Goal: Task Accomplishment & Management: Manage account settings

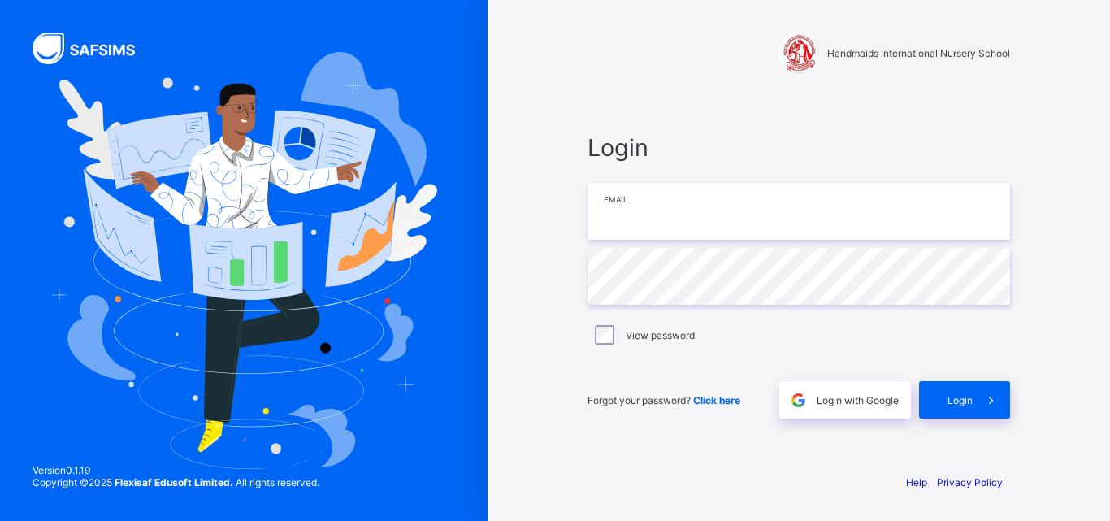
click at [685, 210] on input "email" at bounding box center [799, 211] width 423 height 57
type input "**********"
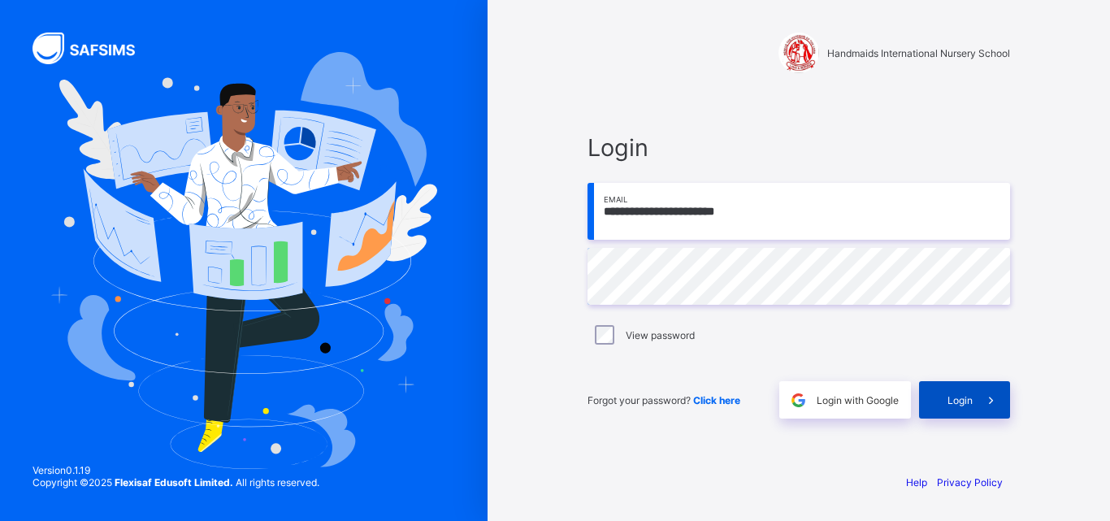
click at [970, 401] on span "Login" at bounding box center [960, 400] width 25 height 12
click at [971, 401] on span "Login" at bounding box center [960, 400] width 25 height 12
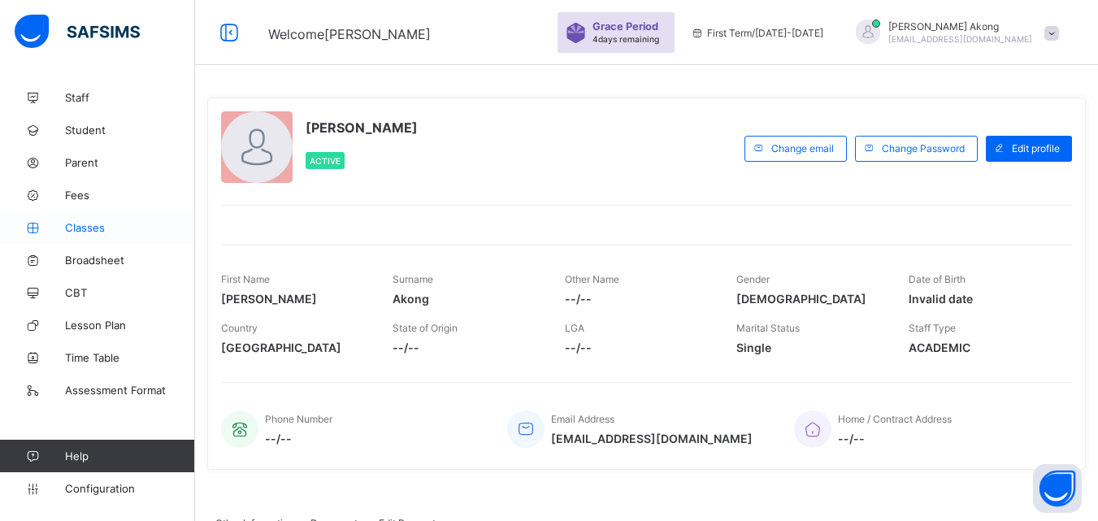
click at [75, 232] on span "Classes" at bounding box center [130, 227] width 130 height 13
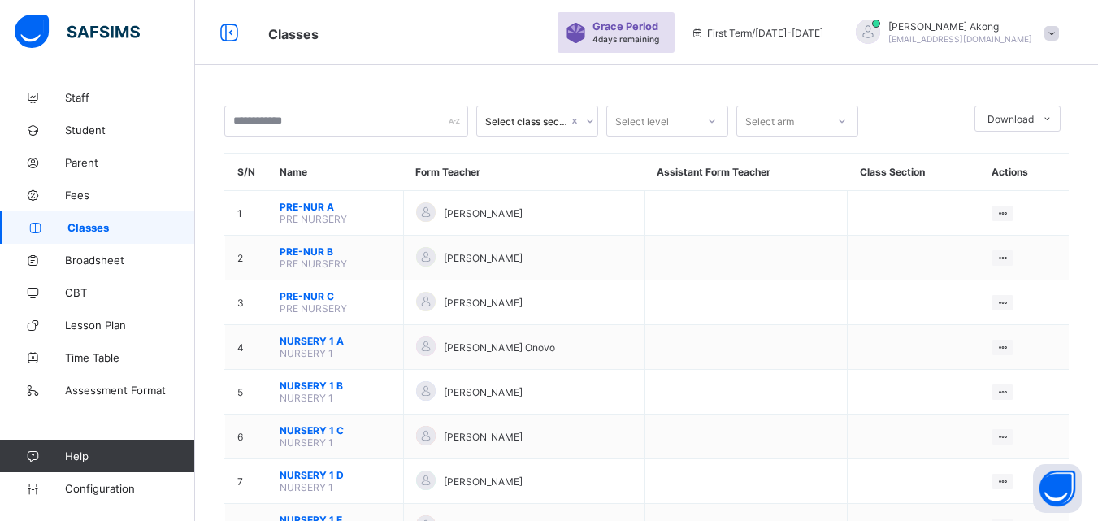
click at [995, 34] on span "akongsimeon77@gmail.com" at bounding box center [960, 39] width 144 height 10
click at [1000, 165] on span "Logout" at bounding box center [1006, 160] width 107 height 19
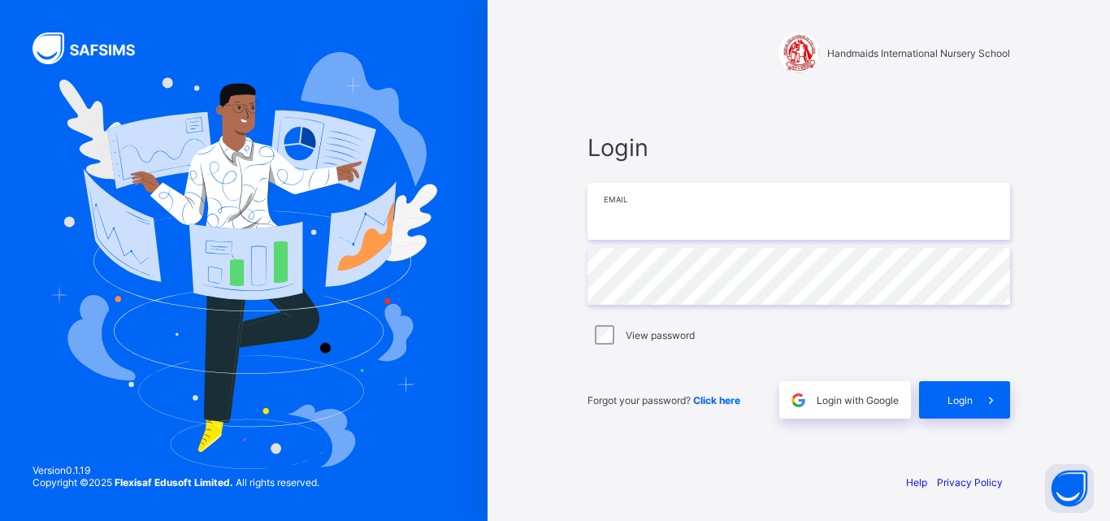
click at [734, 227] on input "email" at bounding box center [799, 211] width 423 height 57
type input "**********"
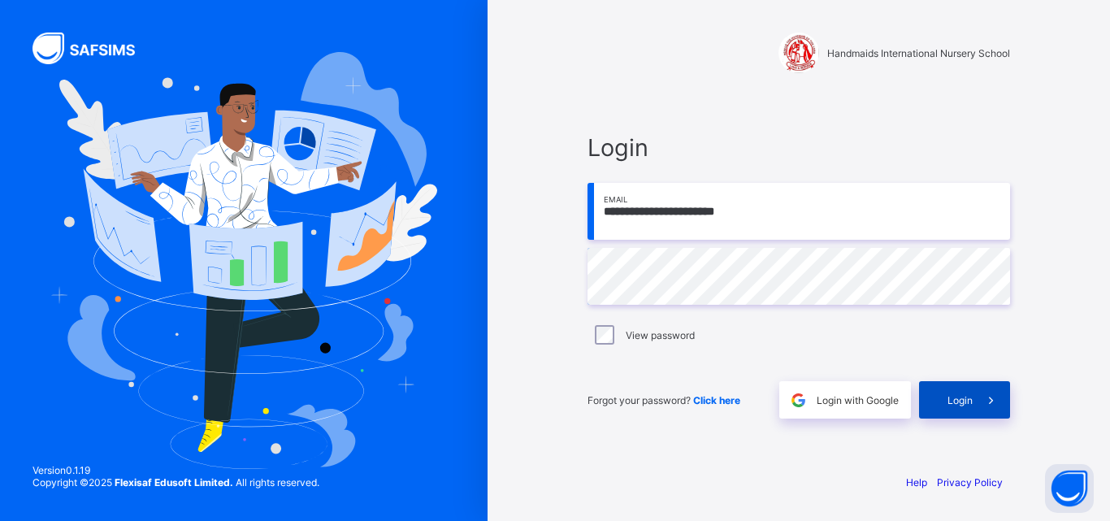
click at [988, 391] on span at bounding box center [991, 399] width 37 height 37
click at [988, 391] on icon at bounding box center [992, 400] width 20 height 18
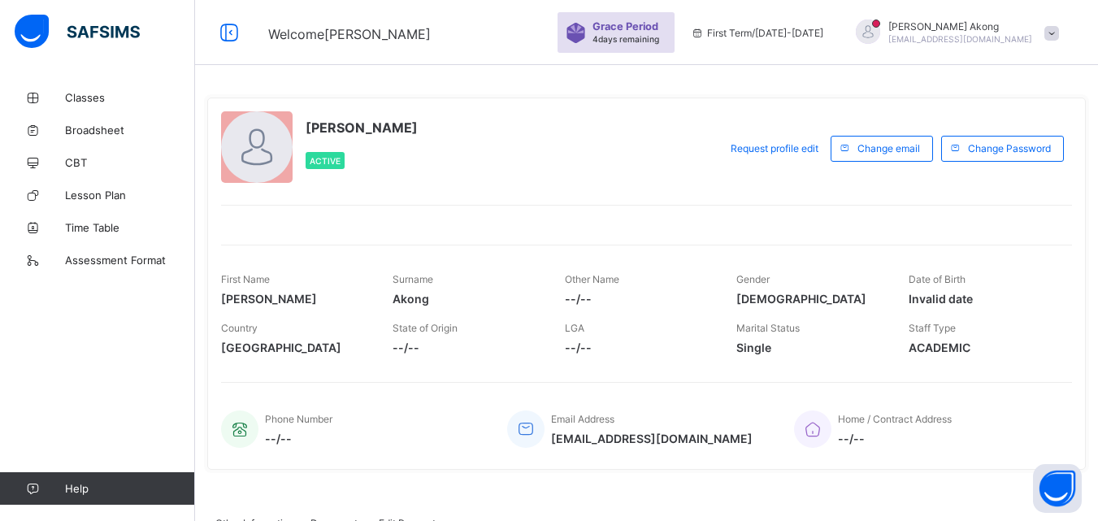
click at [863, 510] on div "Other Information Documents Edit Requests" at bounding box center [646, 522] width 879 height 33
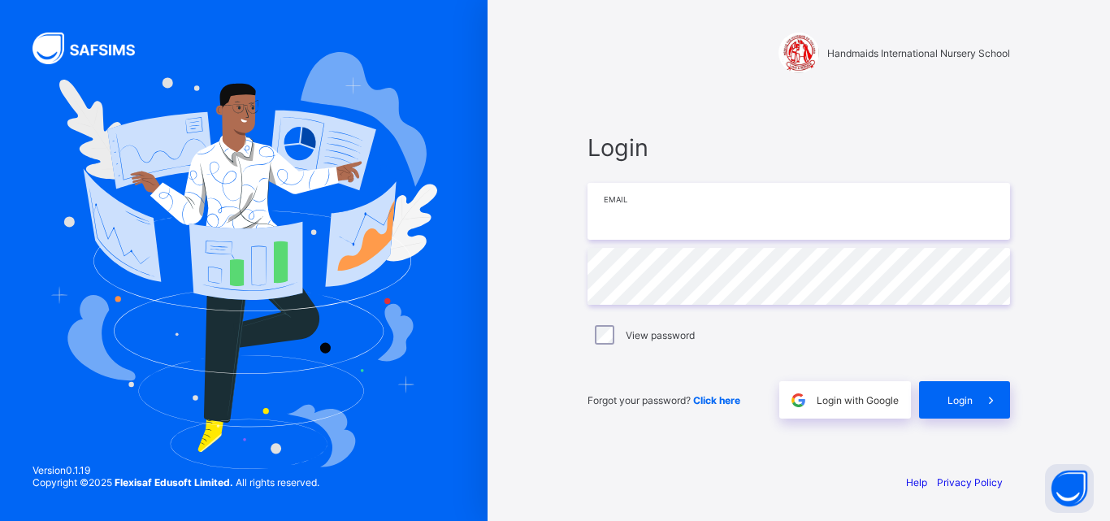
click at [703, 226] on input "email" at bounding box center [799, 211] width 423 height 57
type input "**********"
click at [970, 394] on span "Login" at bounding box center [960, 400] width 25 height 12
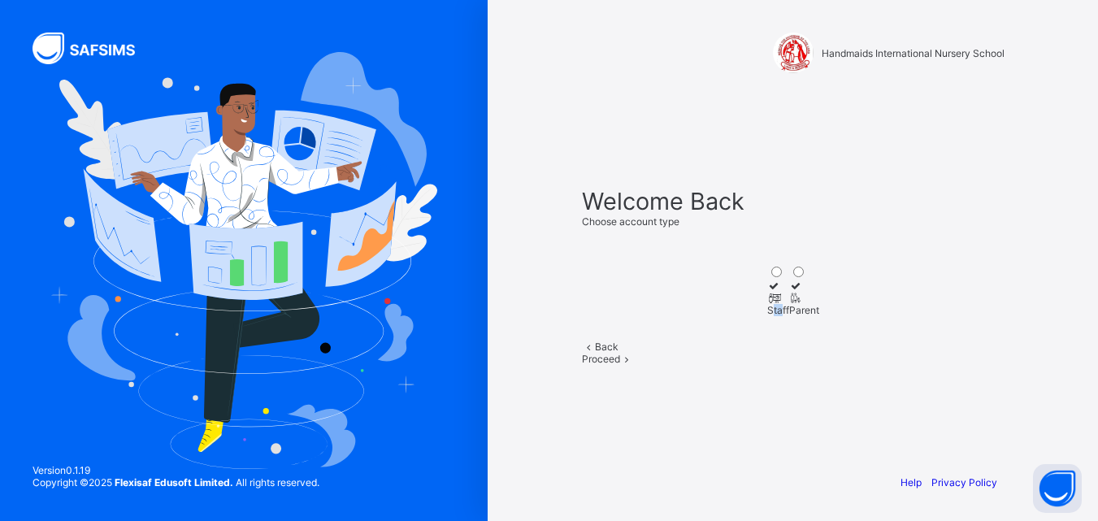
drag, startPoint x: 724, startPoint y: 328, endPoint x: 730, endPoint y: 321, distance: 8.6
click at [767, 316] on label "Staff" at bounding box center [778, 298] width 22 height 37
click at [620, 365] on span "Proceed" at bounding box center [601, 359] width 38 height 12
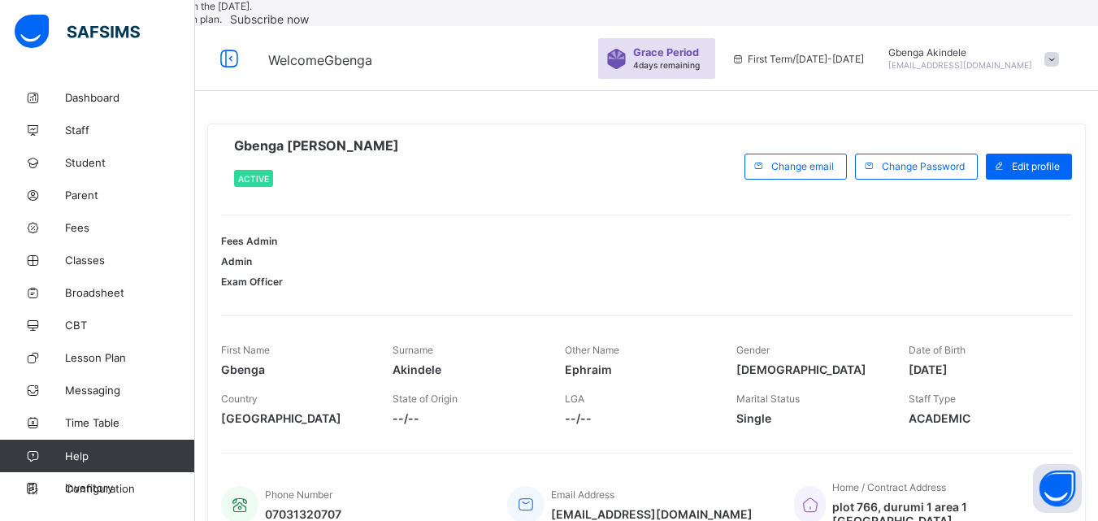
click at [221, 167] on div at bounding box center [221, 167] width 0 height 0
click at [792, 65] on span "First Term / 2025-2026" at bounding box center [798, 59] width 132 height 12
click at [790, 65] on span "First Term / 2025-2026" at bounding box center [798, 59] width 132 height 12
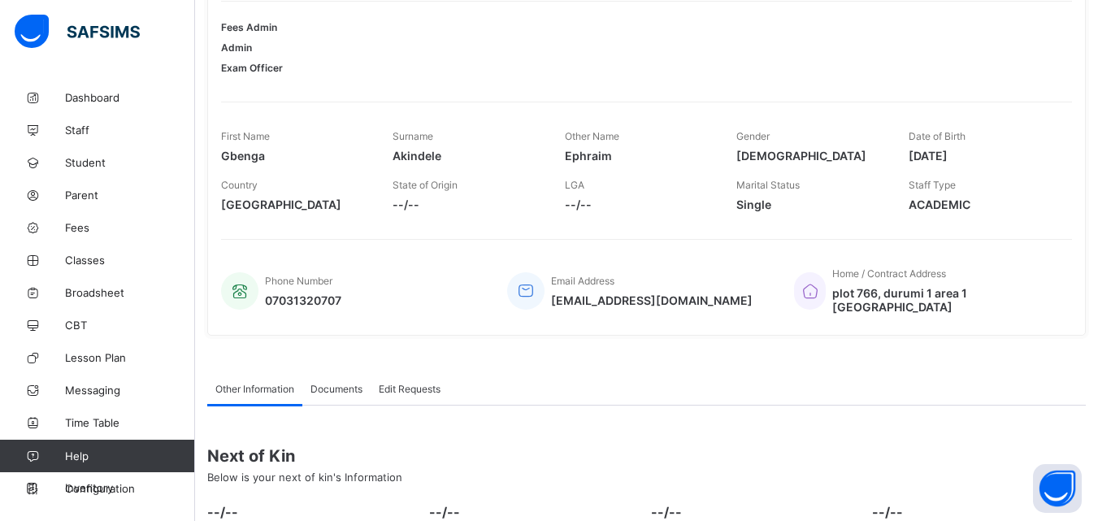
scroll to position [371, 0]
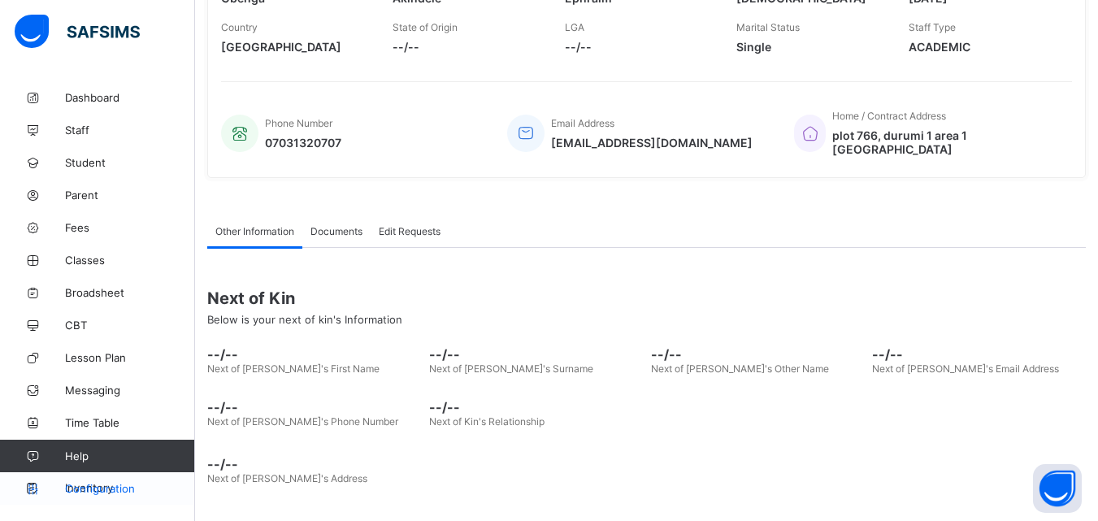
click at [125, 492] on span "Configuration" at bounding box center [129, 488] width 129 height 13
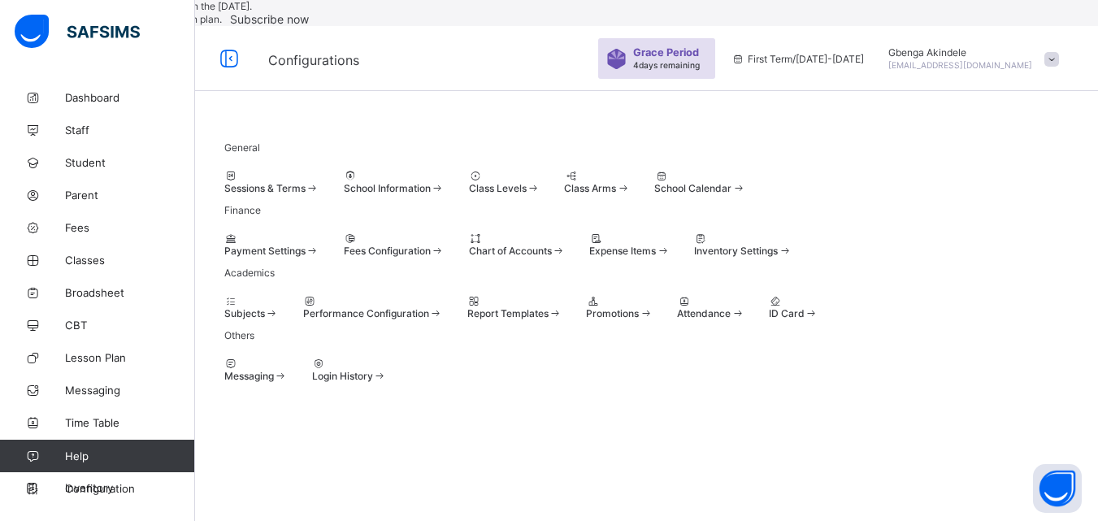
click at [792, 257] on div "Inventory Settings" at bounding box center [743, 244] width 98 height 24
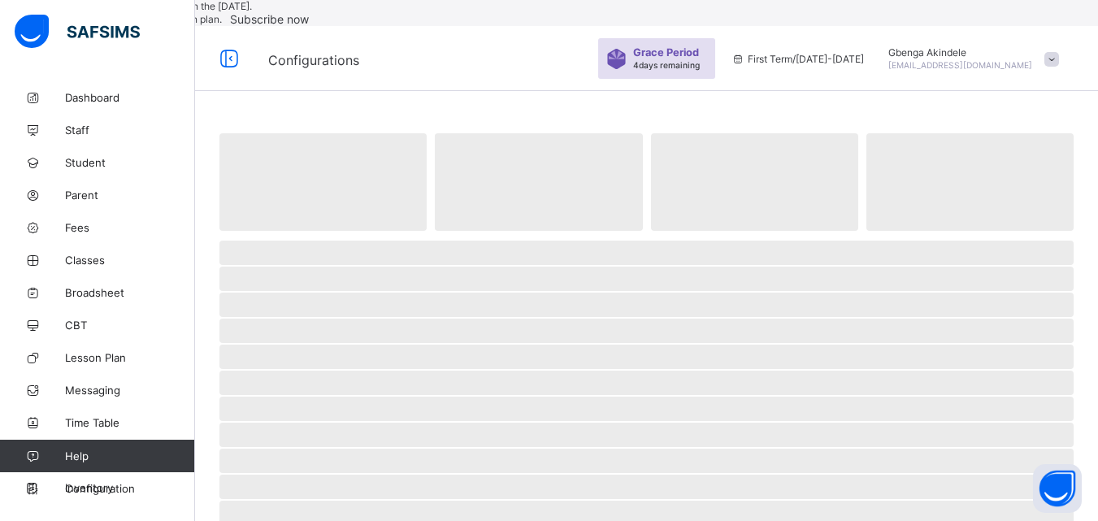
click at [991, 343] on span "‌" at bounding box center [646, 331] width 854 height 24
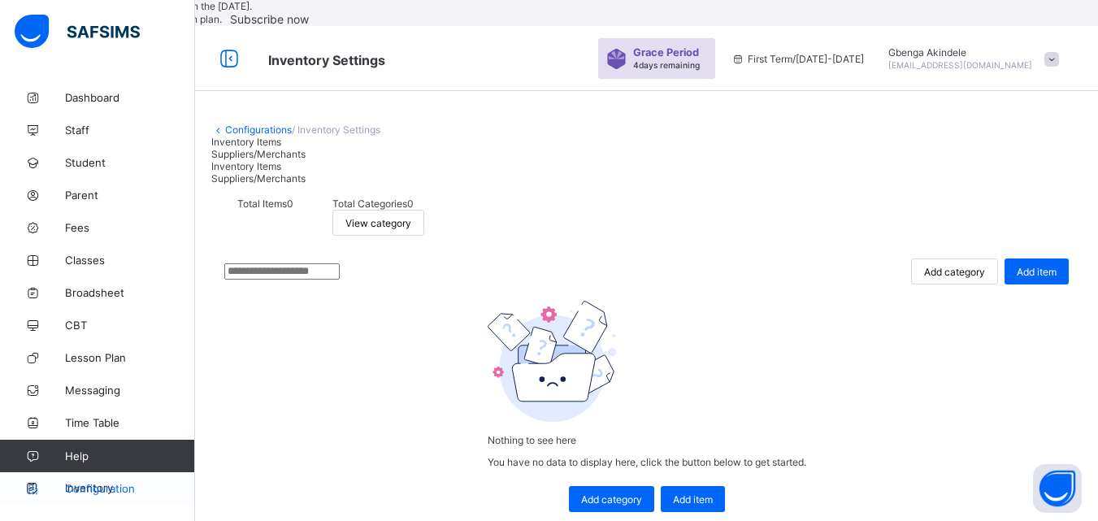
click at [115, 487] on span "Configuration" at bounding box center [129, 488] width 129 height 13
click at [118, 488] on span "Configuration" at bounding box center [129, 488] width 129 height 13
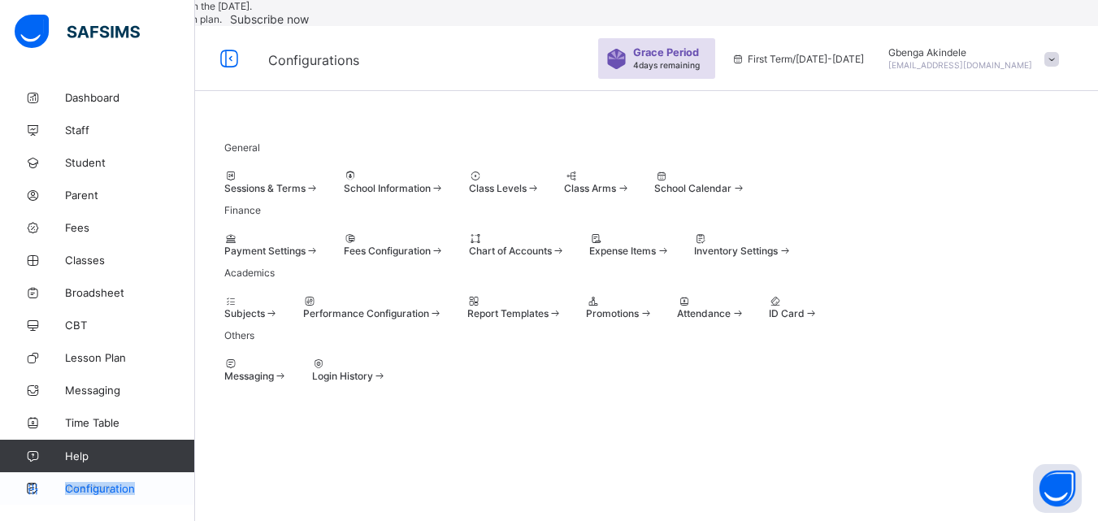
click at [118, 488] on span "Configuration" at bounding box center [129, 488] width 129 height 13
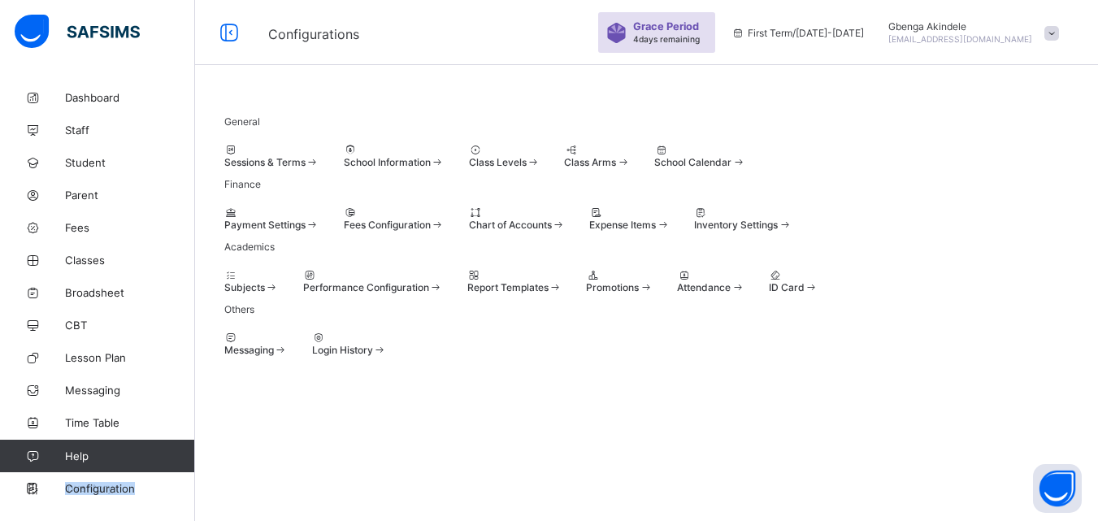
scroll to position [164, 0]
drag, startPoint x: 269, startPoint y: 367, endPoint x: 286, endPoint y: 375, distance: 18.9
click at [769, 293] on div "ID Card" at bounding box center [794, 281] width 50 height 24
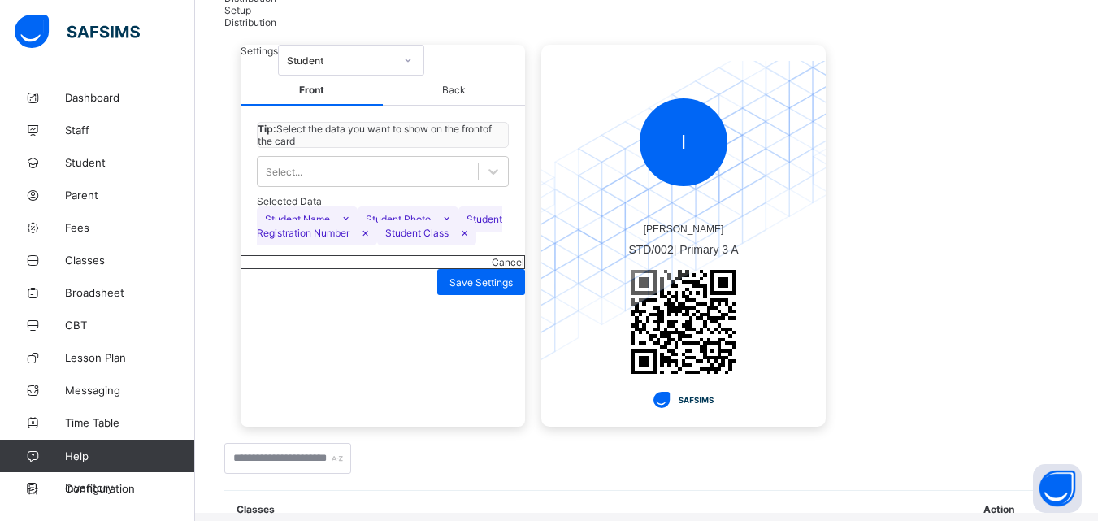
click at [413, 68] on icon at bounding box center [408, 60] width 10 height 16
click at [602, 79] on div "Settings Student Front Back Tip: Select the data you want to show on the front …" at bounding box center [646, 235] width 845 height 415
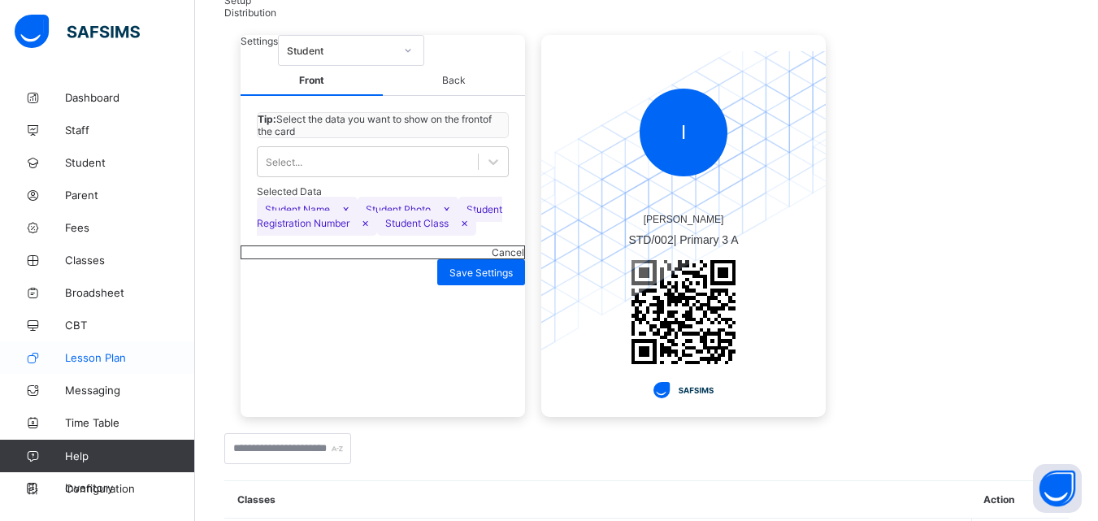
scroll to position [180, 0]
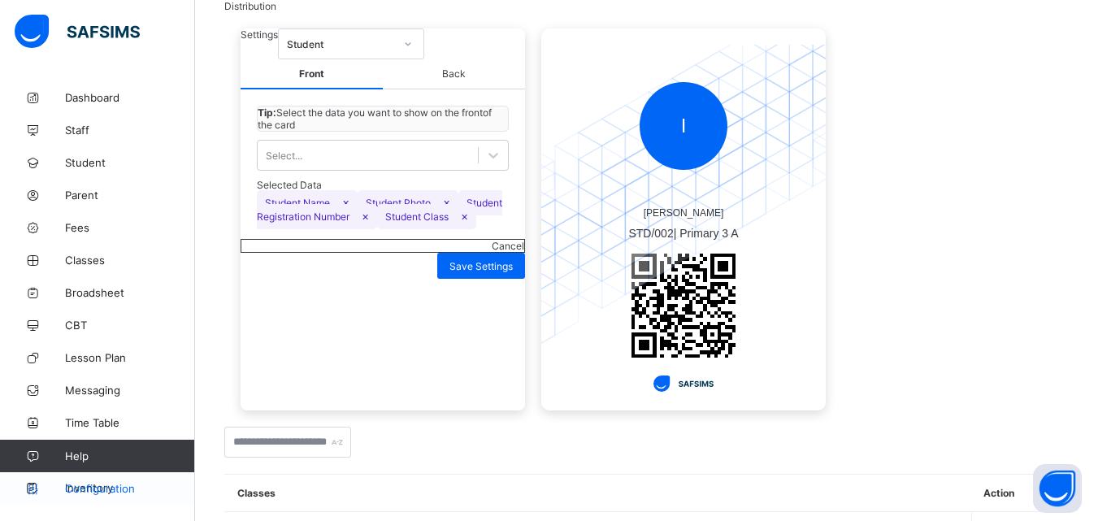
click at [121, 488] on span "Configuration" at bounding box center [129, 488] width 129 height 13
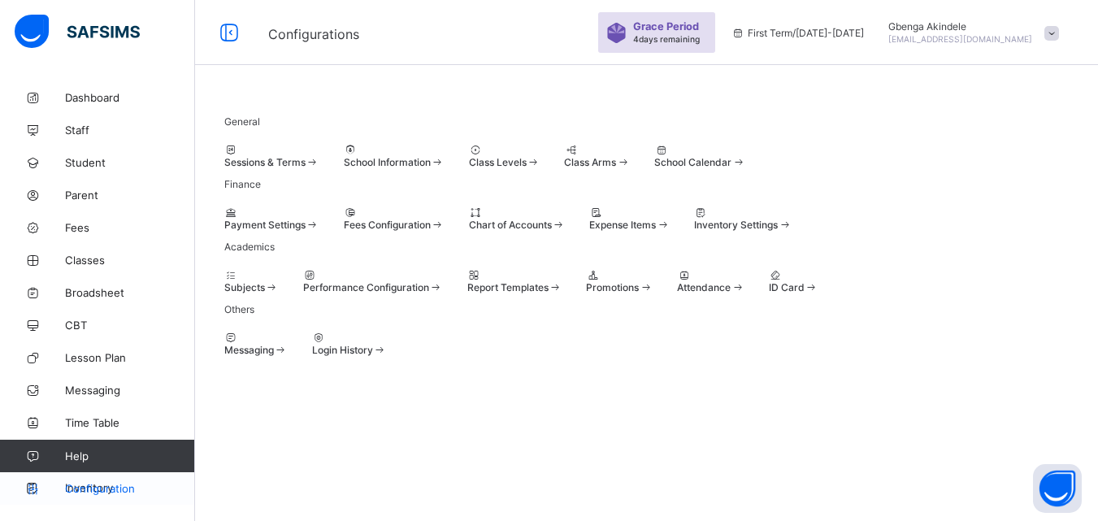
scroll to position [164, 0]
click at [104, 265] on span "Classes" at bounding box center [130, 260] width 130 height 13
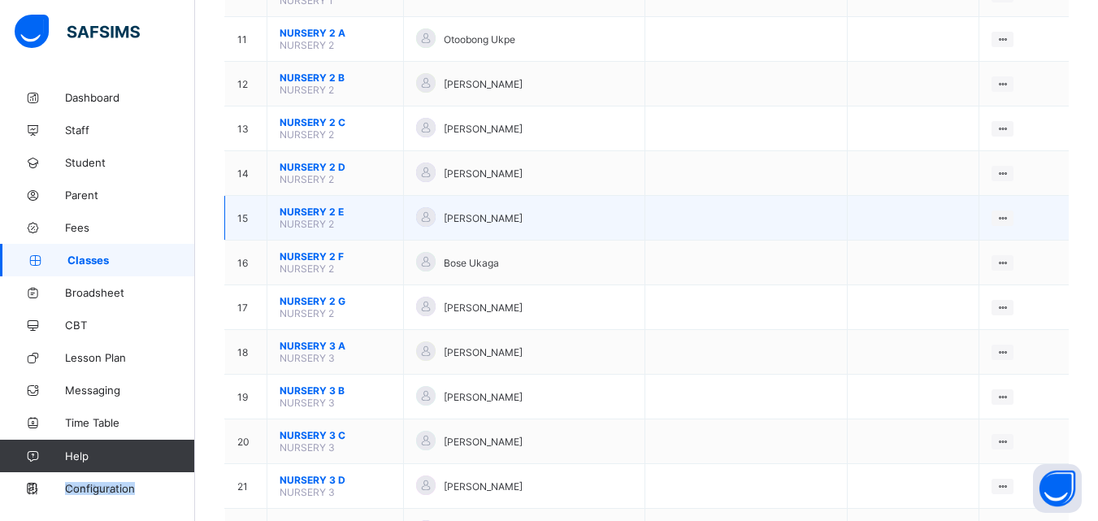
scroll to position [652, 0]
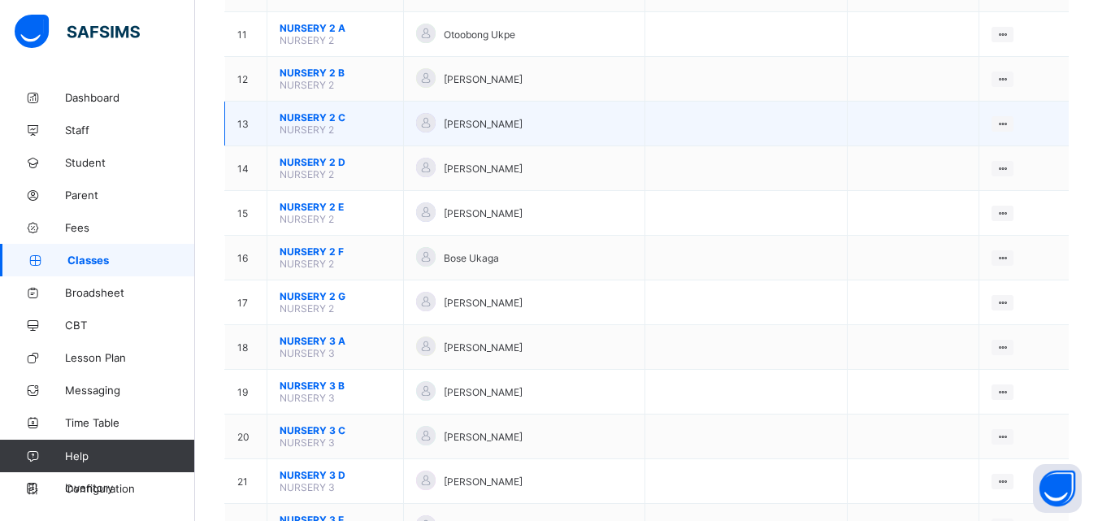
click at [335, 124] on span "NURSERY 2 C" at bounding box center [335, 117] width 111 height 12
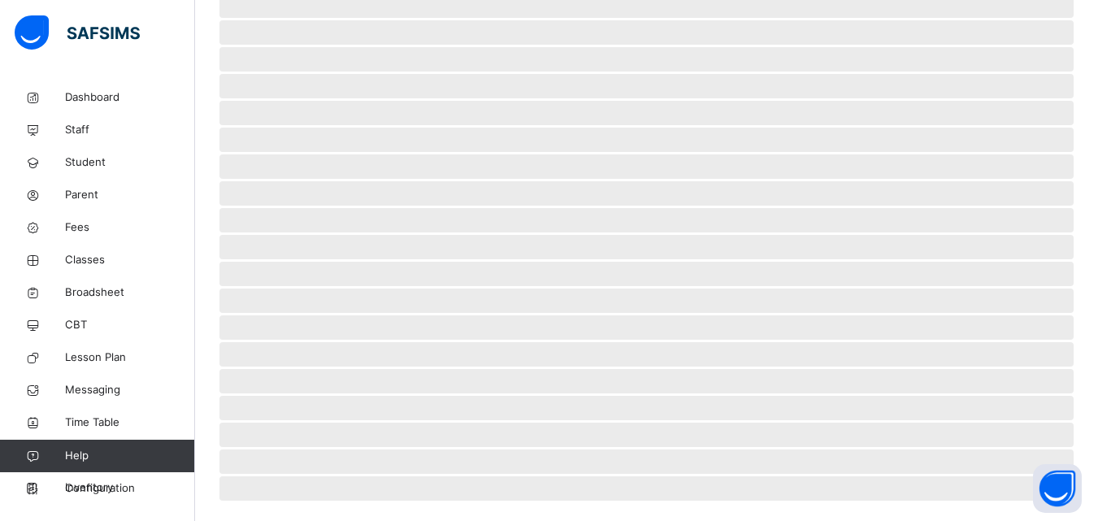
click at [335, 143] on span "‌" at bounding box center [646, 140] width 854 height 24
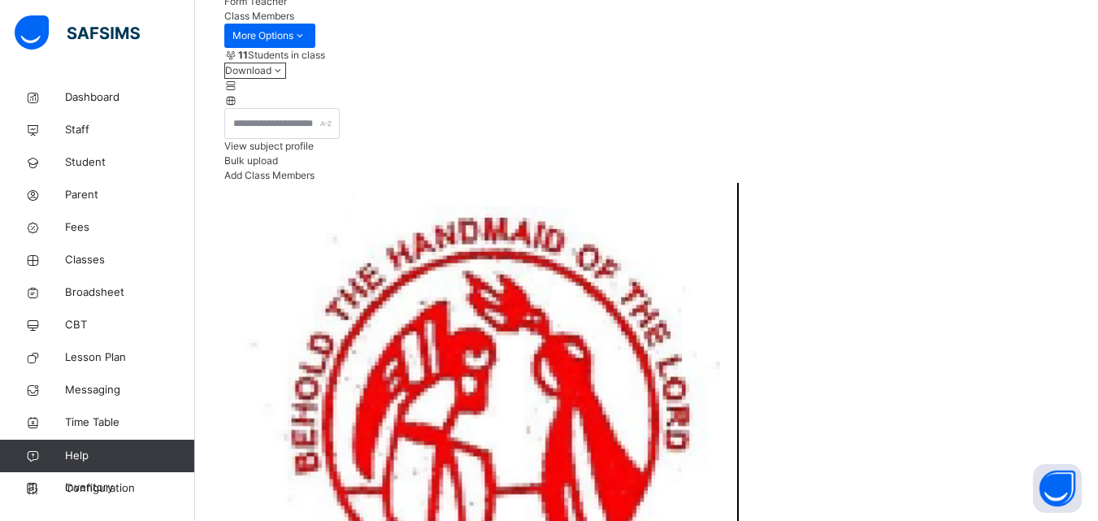
scroll to position [261, 0]
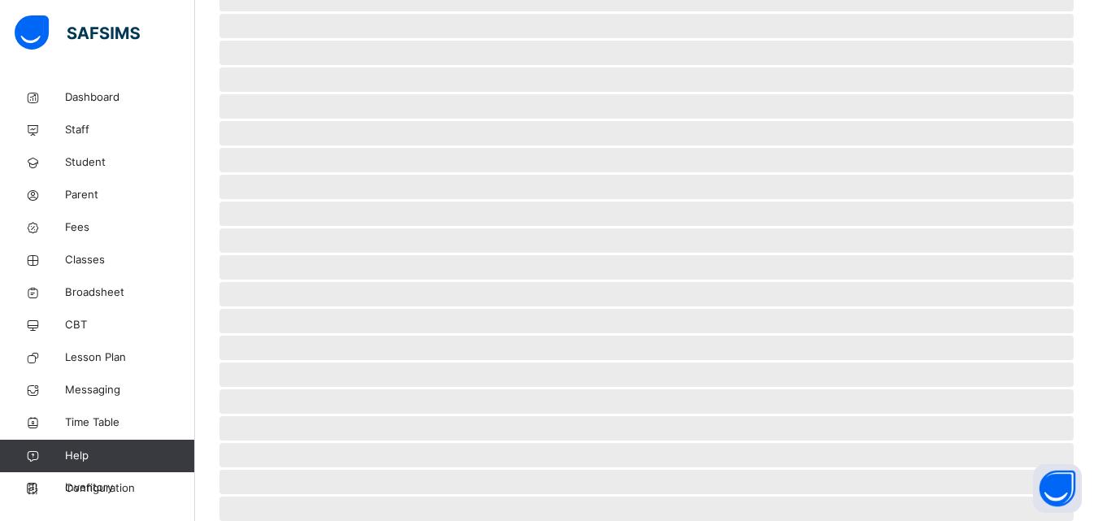
click at [888, 382] on span "‌" at bounding box center [646, 375] width 854 height 24
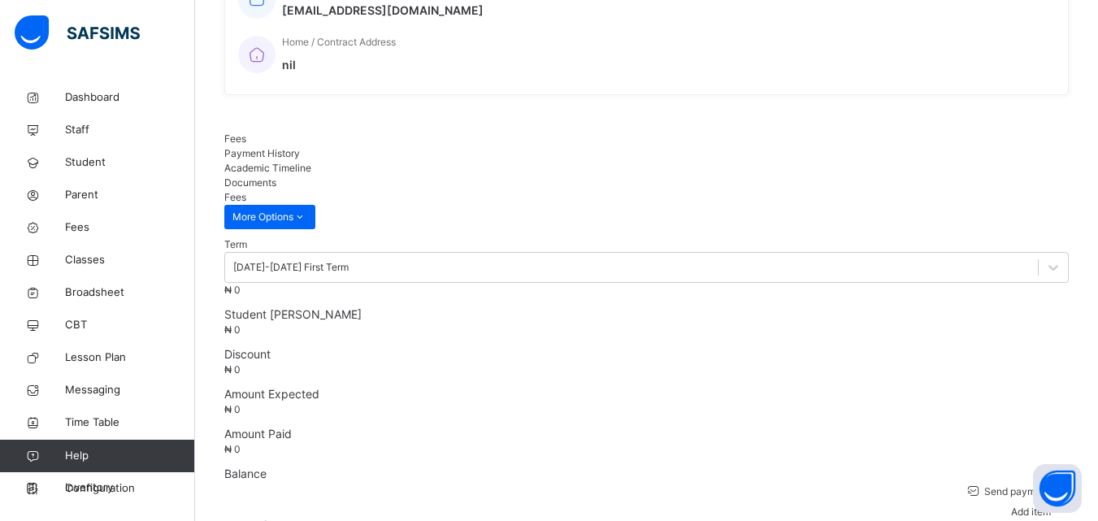
scroll to position [148, 0]
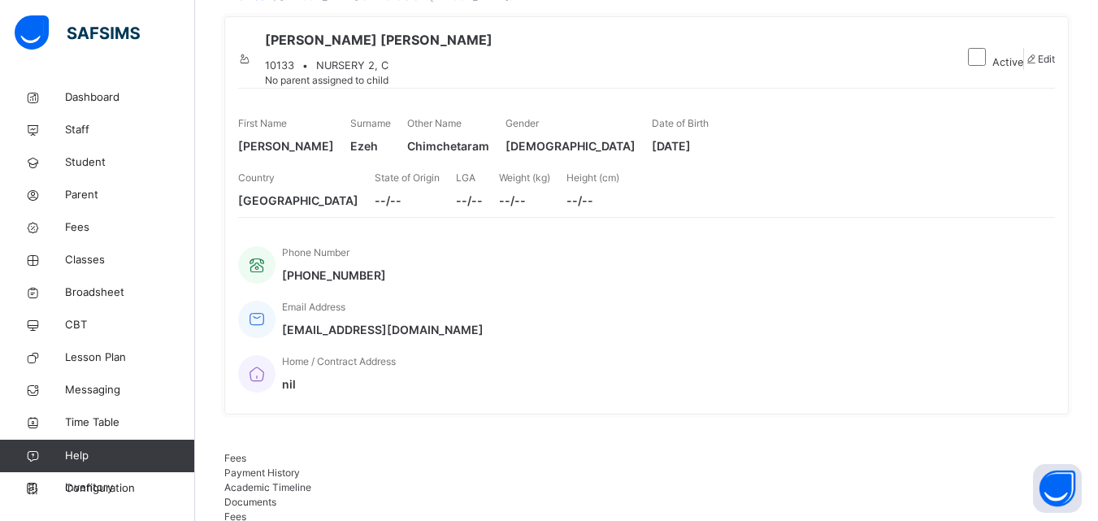
click at [1024, 65] on icon at bounding box center [1031, 59] width 14 height 12
select select "**"
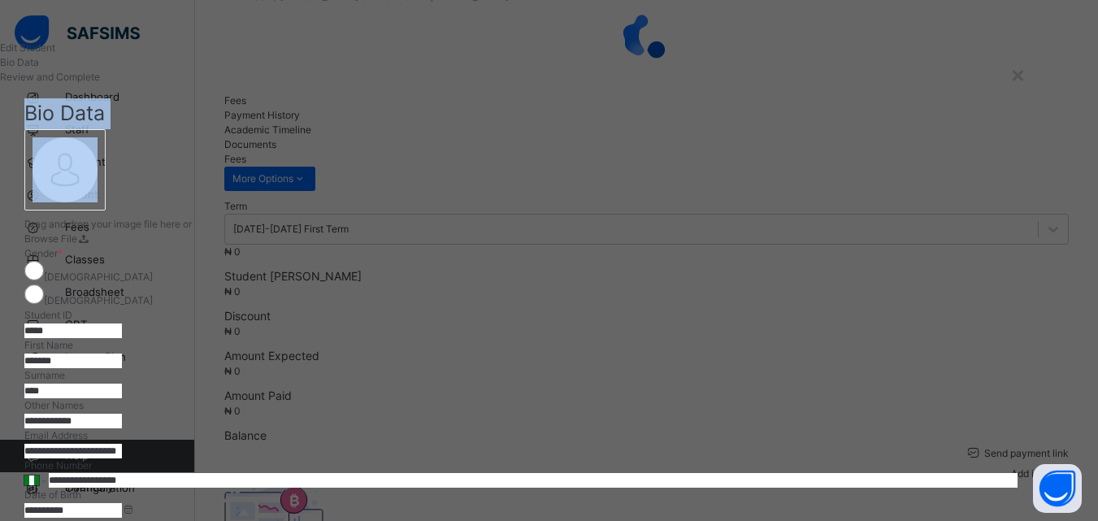
click at [122, 323] on input "*****" at bounding box center [73, 330] width 98 height 15
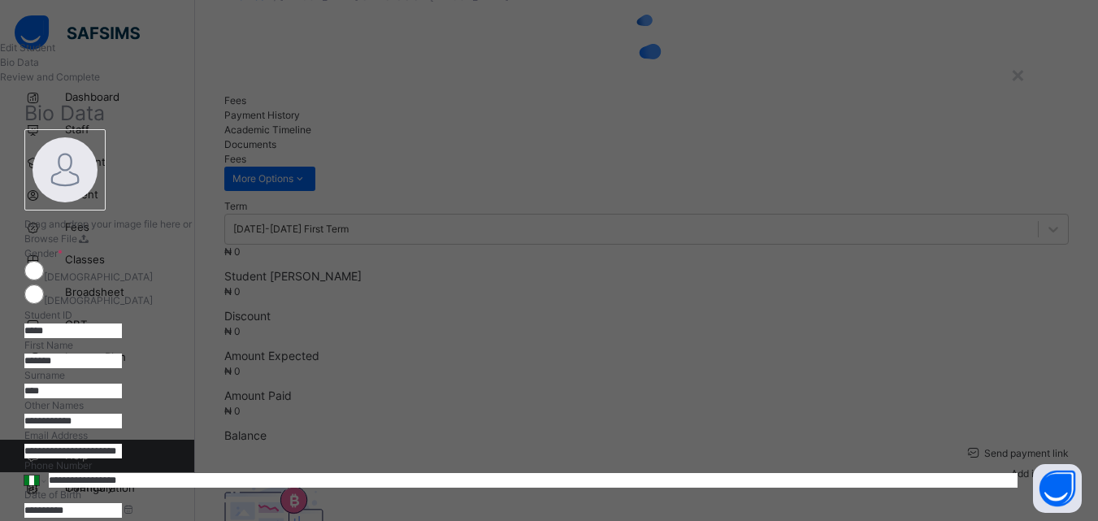
click at [122, 323] on input "*****" at bounding box center [73, 330] width 98 height 15
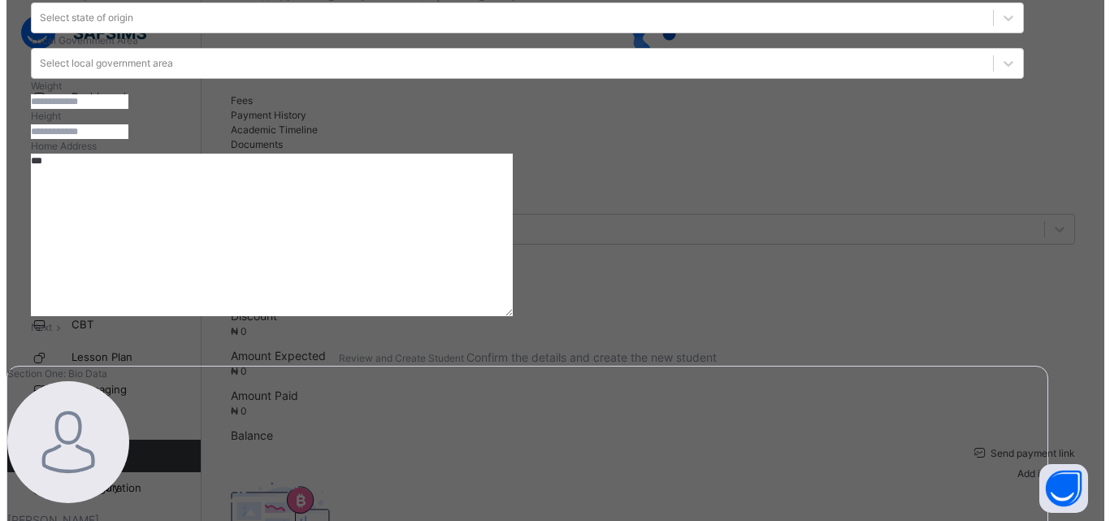
scroll to position [725, 0]
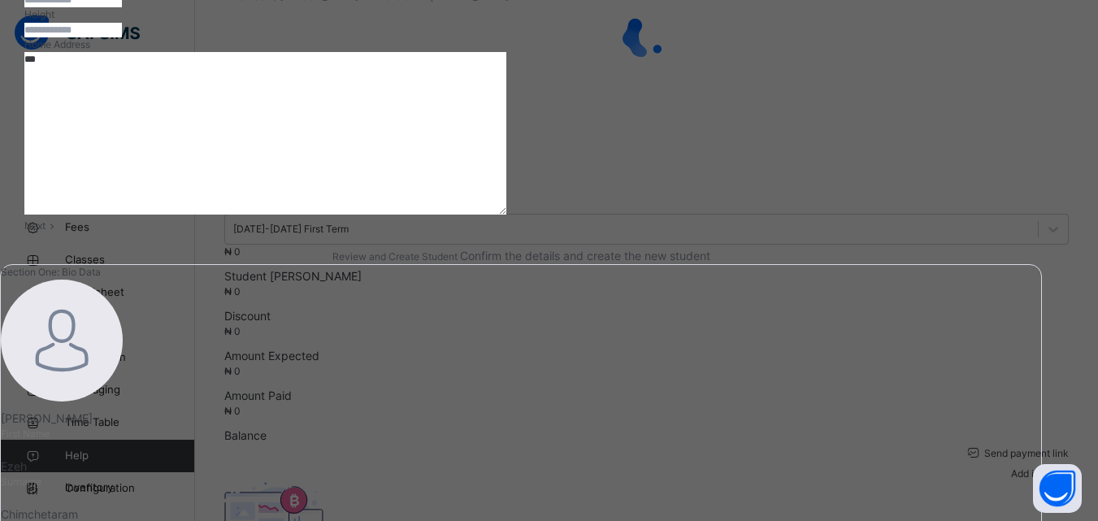
type input "*****"
click at [46, 232] on span "Next" at bounding box center [34, 225] width 21 height 12
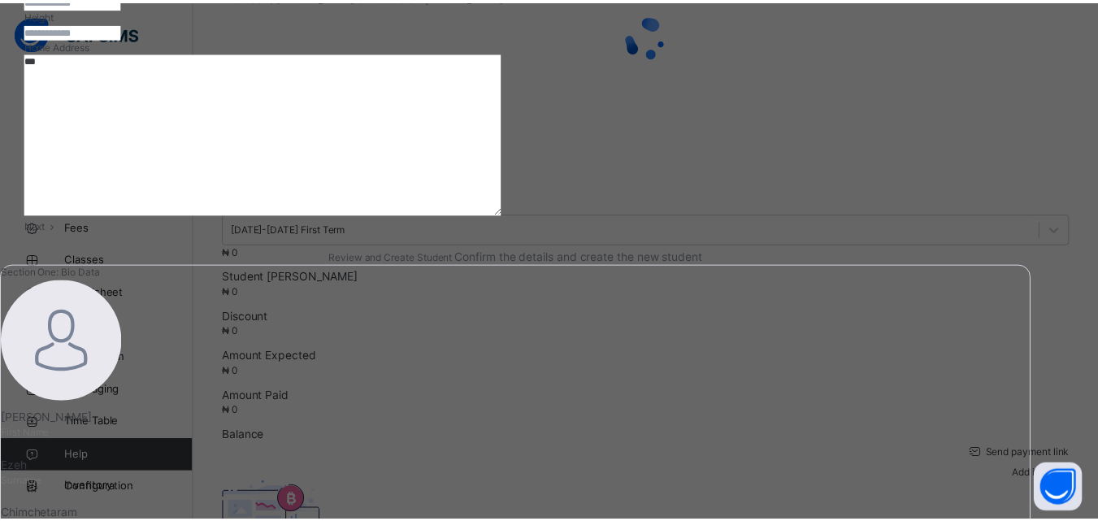
scroll to position [373, 0]
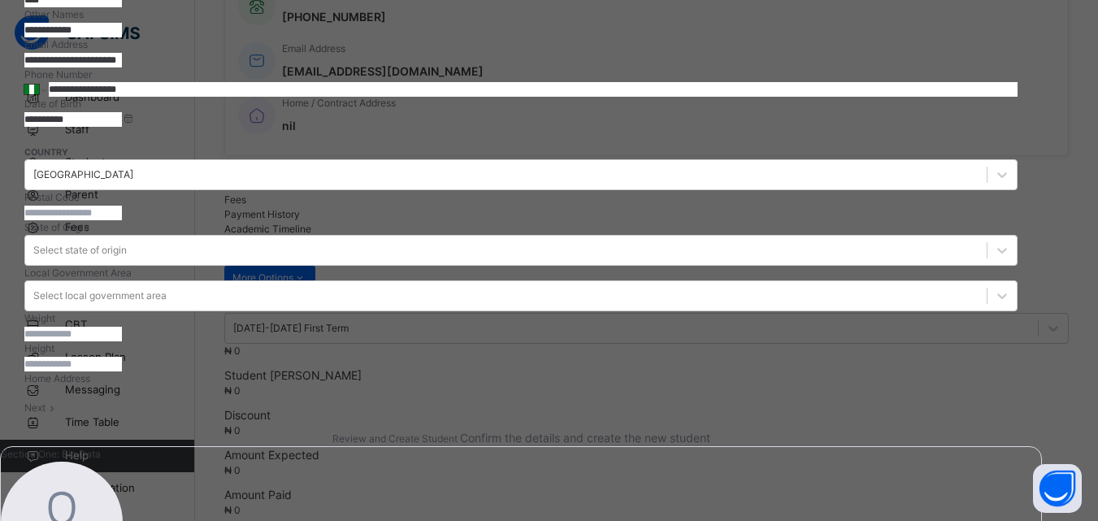
click at [993, 402] on div "**********" at bounding box center [521, 441] width 1042 height 1518
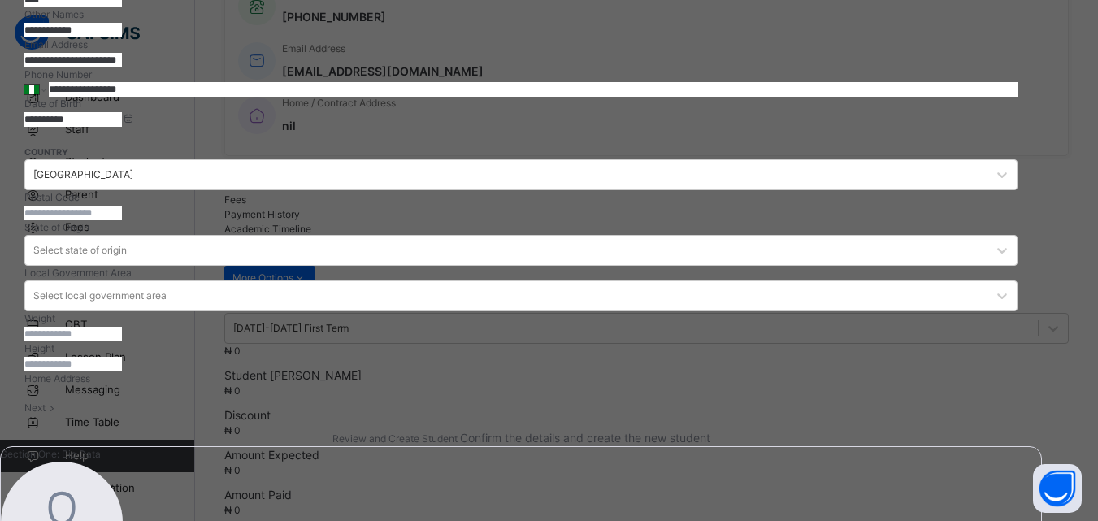
drag, startPoint x: 1031, startPoint y: 337, endPoint x: 1031, endPoint y: 328, distance: 9.0
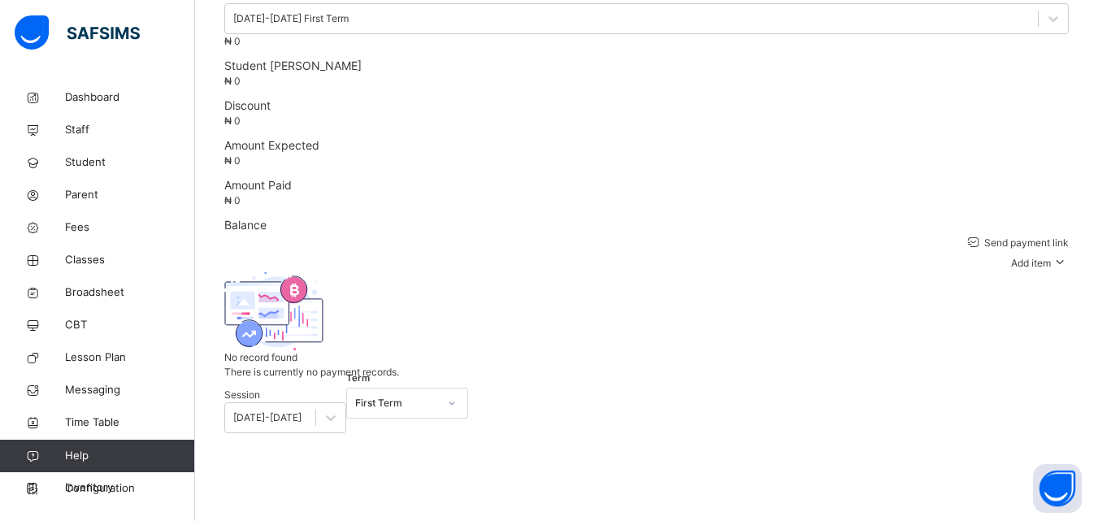
scroll to position [148, 0]
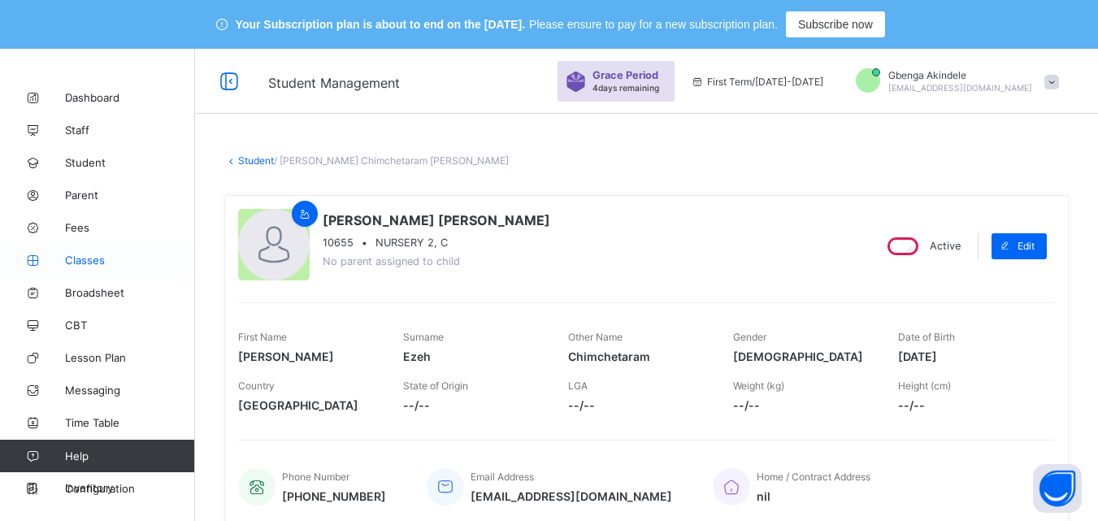
click at [90, 260] on span "Classes" at bounding box center [130, 260] width 130 height 13
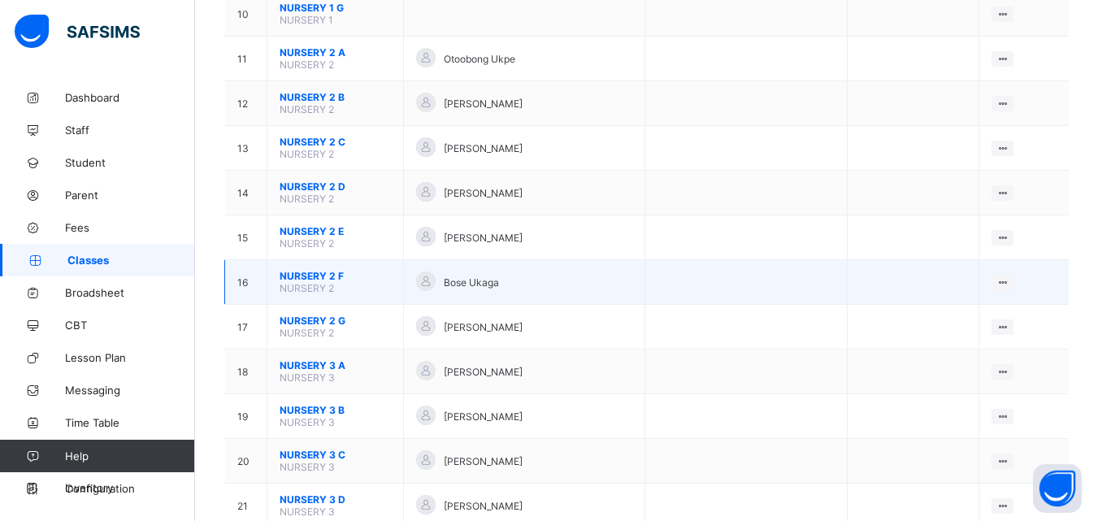
scroll to position [569, 0]
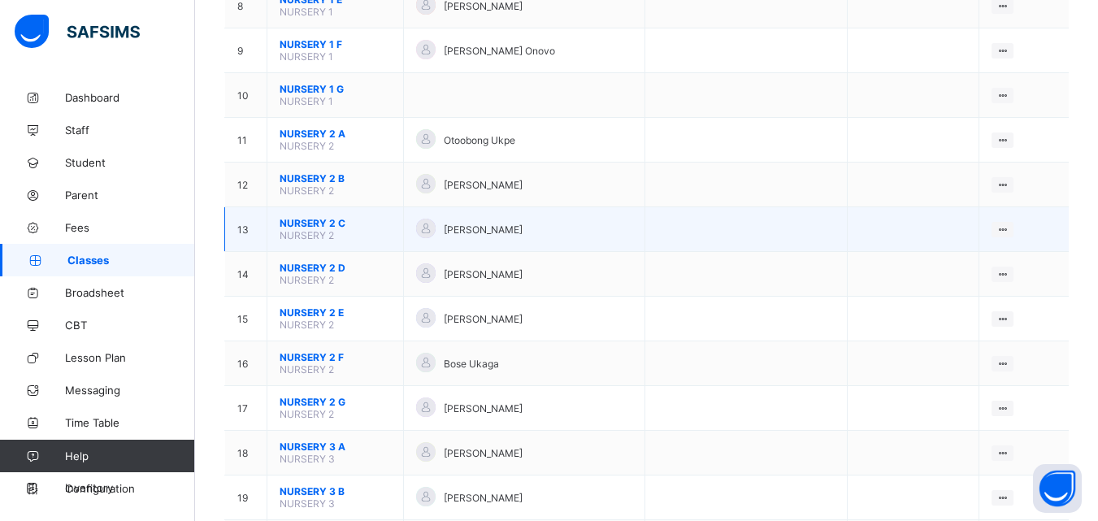
click at [325, 219] on span "NURSERY 2 C" at bounding box center [335, 223] width 111 height 12
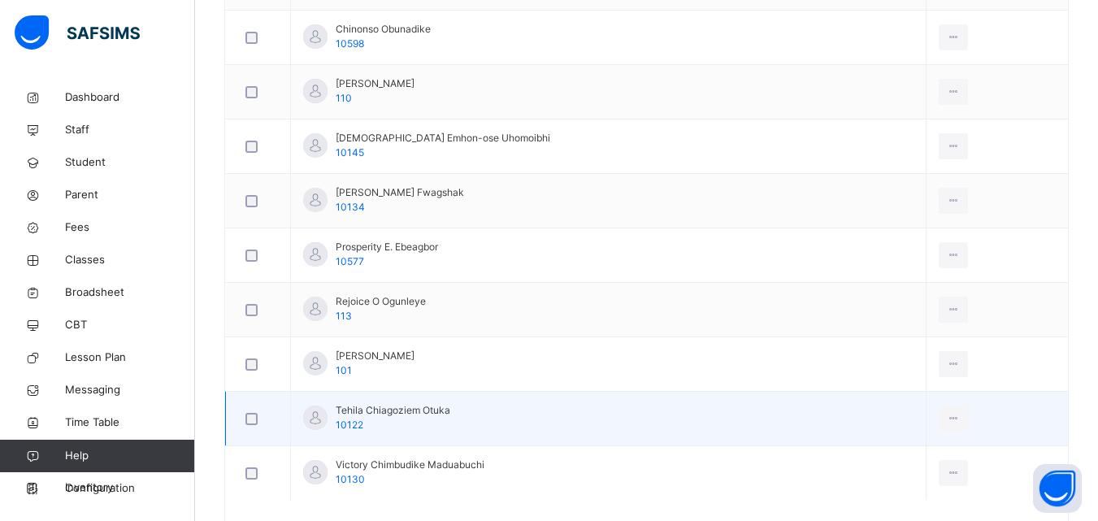
scroll to position [650, 0]
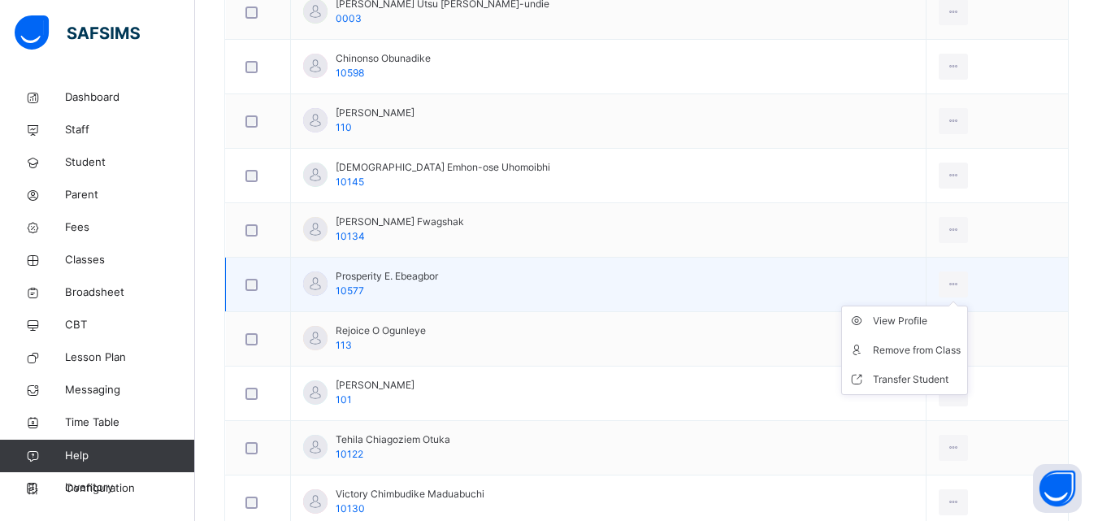
click at [890, 314] on ul "View Profile Remove from Class Transfer Student" at bounding box center [904, 350] width 127 height 89
click at [886, 322] on div "View Profile" at bounding box center [917, 321] width 88 height 16
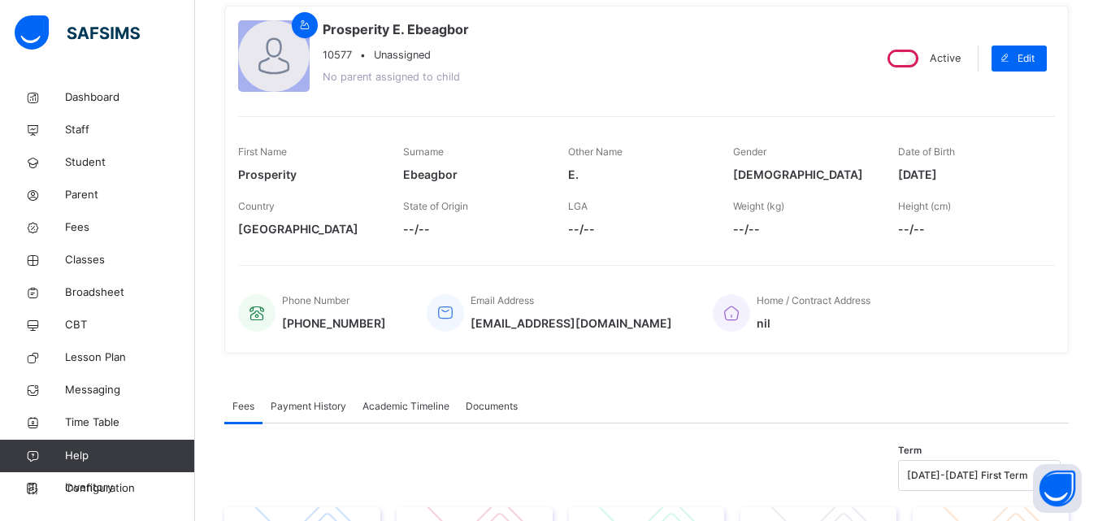
scroll to position [163, 0]
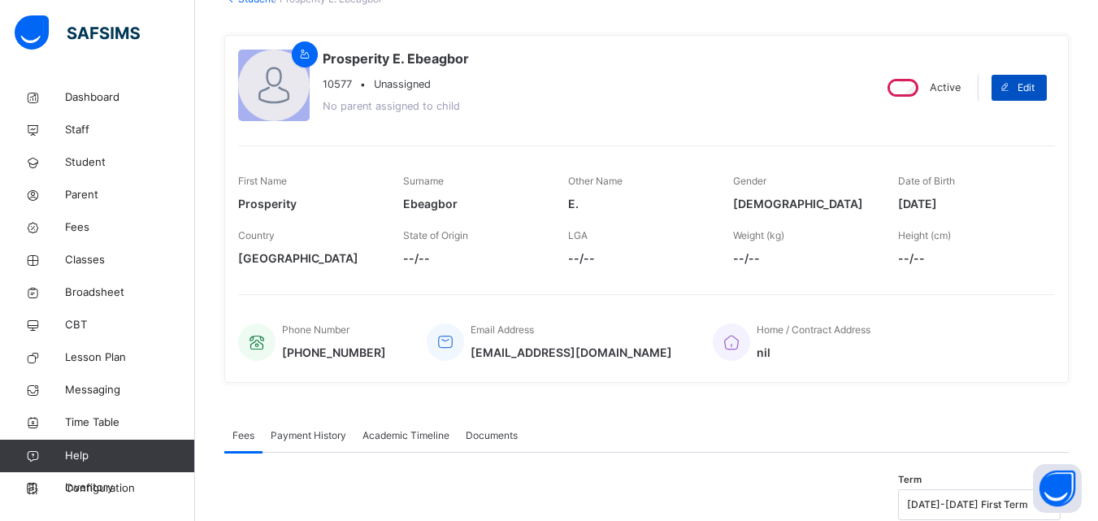
click at [1018, 85] on span at bounding box center [1005, 88] width 26 height 26
select select "**"
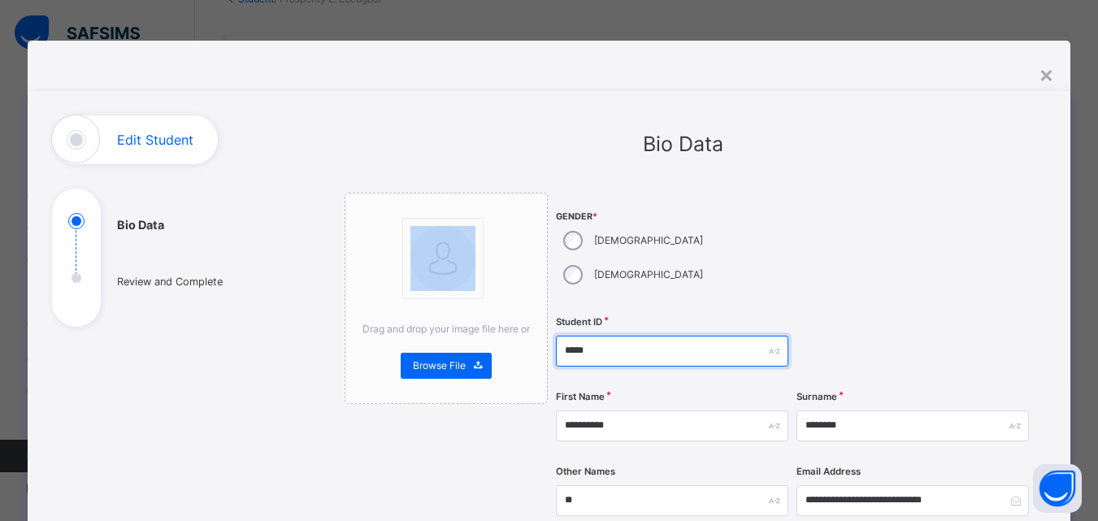
click at [617, 336] on input "*****" at bounding box center [672, 351] width 232 height 31
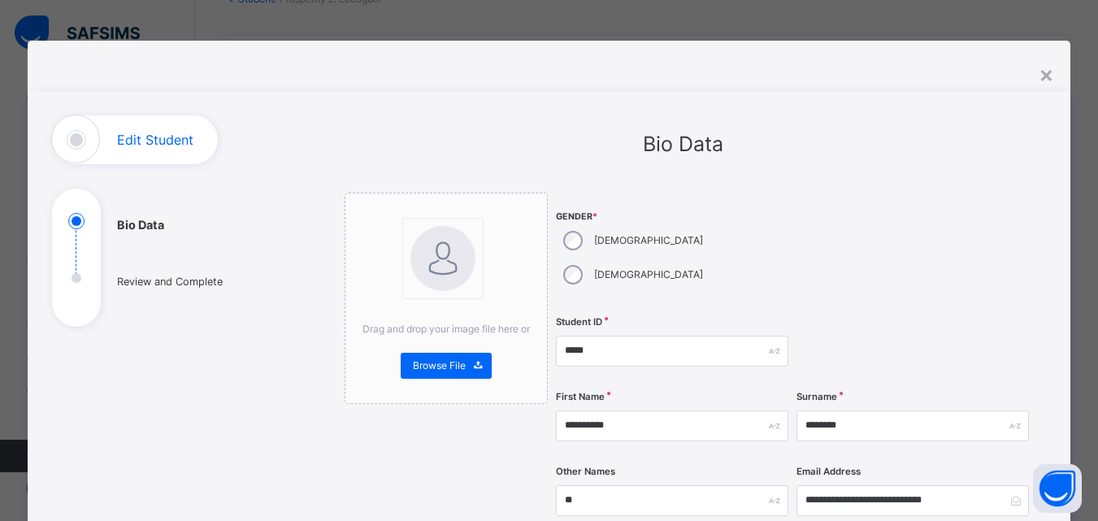
click at [1050, 85] on div "×" at bounding box center [1046, 74] width 15 height 34
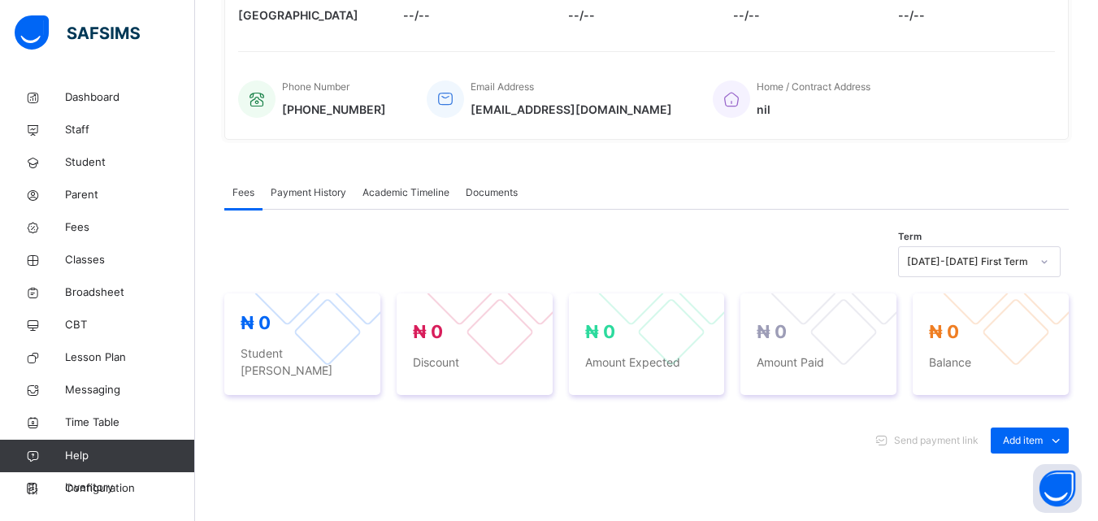
scroll to position [406, 0]
click at [107, 261] on span "Classes" at bounding box center [130, 260] width 130 height 16
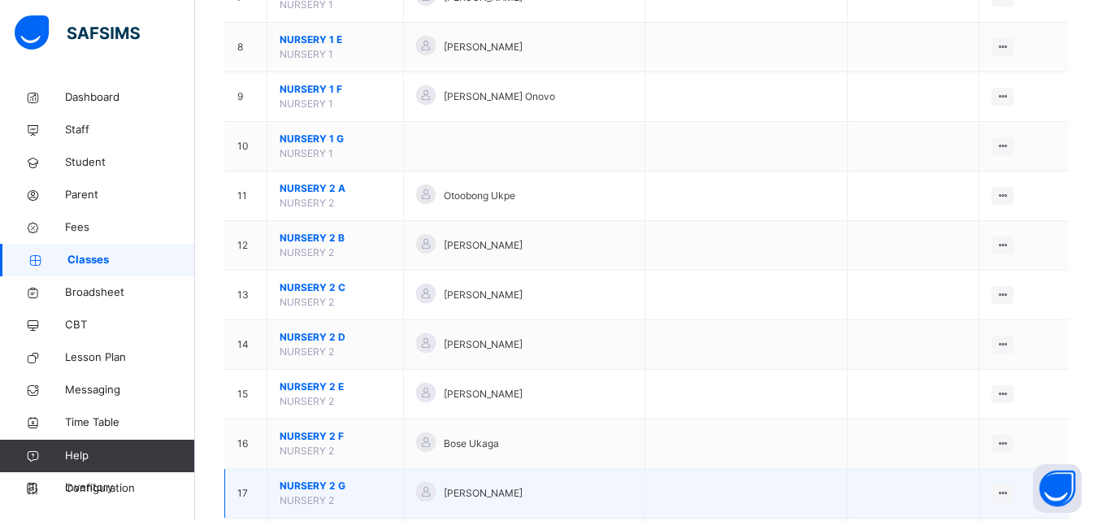
scroll to position [732, 0]
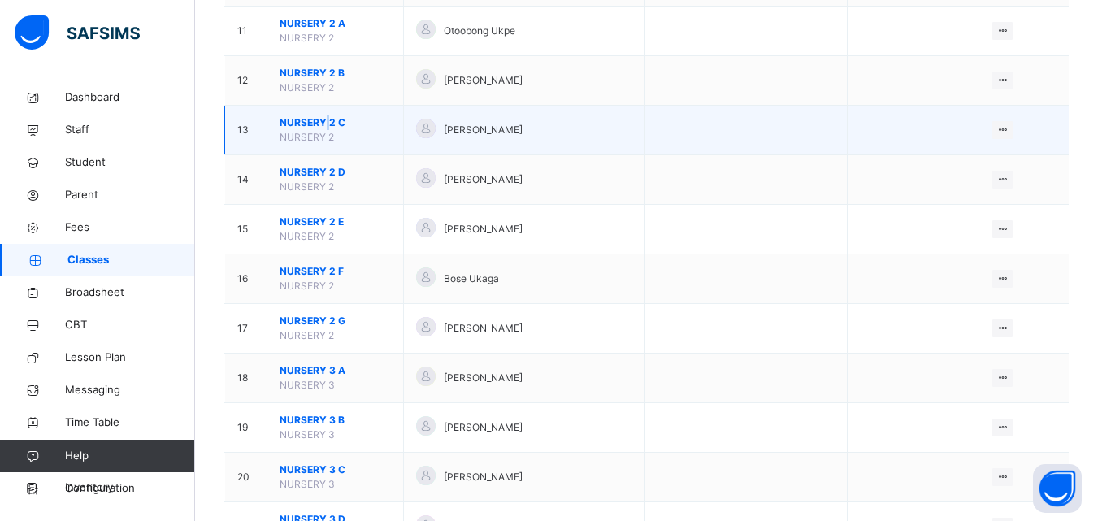
click at [328, 124] on span "NURSERY 2 C" at bounding box center [335, 122] width 111 height 15
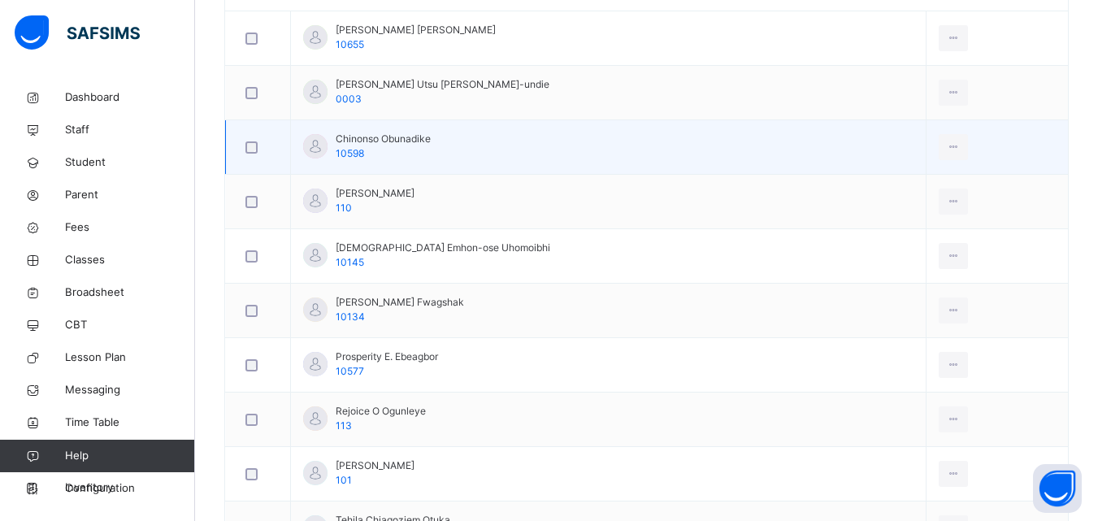
scroll to position [569, 0]
click at [908, 185] on div "View Profile" at bounding box center [917, 184] width 88 height 16
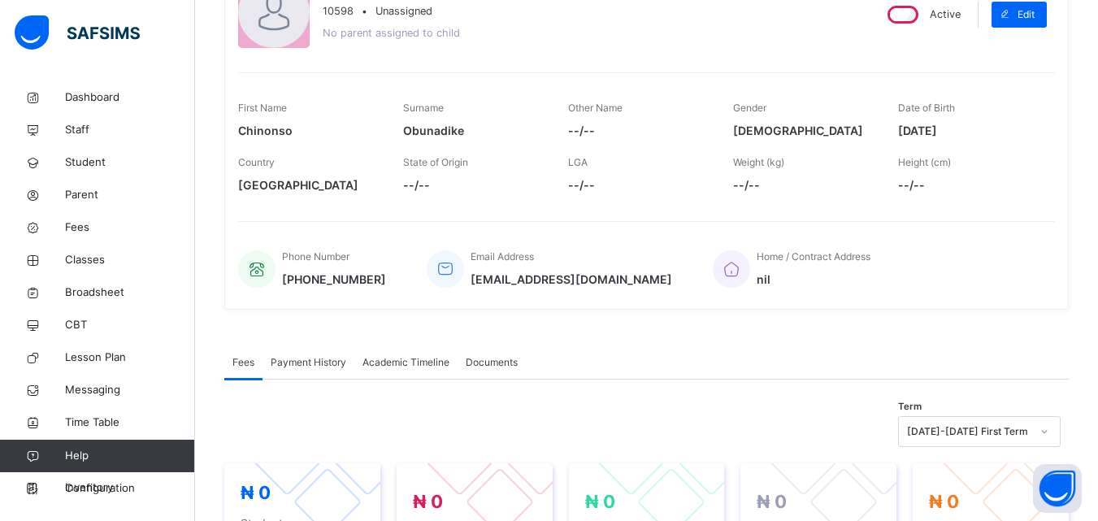
scroll to position [163, 0]
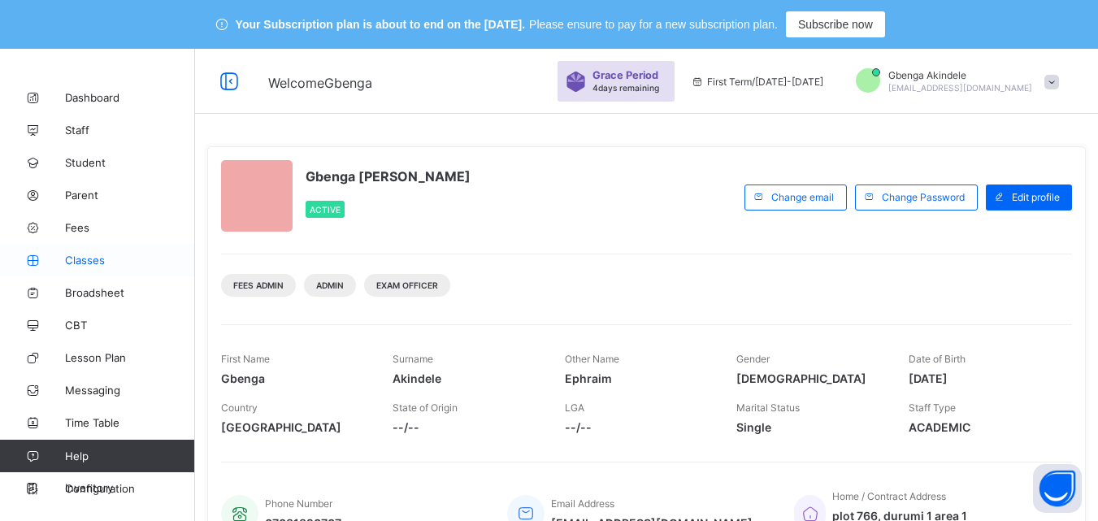
drag, startPoint x: 0, startPoint y: 0, endPoint x: 81, endPoint y: 258, distance: 271.0
click at [81, 258] on span "Classes" at bounding box center [130, 260] width 130 height 13
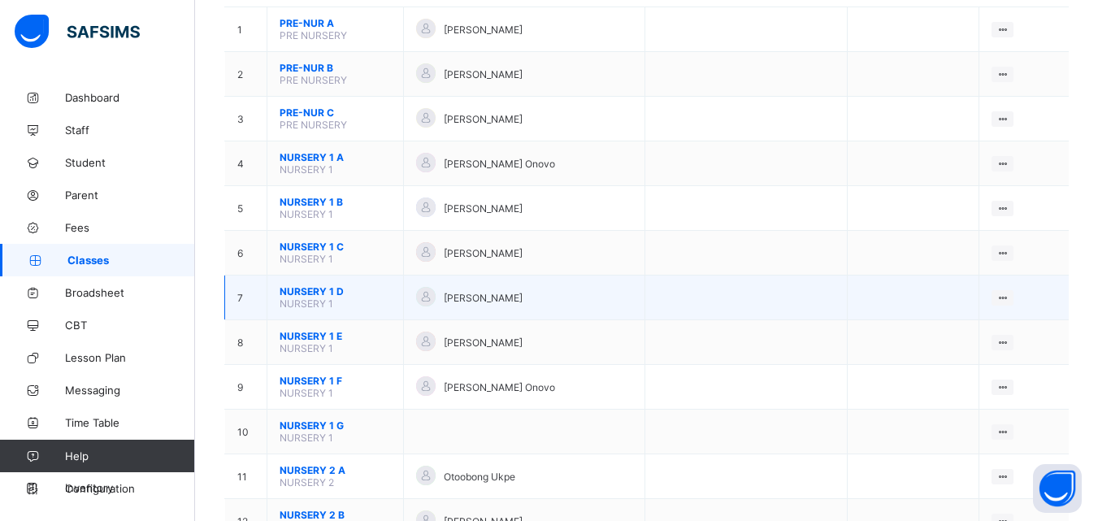
scroll to position [374, 0]
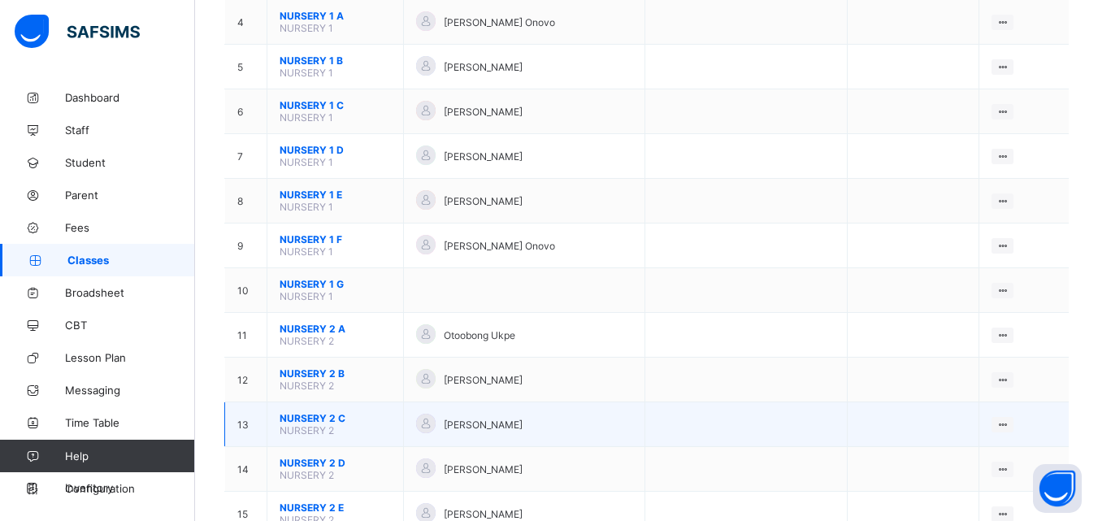
drag, startPoint x: 332, startPoint y: 423, endPoint x: 328, endPoint y: 416, distance: 8.4
click at [328, 416] on span "NURSERY 2 C" at bounding box center [335, 418] width 111 height 12
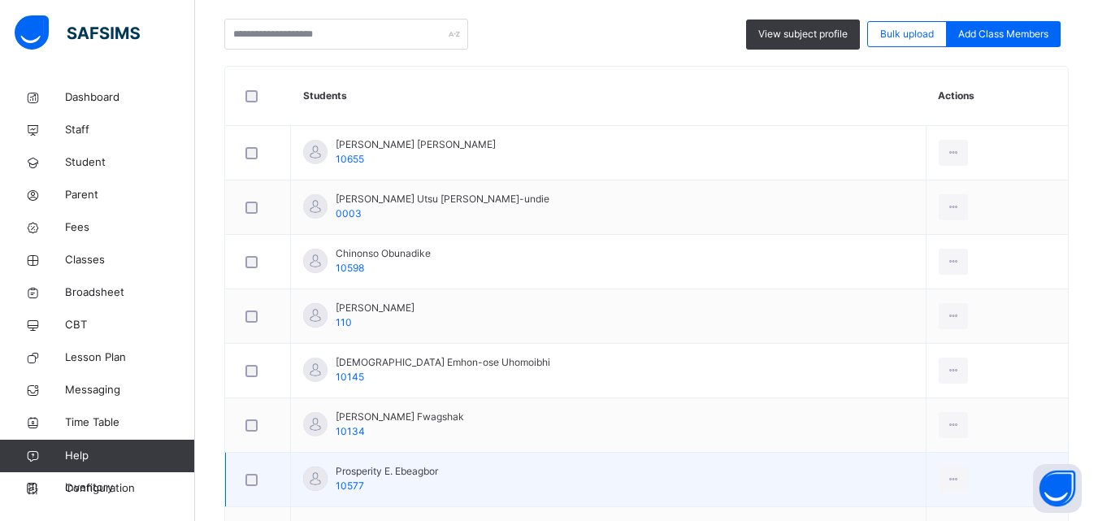
scroll to position [618, 0]
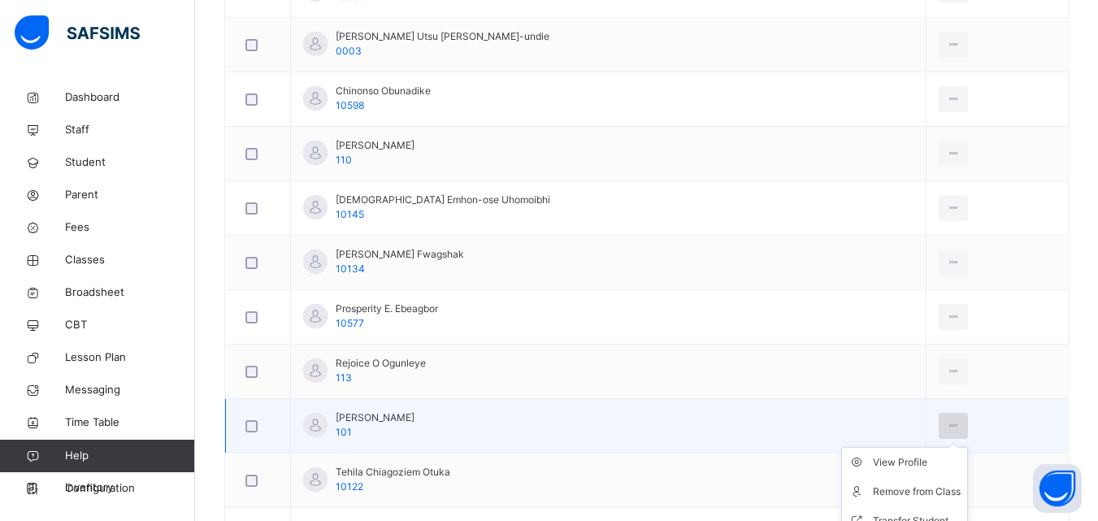
click at [947, 419] on icon at bounding box center [954, 426] width 14 height 15
click at [886, 466] on div "View Profile" at bounding box center [917, 462] width 88 height 16
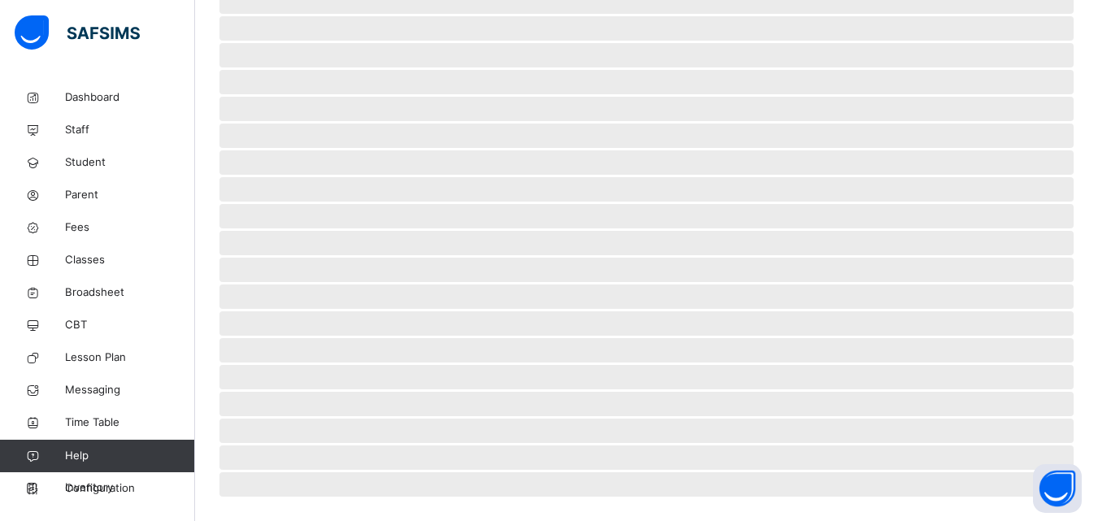
click at [886, 466] on span "‌" at bounding box center [646, 457] width 854 height 24
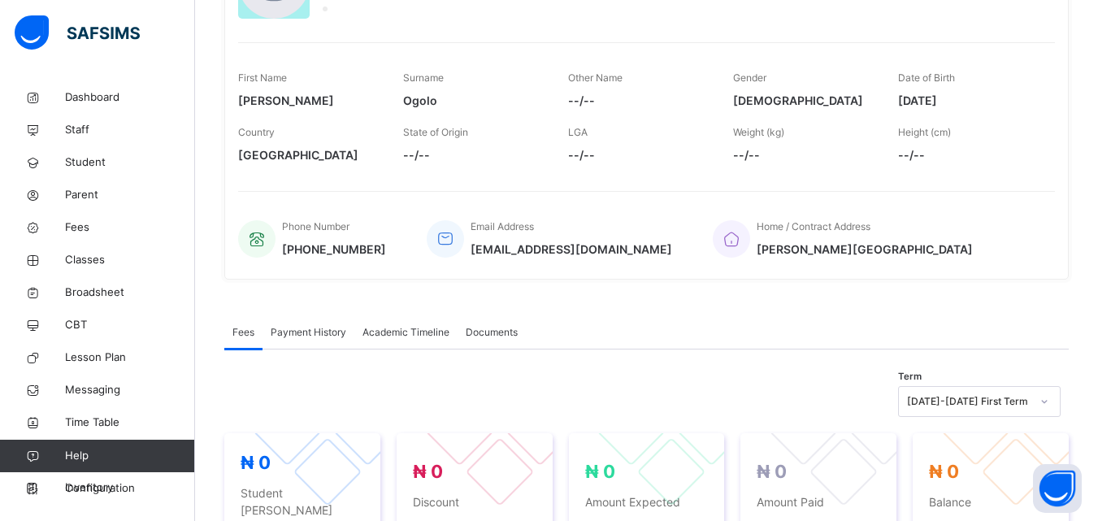
scroll to position [211, 0]
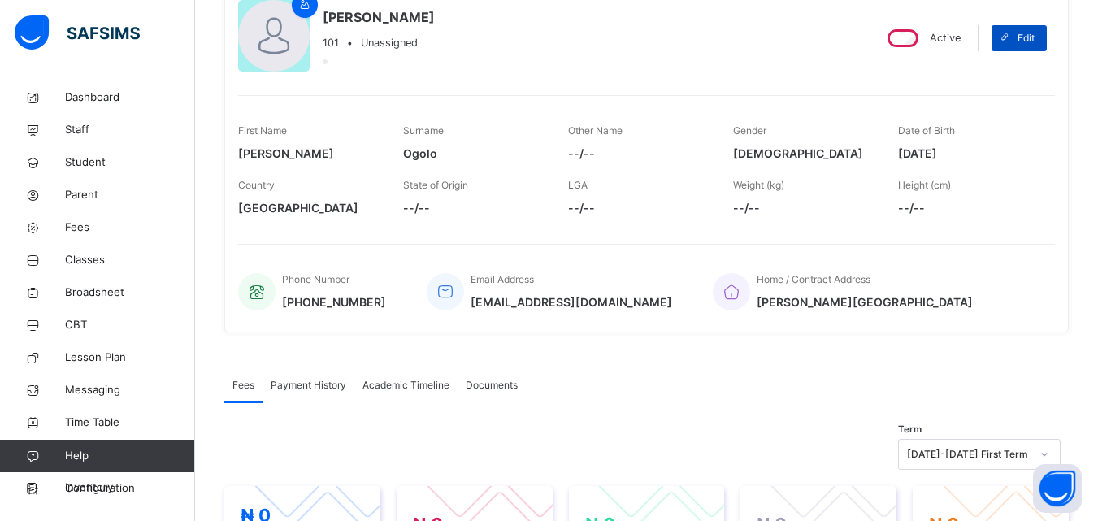
click at [1035, 37] on span "Edit" at bounding box center [1026, 38] width 17 height 15
select select "**"
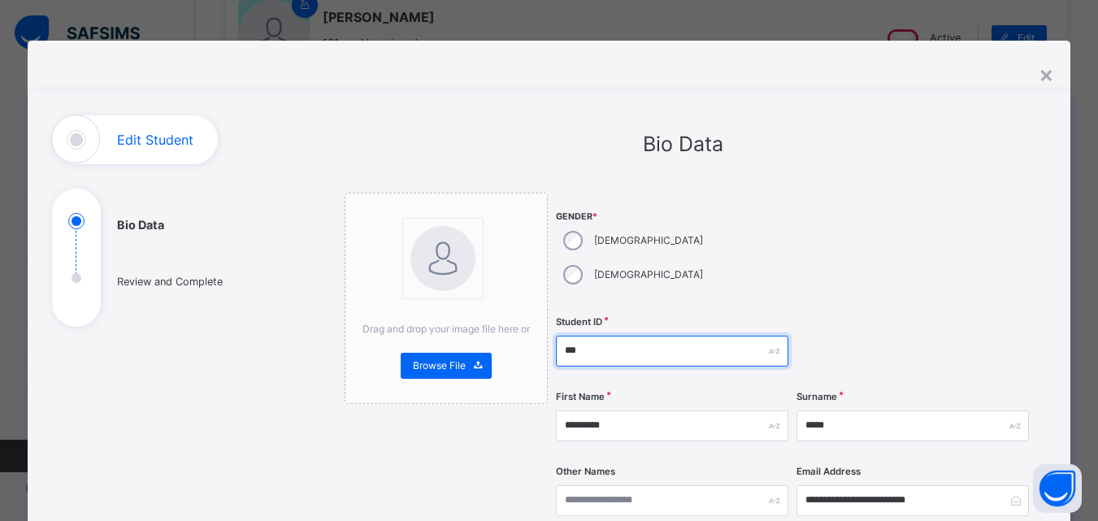
click at [603, 336] on input "***" at bounding box center [672, 351] width 232 height 31
type input "*****"
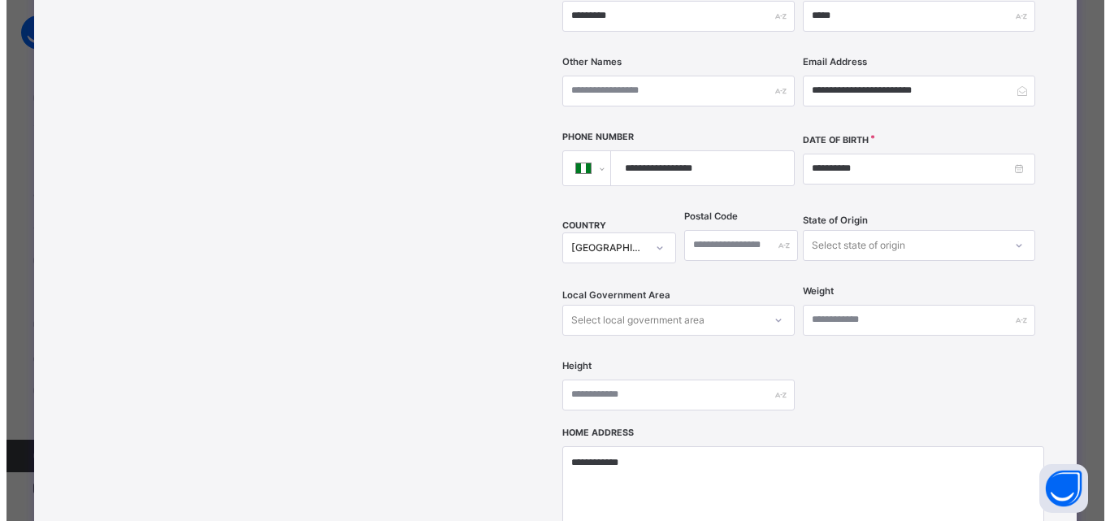
scroll to position [725, 0]
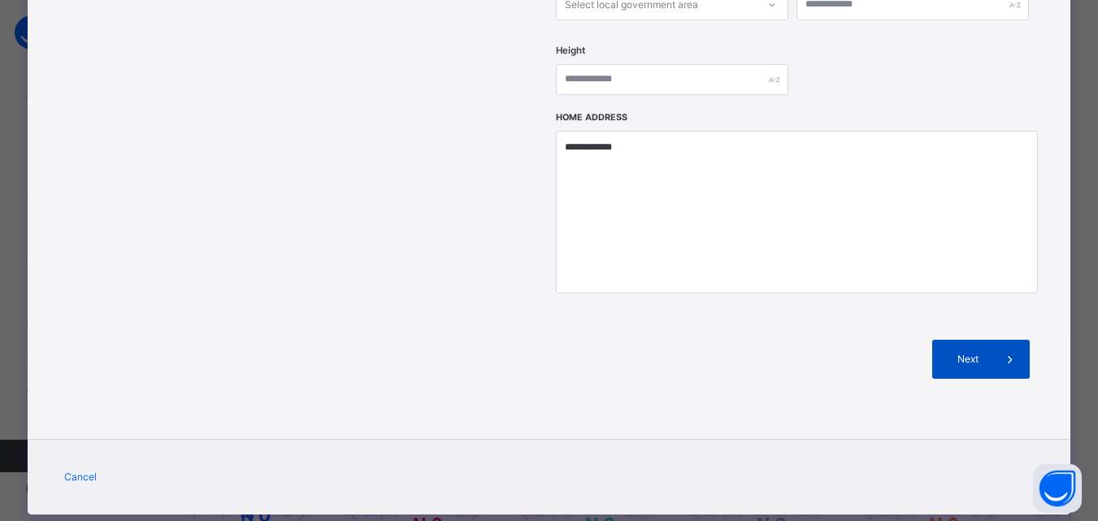
click at [987, 340] on div "Next" at bounding box center [981, 359] width 98 height 39
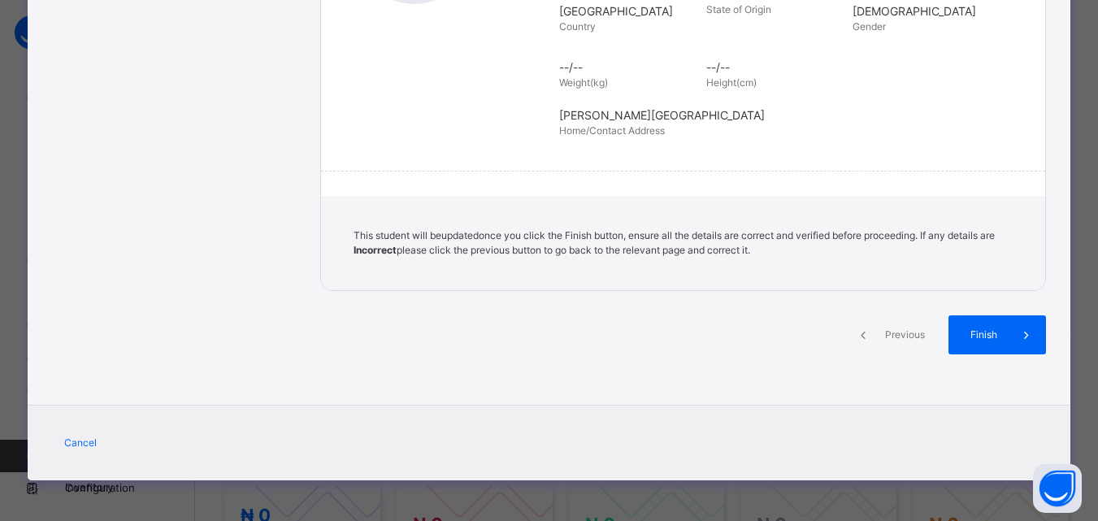
scroll to position [373, 0]
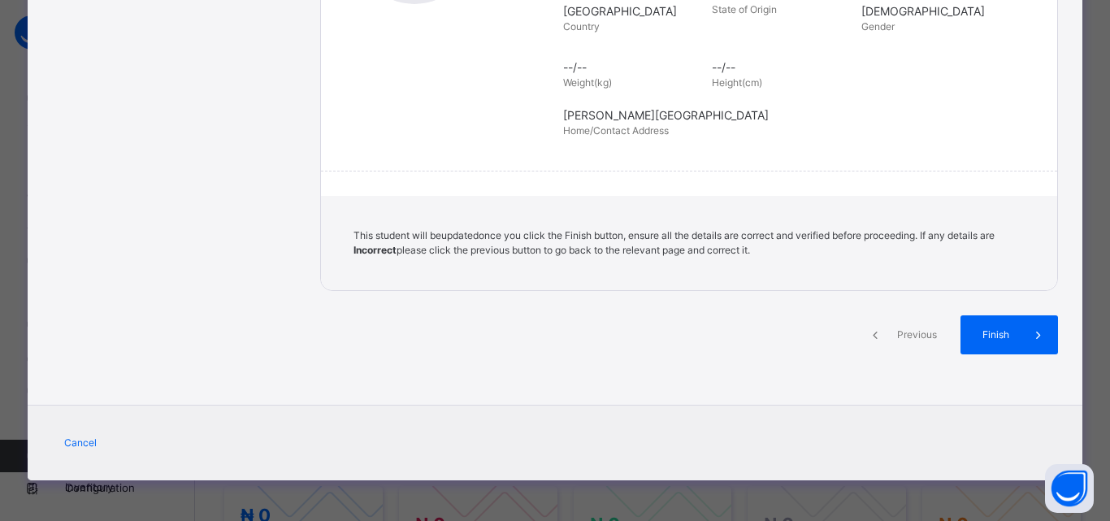
click at [987, 332] on div "**********" at bounding box center [689, 62] width 738 height 640
click at [985, 334] on span "Finish" at bounding box center [996, 335] width 46 height 15
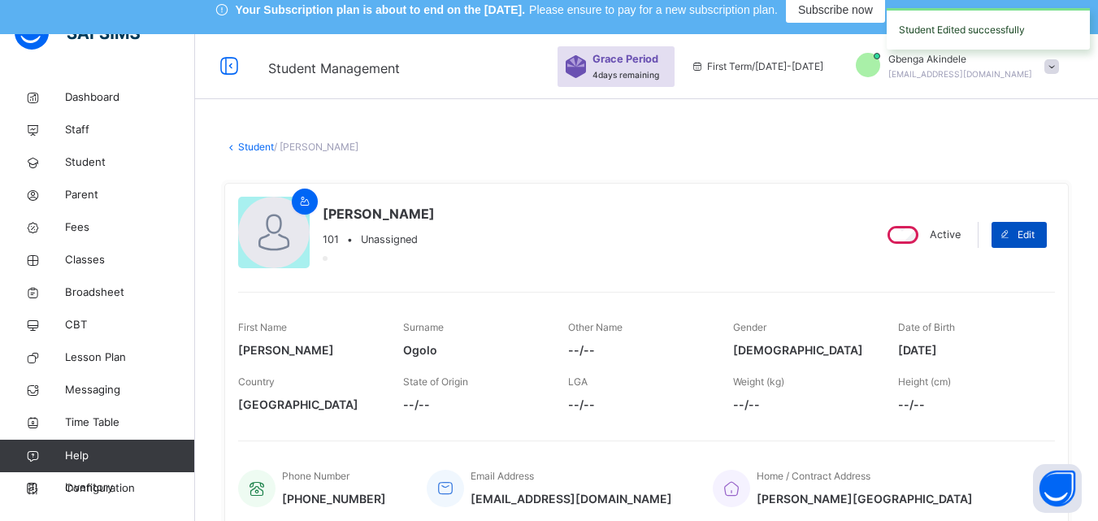
scroll to position [0, 0]
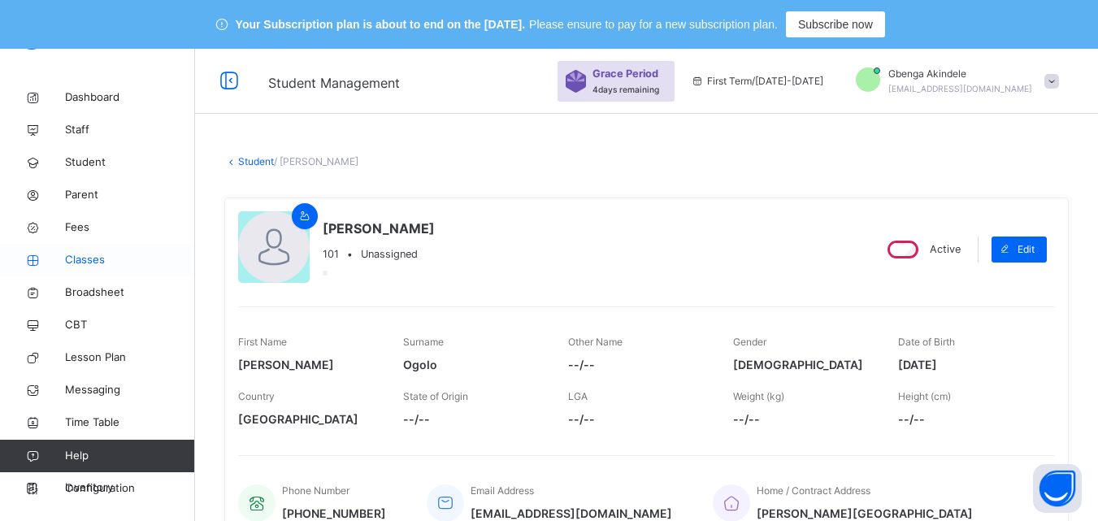
click at [67, 268] on link "Classes" at bounding box center [97, 260] width 195 height 33
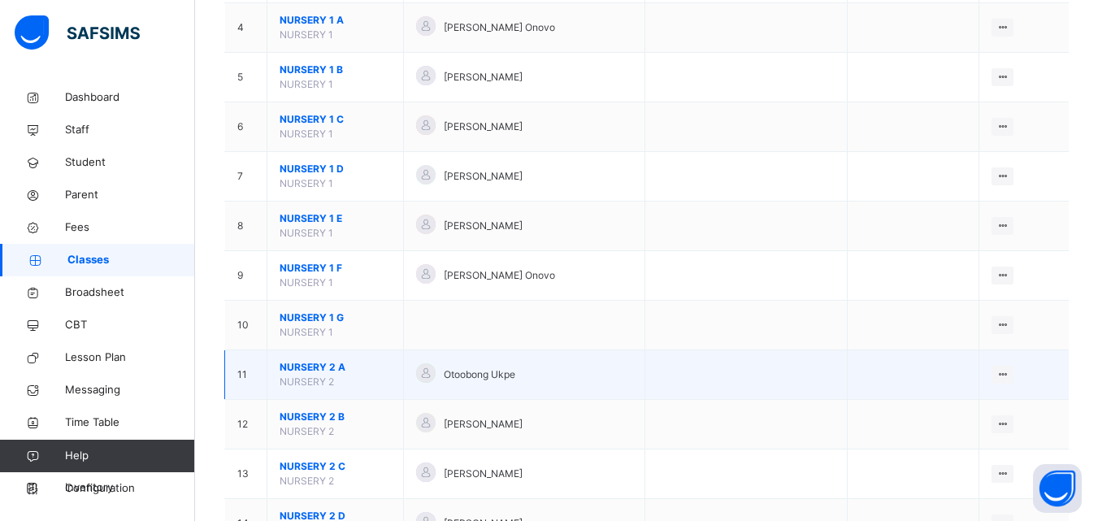
scroll to position [406, 0]
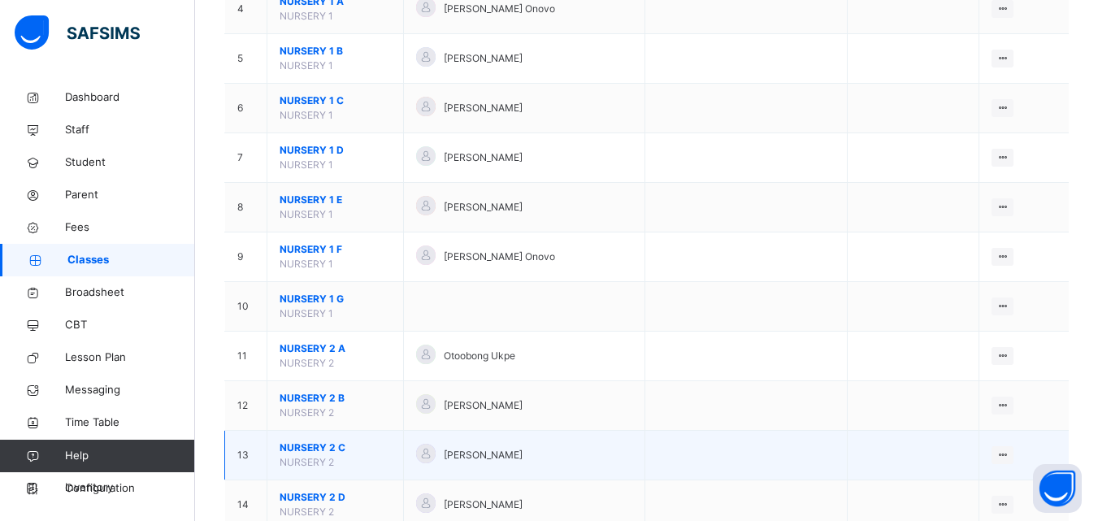
click at [332, 446] on span "NURSERY 2 C" at bounding box center [335, 448] width 111 height 15
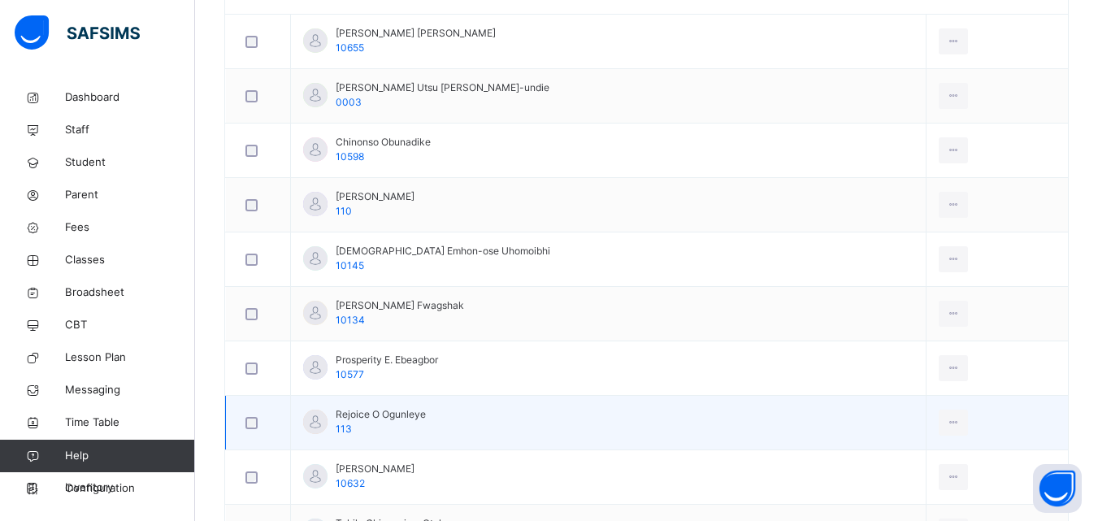
scroll to position [749, 0]
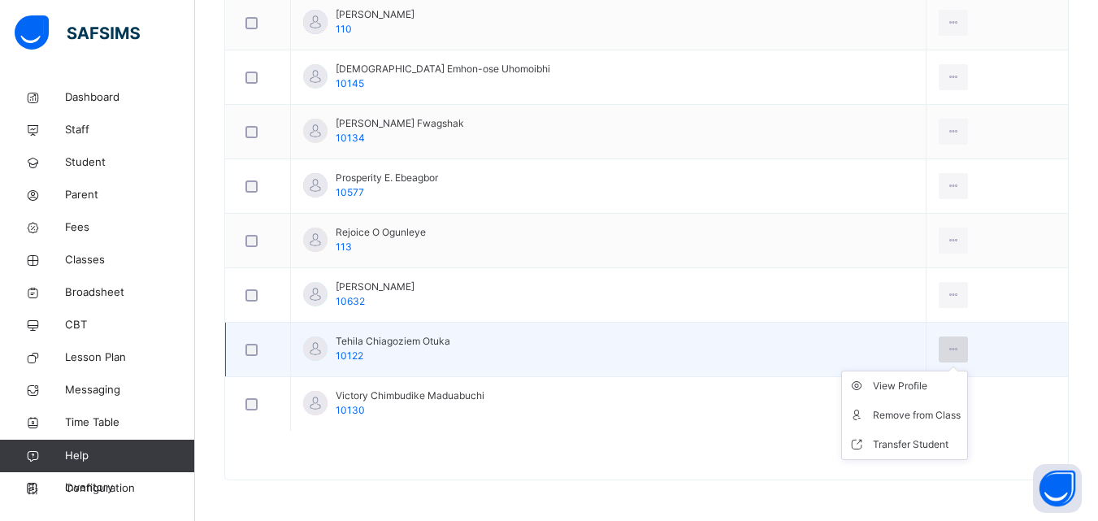
click at [947, 349] on icon at bounding box center [954, 349] width 14 height 15
click at [891, 380] on div "View Profile" at bounding box center [917, 386] width 88 height 16
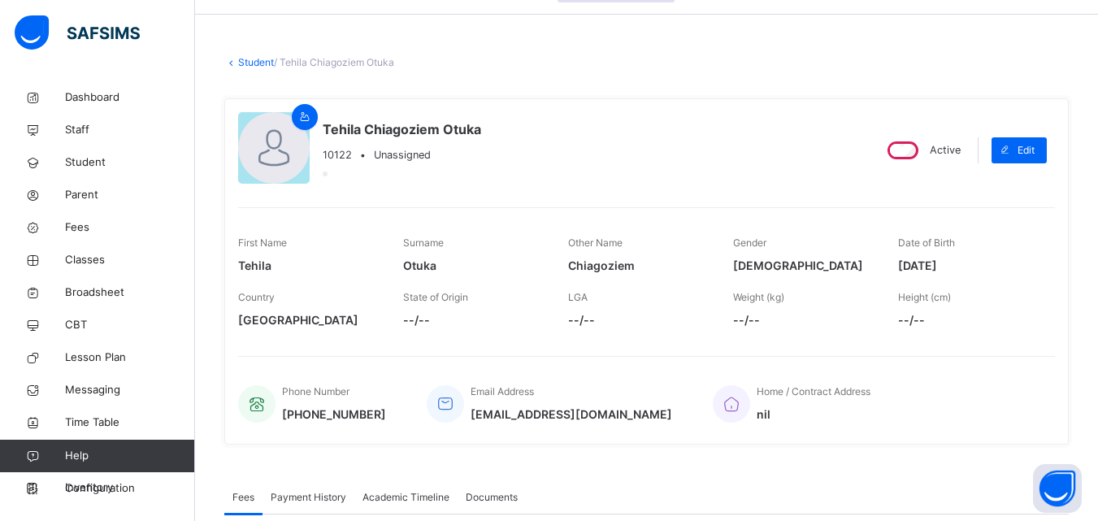
scroll to position [65, 0]
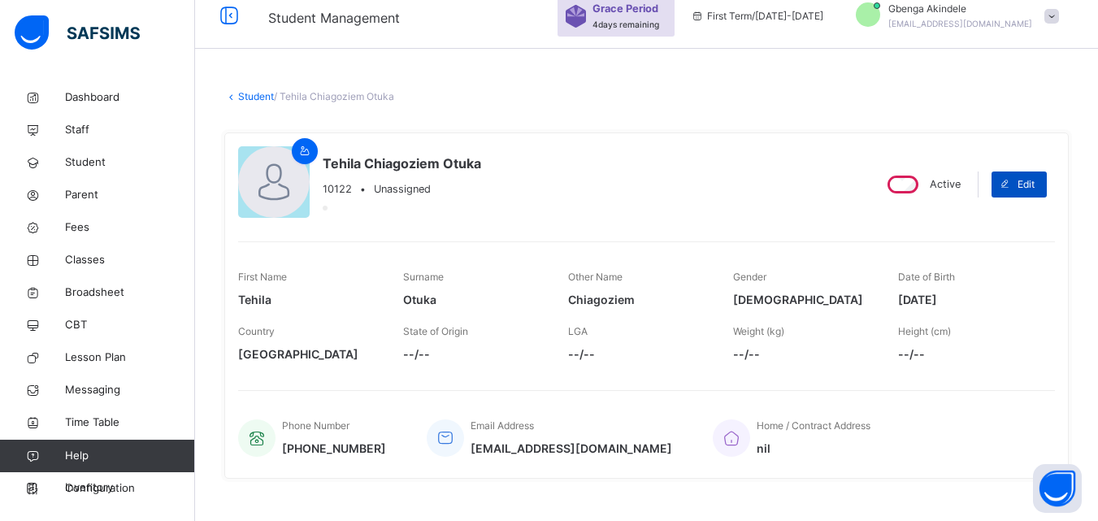
click at [1018, 193] on span at bounding box center [1005, 185] width 26 height 26
select select "**"
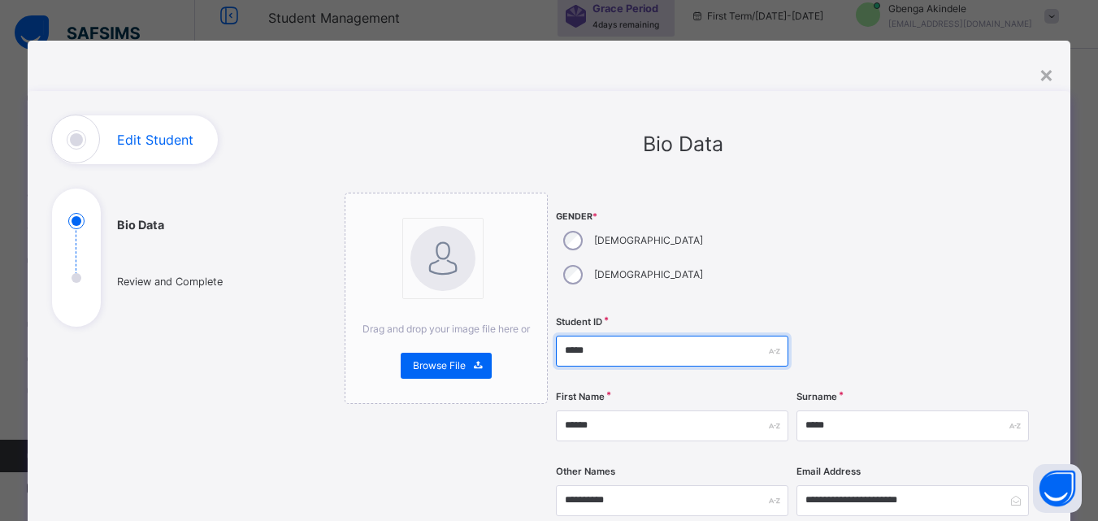
click at [608, 336] on input "*****" at bounding box center [672, 351] width 232 height 31
click at [680, 336] on input "*****" at bounding box center [672, 351] width 232 height 31
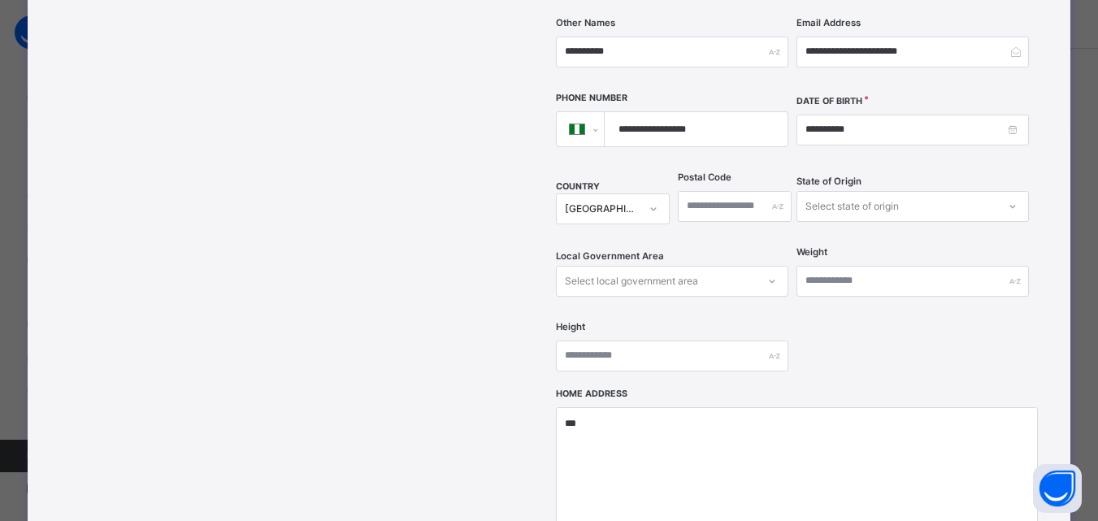
scroll to position [569, 0]
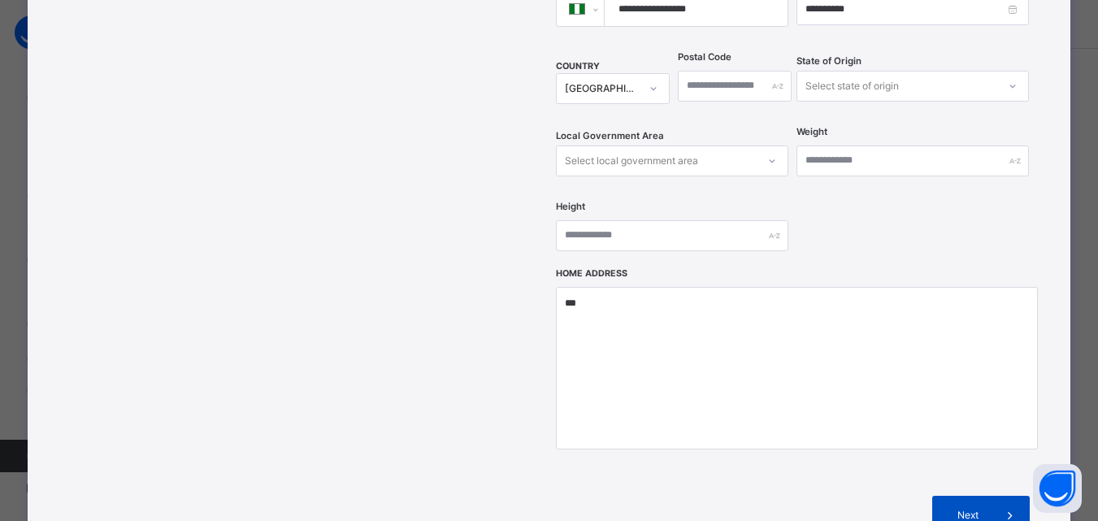
type input "*****"
click at [979, 508] on span "Next" at bounding box center [967, 515] width 46 height 15
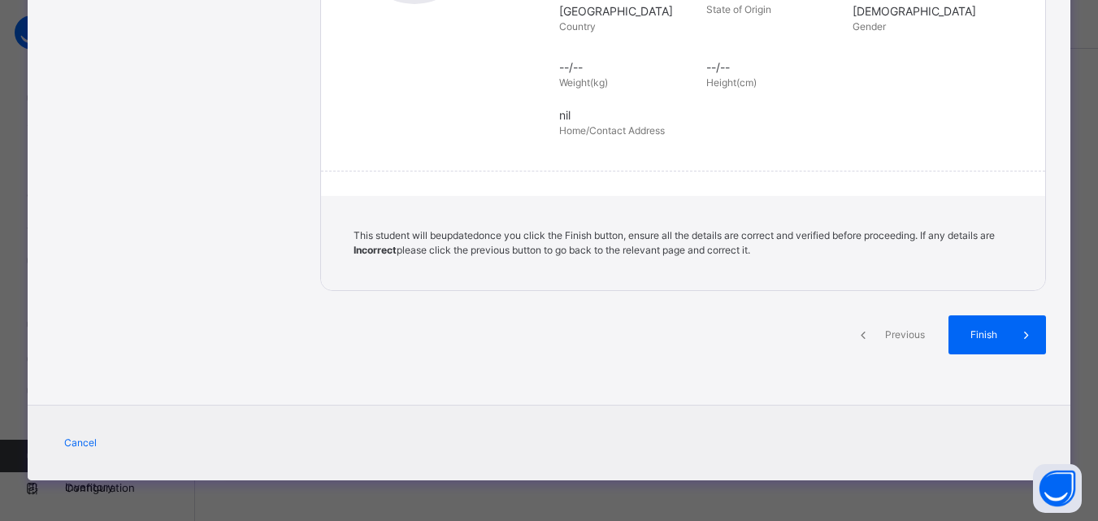
click at [979, 484] on div "**********" at bounding box center [549, 260] width 1098 height 521
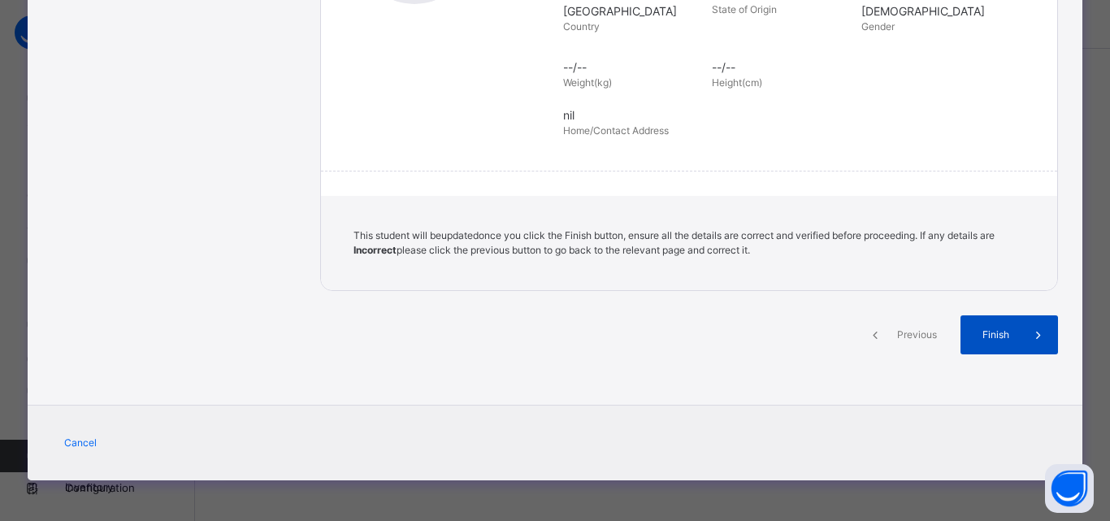
drag, startPoint x: 1000, startPoint y: 344, endPoint x: 1005, endPoint y: 352, distance: 9.9
click at [1001, 347] on div "Finish" at bounding box center [1010, 334] width 98 height 39
click at [1005, 352] on div "Finish" at bounding box center [1010, 334] width 98 height 39
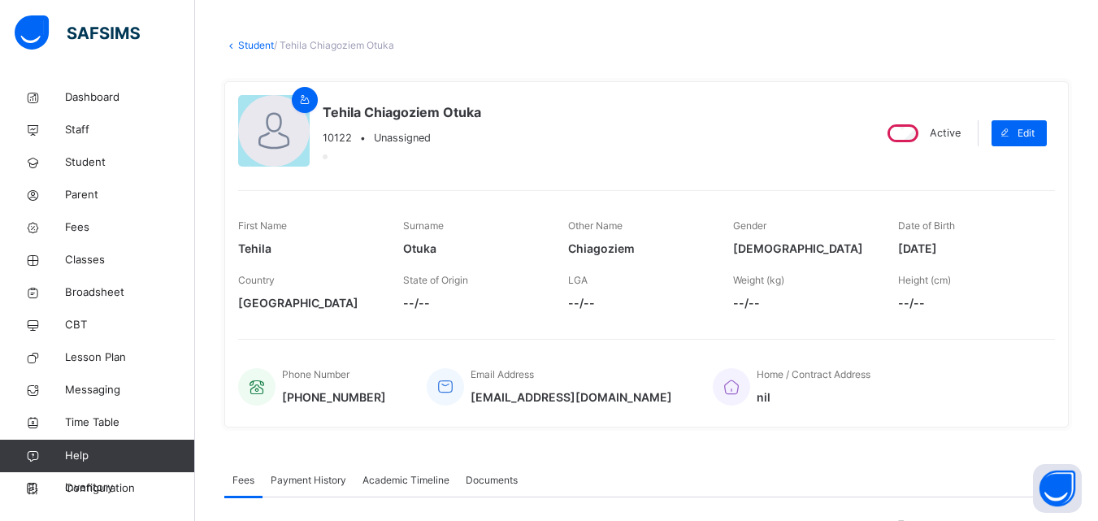
scroll to position [0, 0]
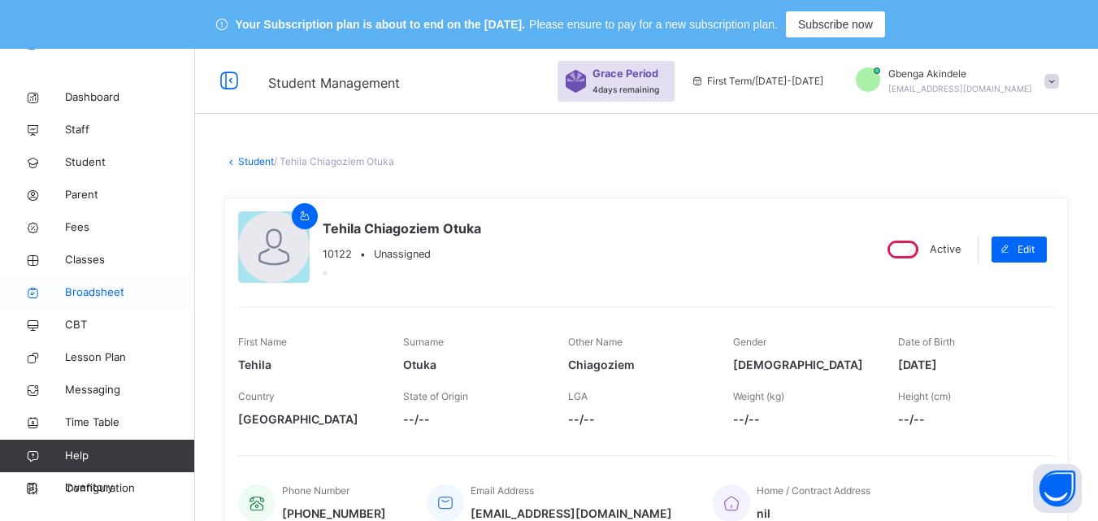
click at [51, 282] on link "Broadsheet" at bounding box center [97, 292] width 195 height 33
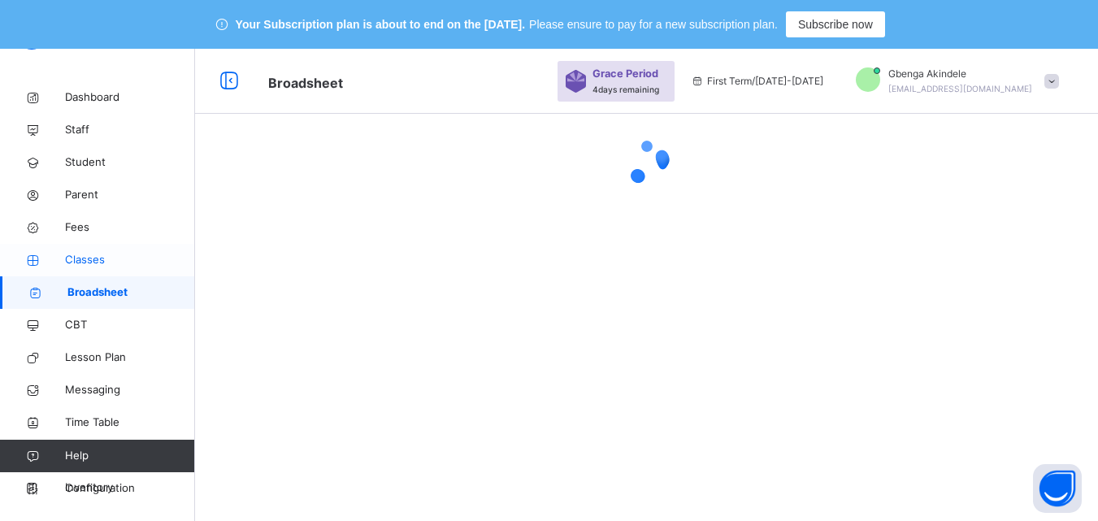
click at [69, 266] on span "Classes" at bounding box center [130, 260] width 130 height 16
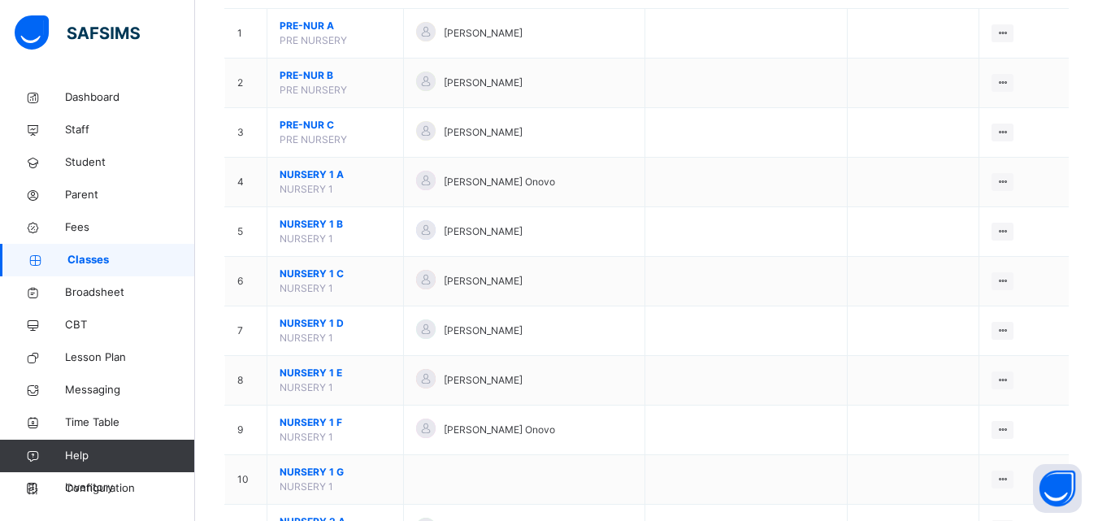
scroll to position [536, 0]
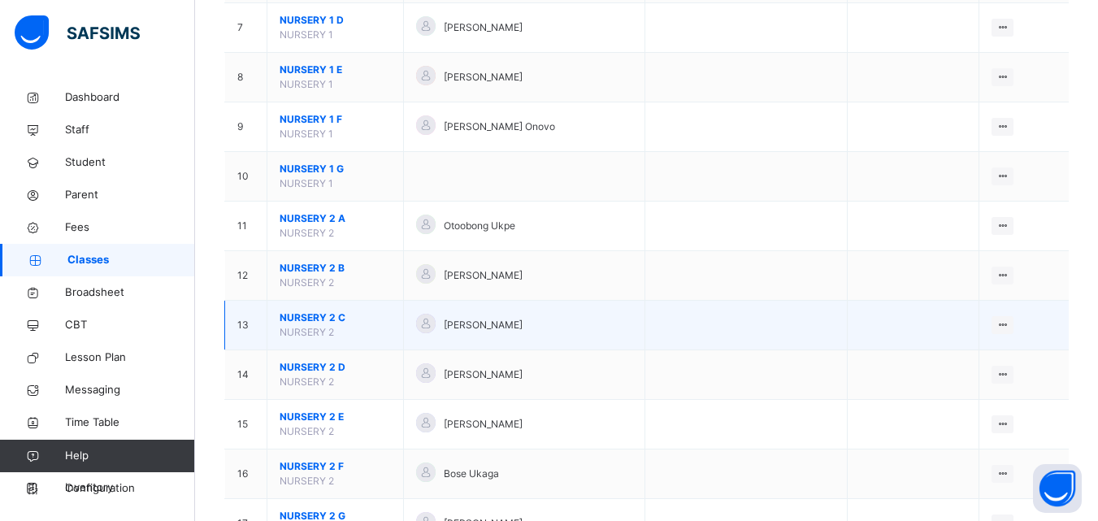
click at [311, 315] on span "NURSERY 2 C" at bounding box center [335, 317] width 111 height 15
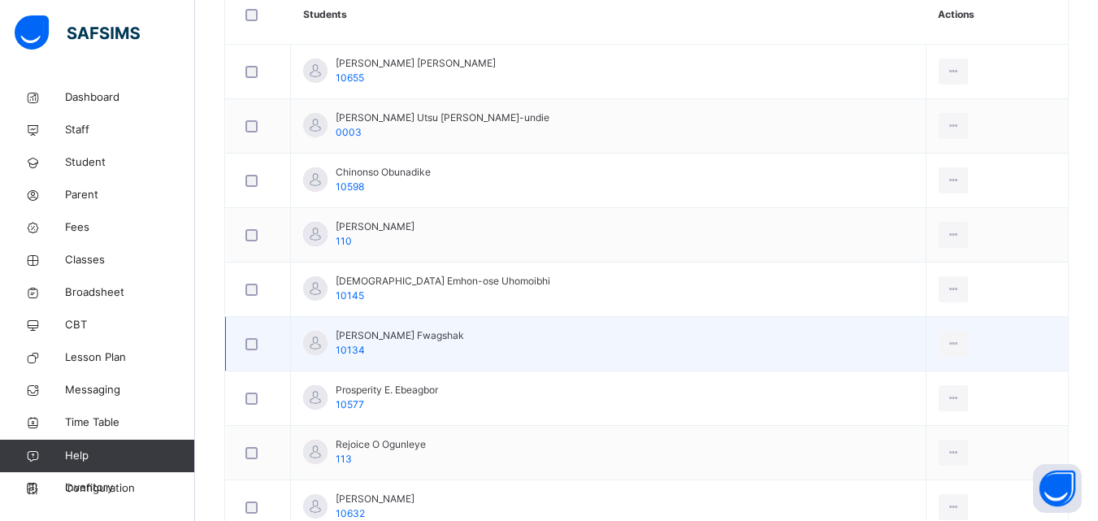
scroll to position [455, 0]
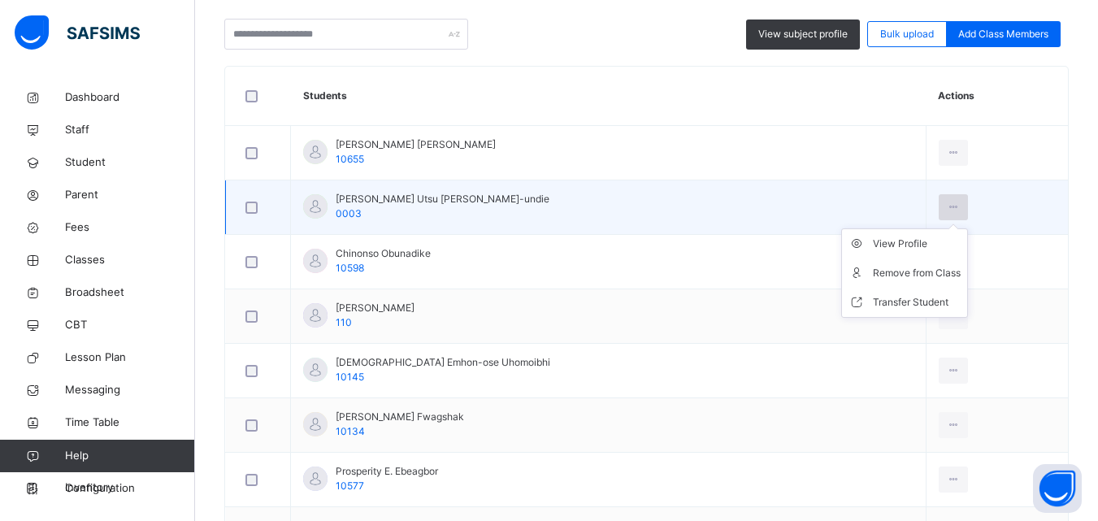
click at [947, 206] on icon at bounding box center [954, 207] width 14 height 15
drag, startPoint x: 895, startPoint y: 241, endPoint x: 899, endPoint y: 249, distance: 8.4
click at [899, 249] on div "View Profile" at bounding box center [917, 244] width 88 height 16
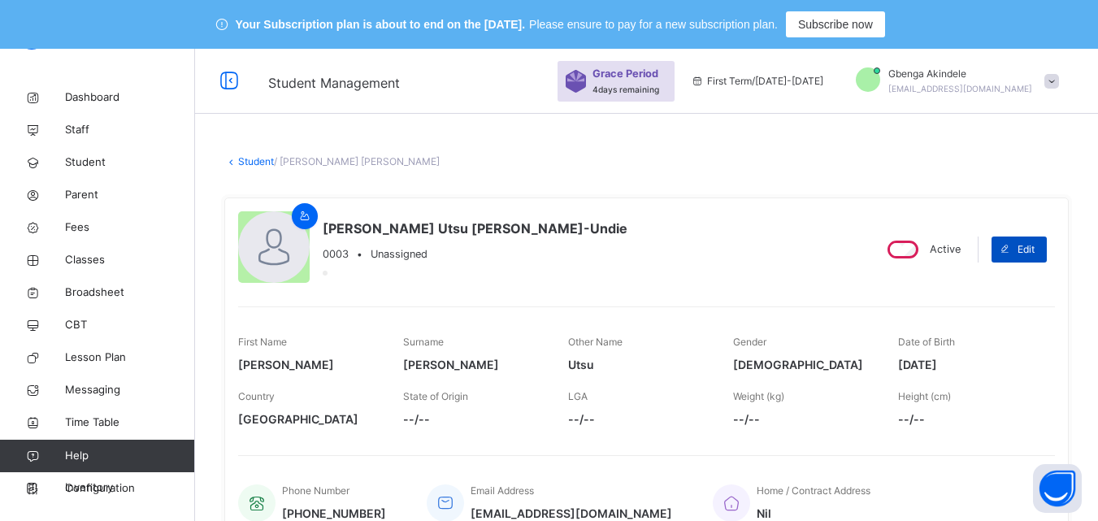
click at [1011, 245] on icon at bounding box center [1005, 249] width 12 height 13
select select "**"
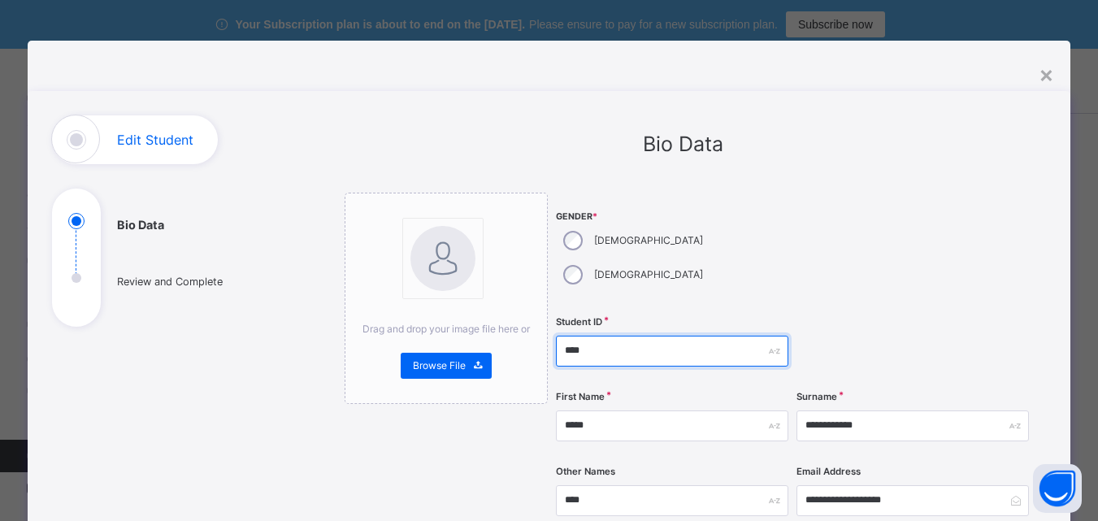
click at [636, 336] on input "****" at bounding box center [672, 351] width 232 height 31
type input "*"
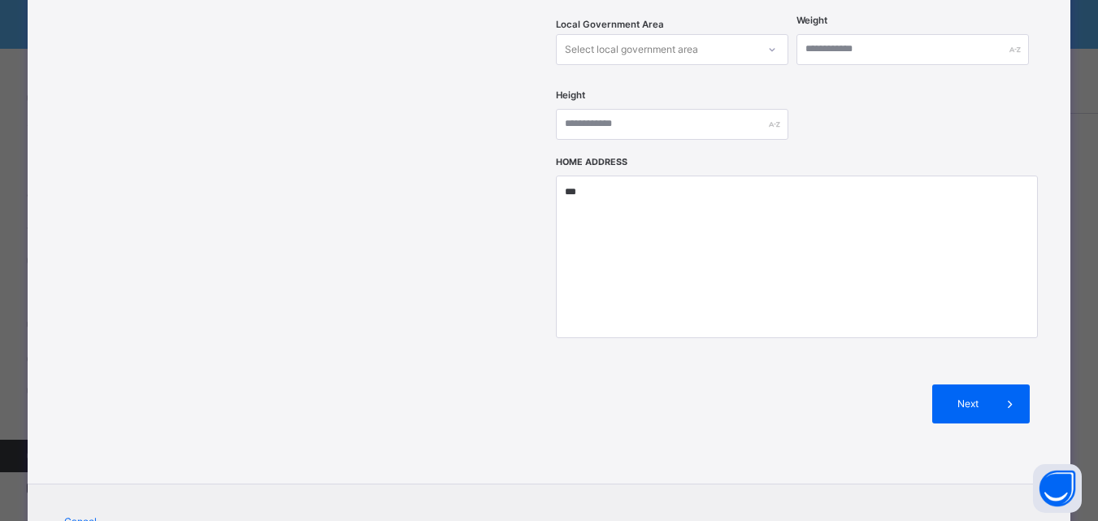
scroll to position [725, 0]
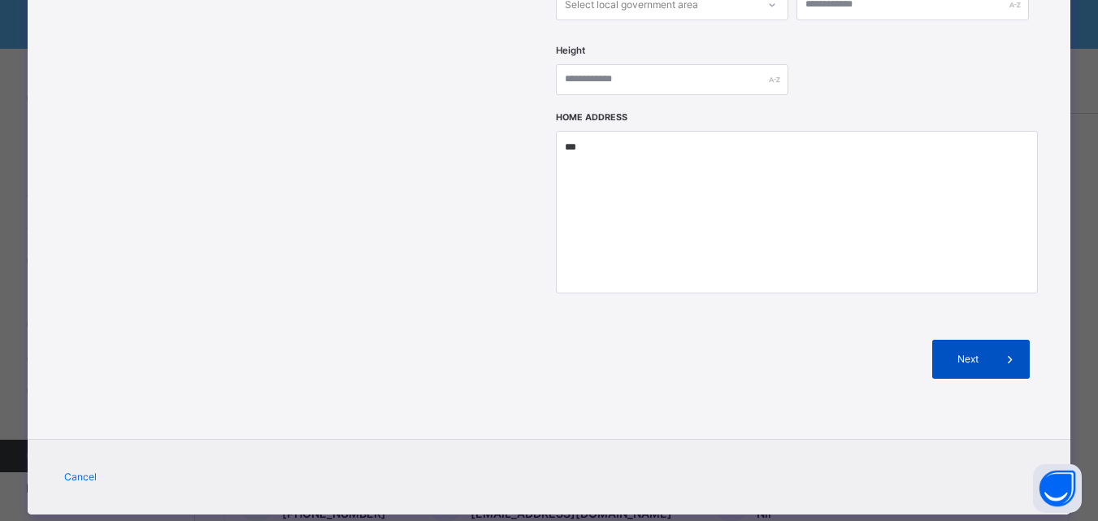
type input "*****"
click at [989, 352] on span "Next" at bounding box center [967, 359] width 46 height 15
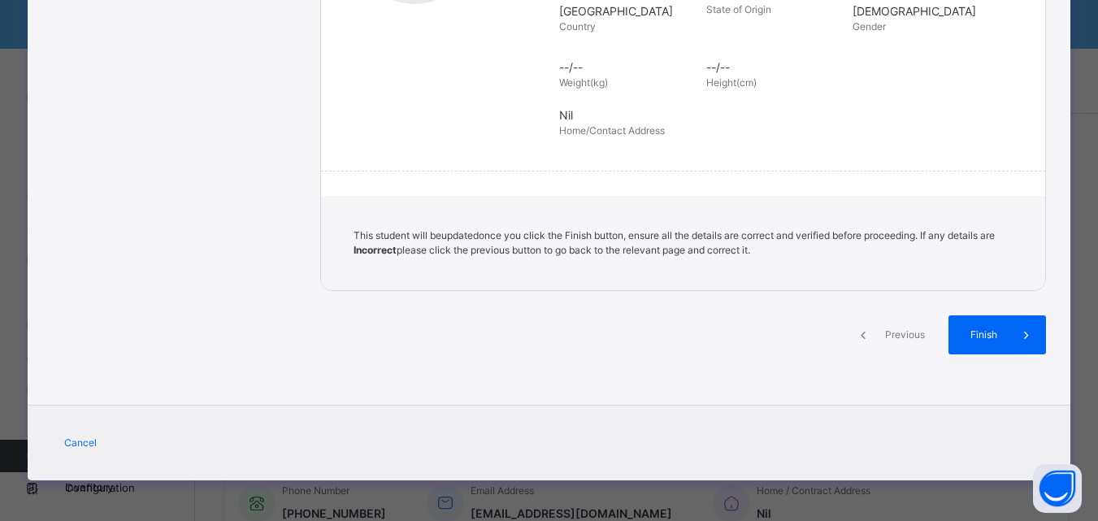
scroll to position [373, 0]
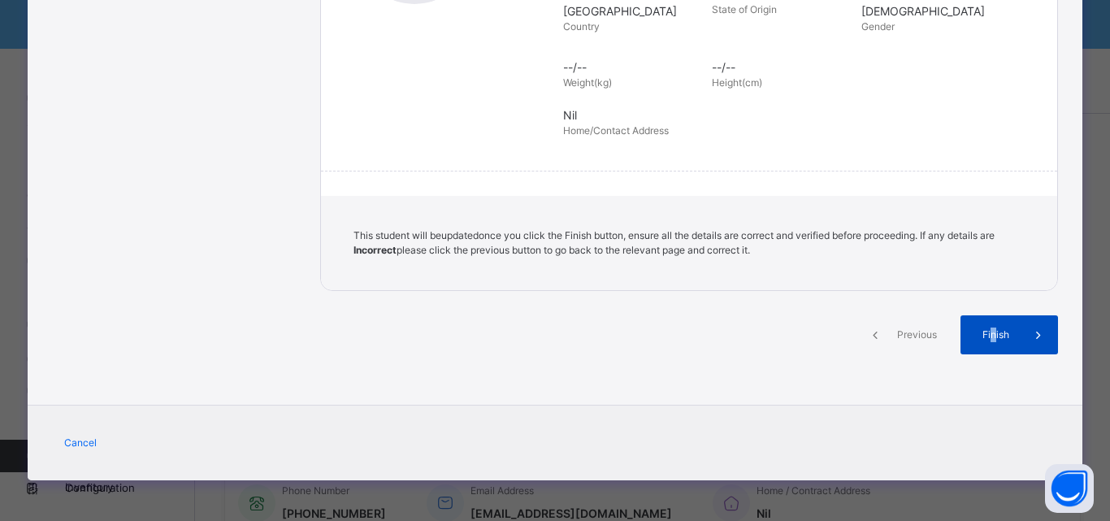
click at [991, 331] on span "Finish" at bounding box center [996, 335] width 46 height 15
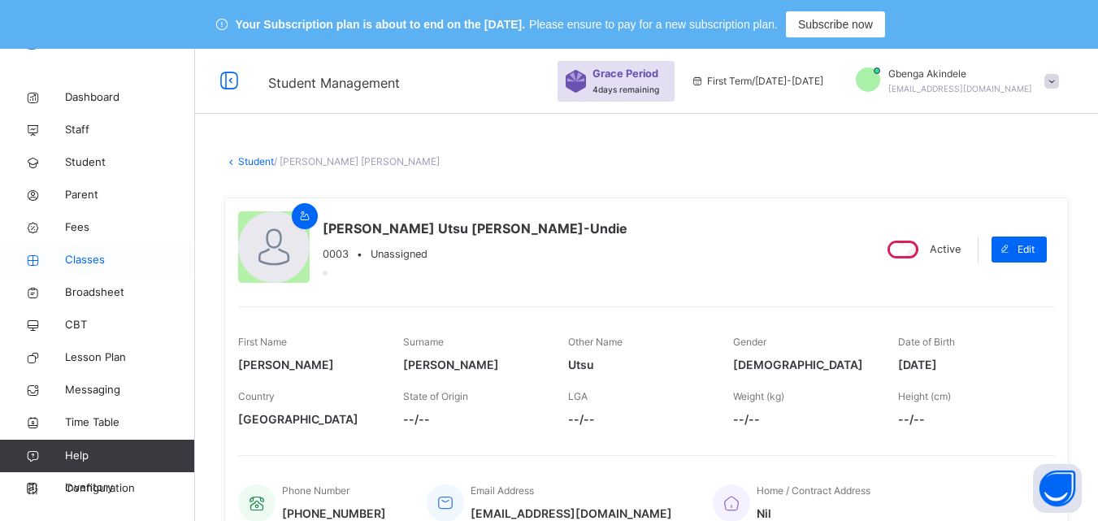
click at [95, 271] on link "Classes" at bounding box center [97, 260] width 195 height 33
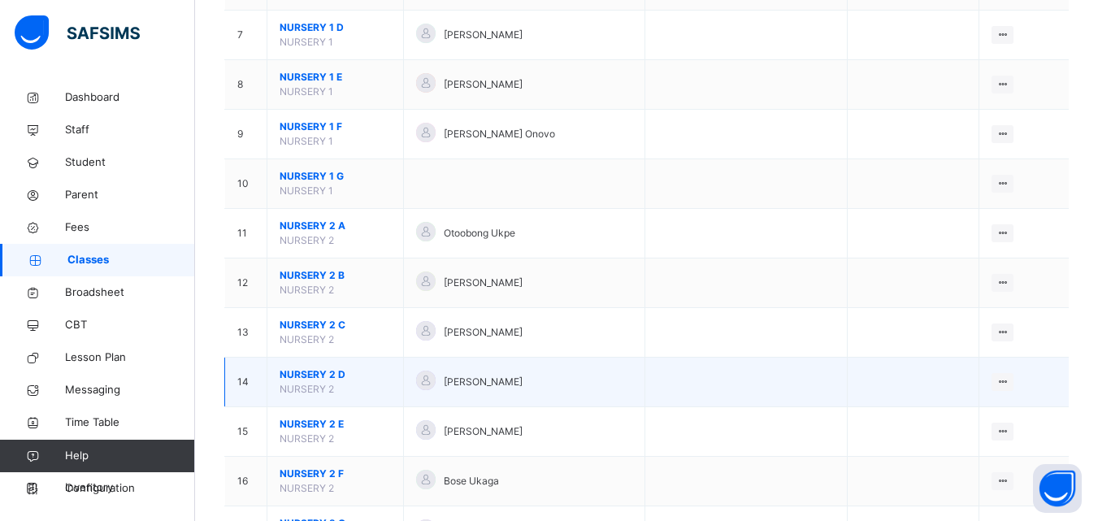
scroll to position [569, 0]
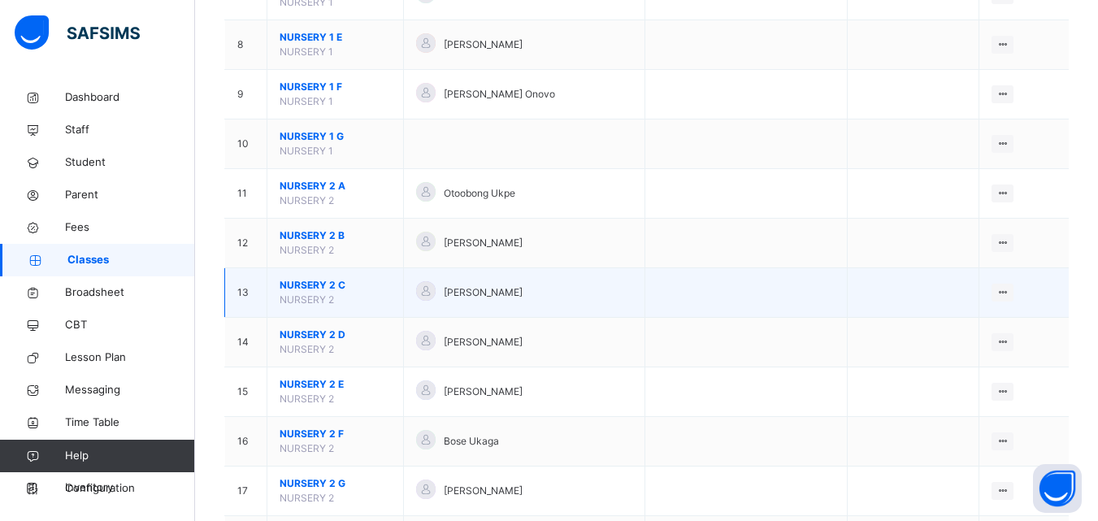
click at [319, 280] on span "NURSERY 2 C" at bounding box center [335, 285] width 111 height 15
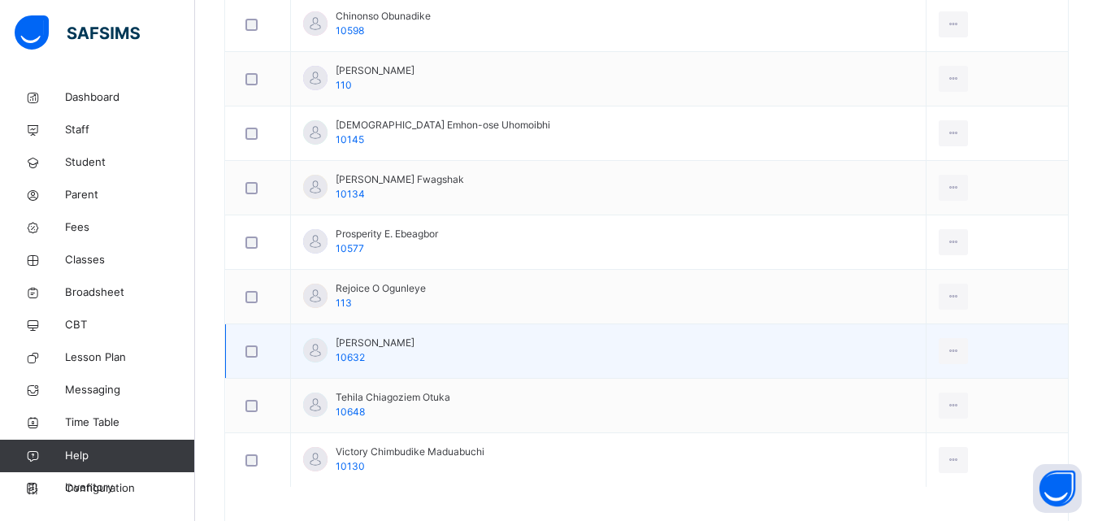
scroll to position [667, 0]
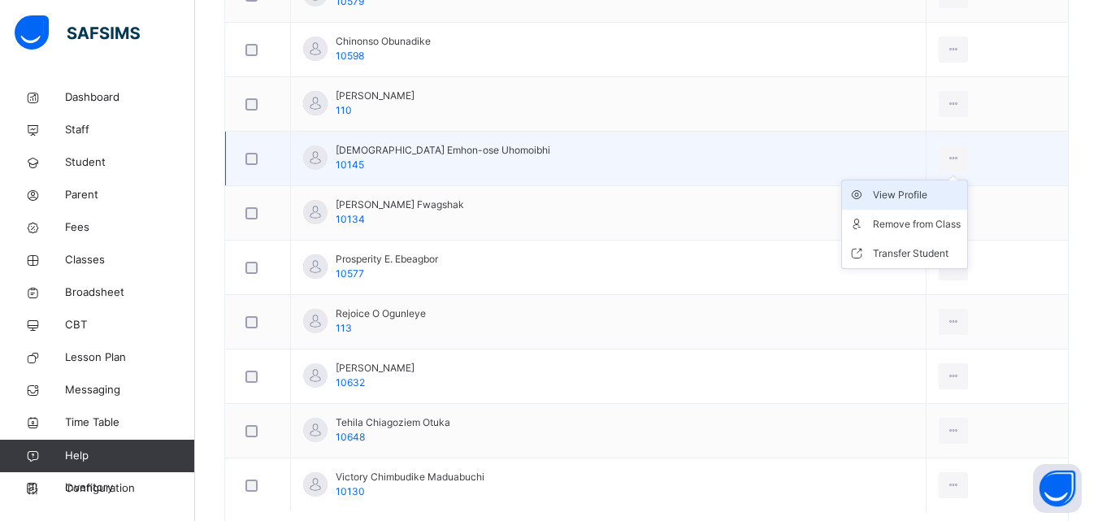
click at [901, 192] on div "View Profile" at bounding box center [917, 195] width 88 height 16
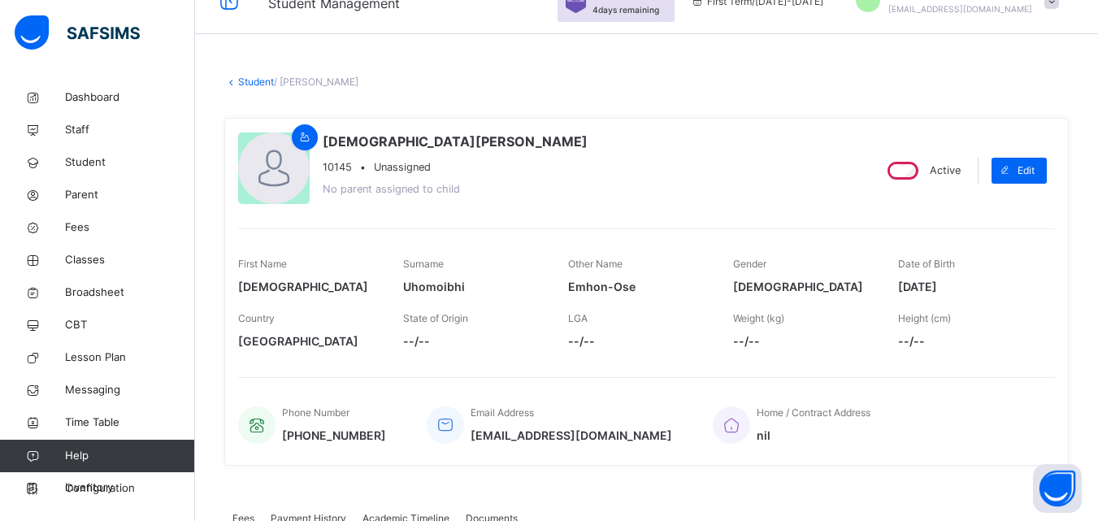
scroll to position [17, 0]
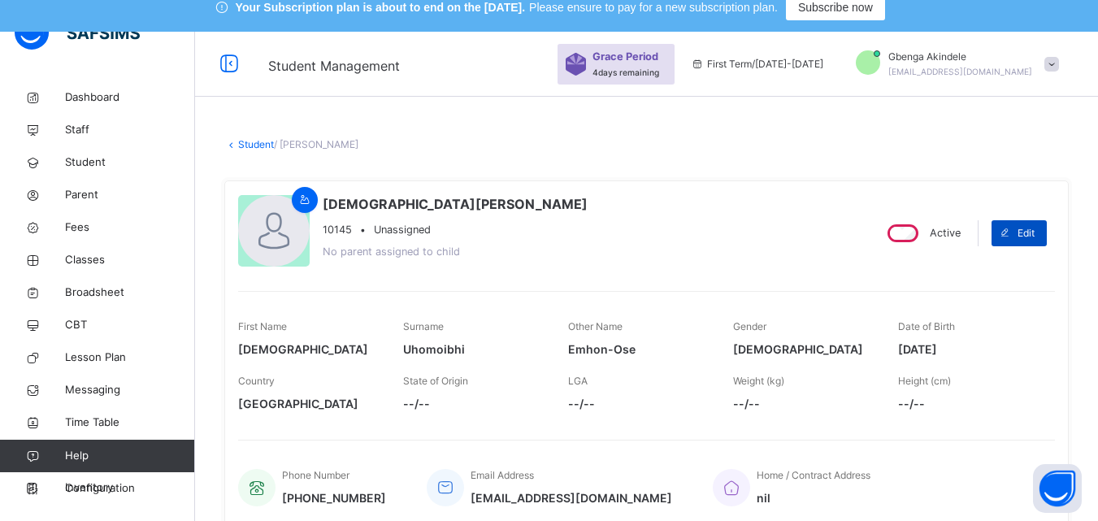
click at [1011, 227] on icon at bounding box center [1005, 233] width 12 height 13
select select "**"
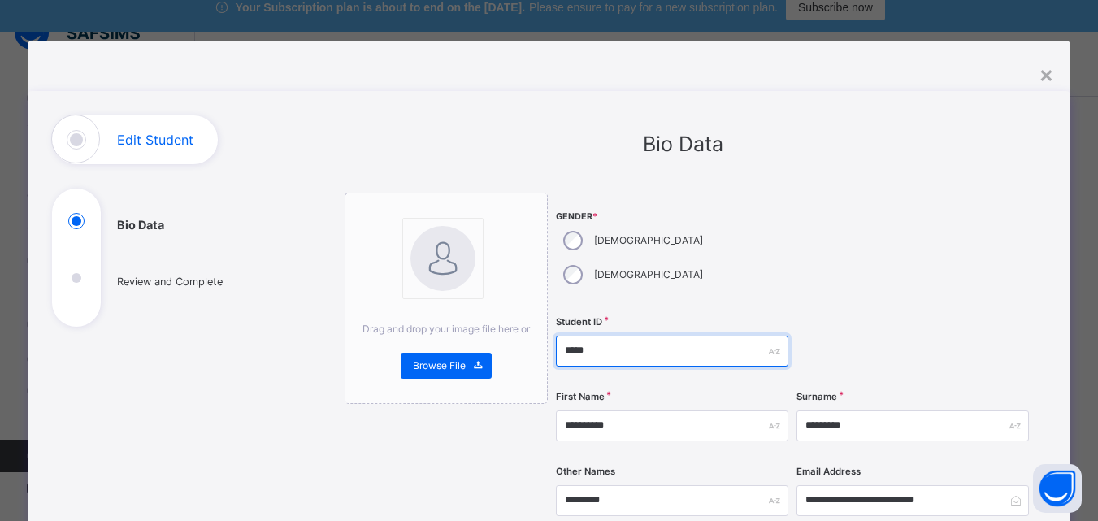
click at [588, 336] on input "*****" at bounding box center [672, 351] width 232 height 31
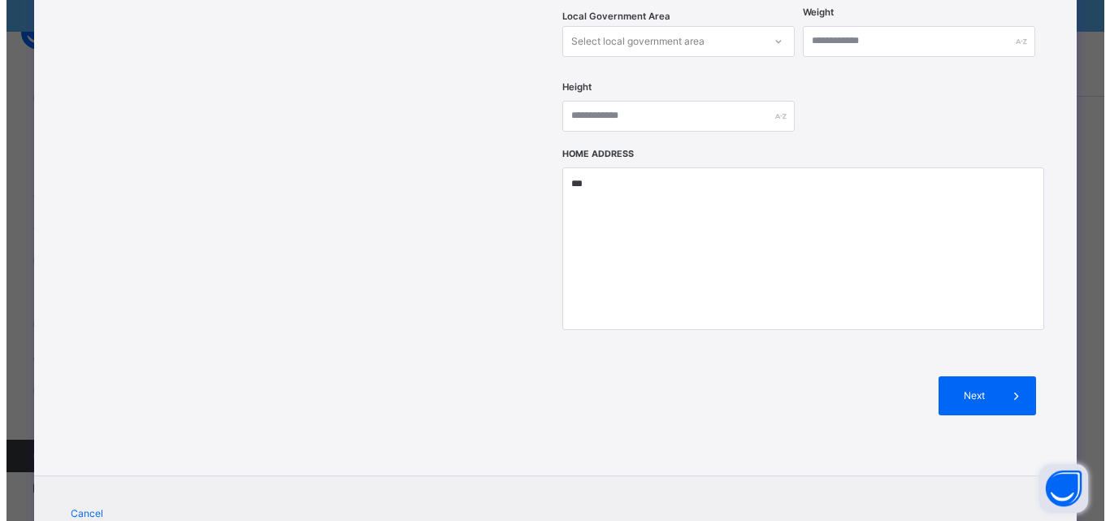
scroll to position [725, 0]
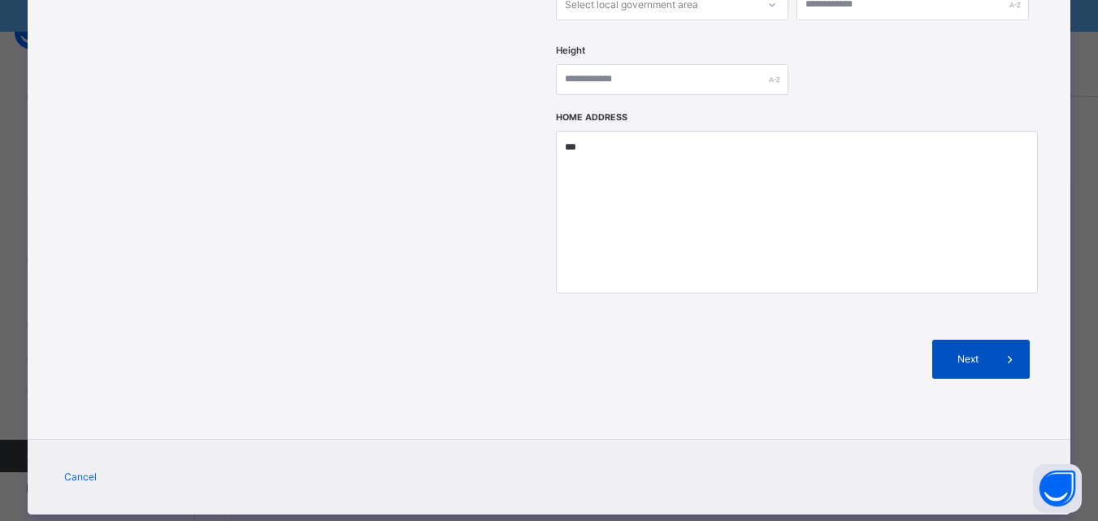
type input "*****"
click at [970, 352] on span "Next" at bounding box center [967, 359] width 46 height 15
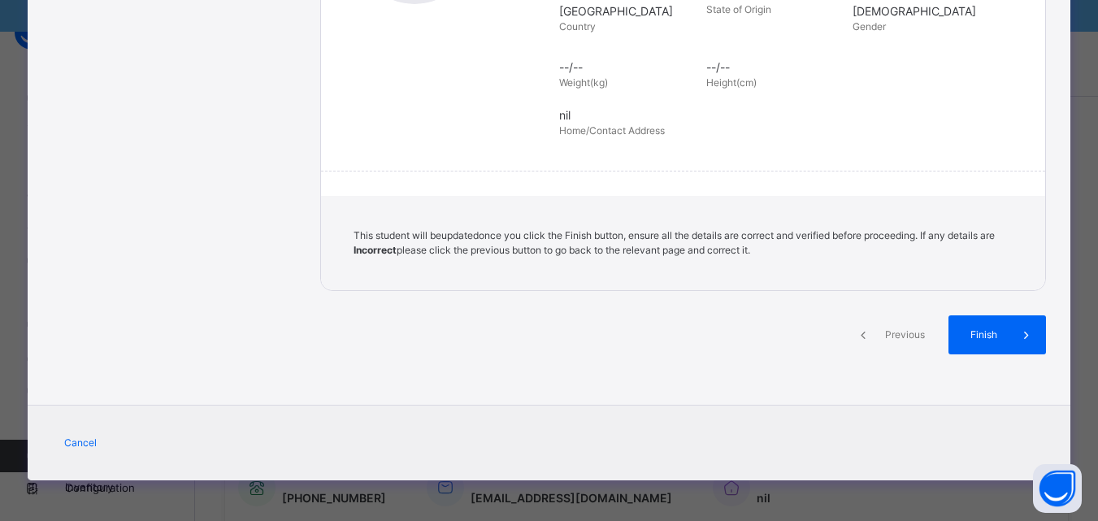
scroll to position [373, 0]
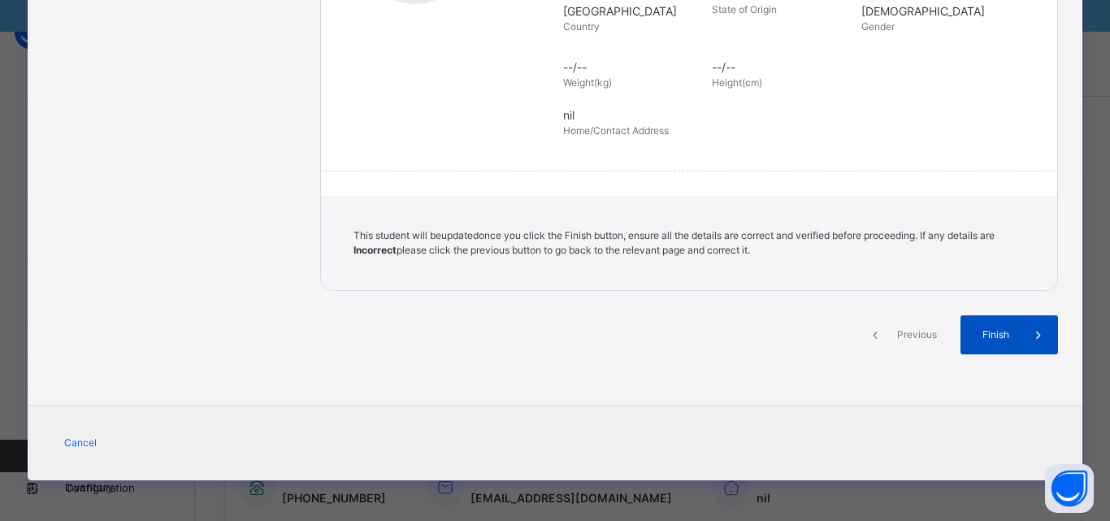
click at [995, 332] on span "Finish" at bounding box center [996, 335] width 46 height 15
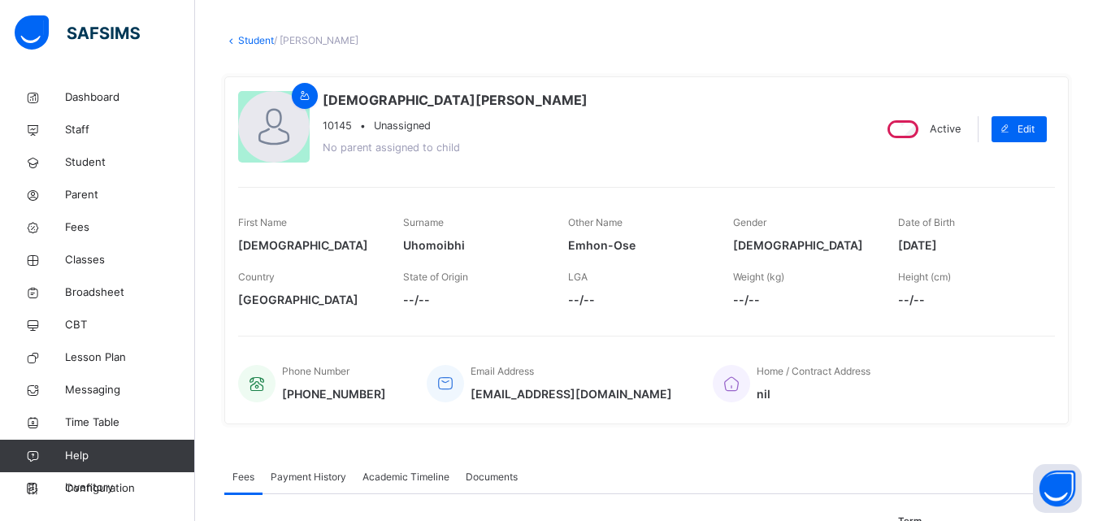
scroll to position [163, 0]
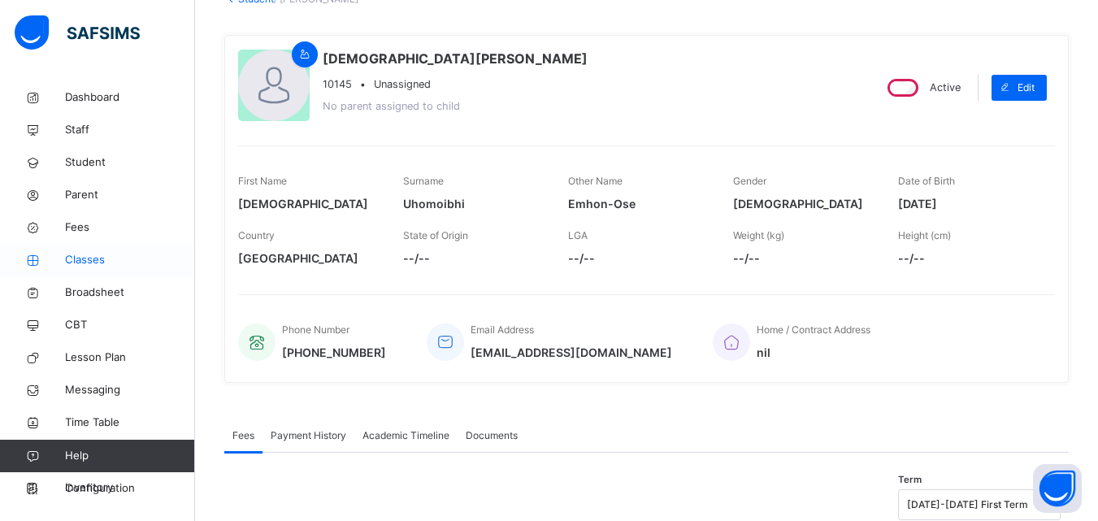
click at [88, 257] on span "Classes" at bounding box center [130, 260] width 130 height 16
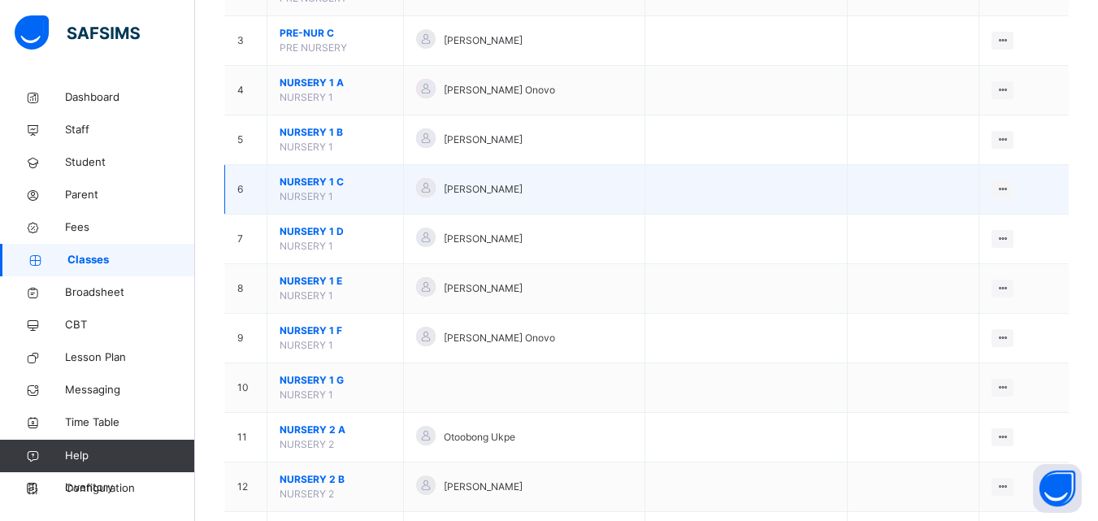
scroll to position [244, 0]
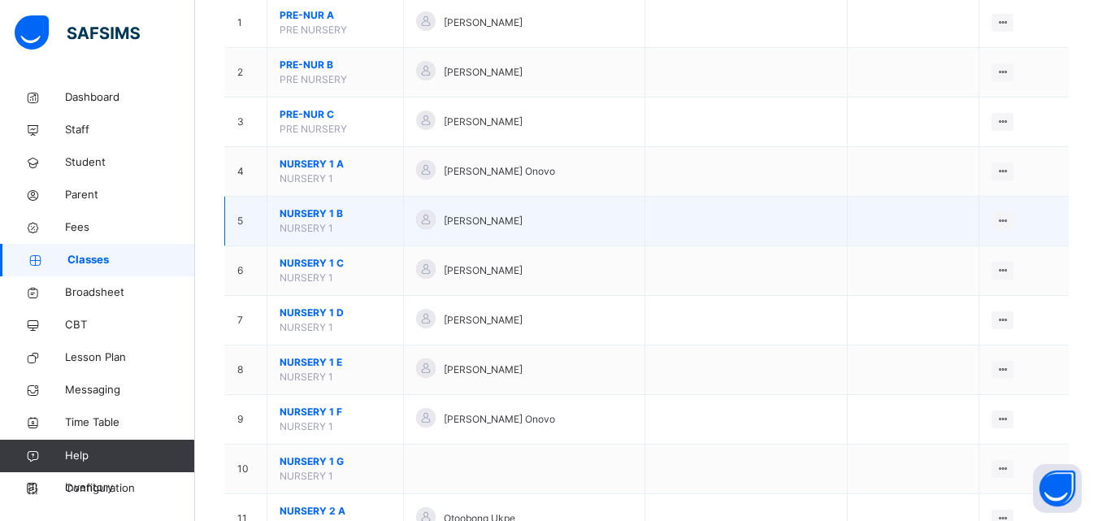
click at [317, 211] on span "NURSERY 1 B" at bounding box center [335, 213] width 111 height 15
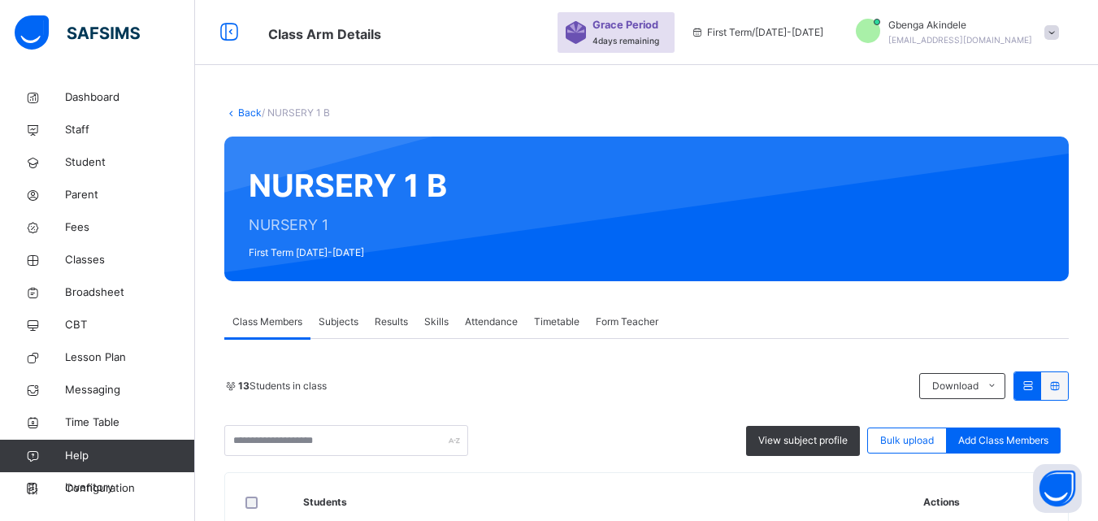
scroll to position [244, 0]
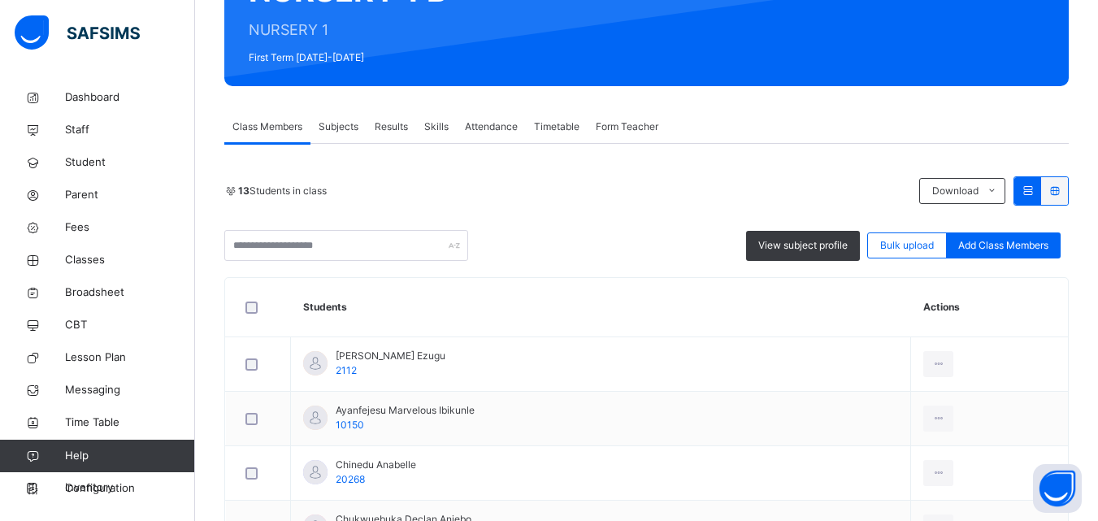
click at [474, 127] on span "Attendance" at bounding box center [491, 126] width 53 height 15
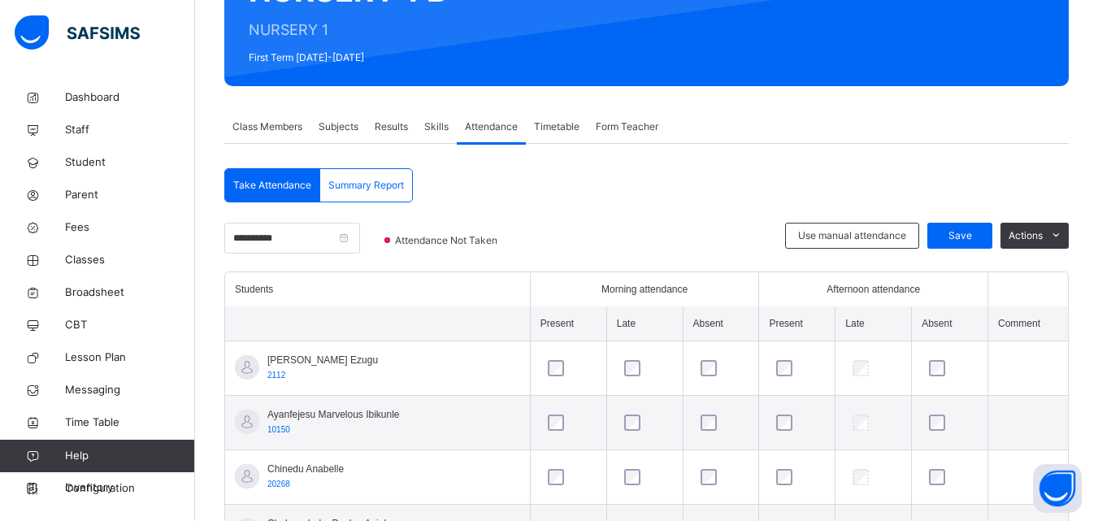
click at [475, 125] on span "Attendance" at bounding box center [491, 126] width 53 height 15
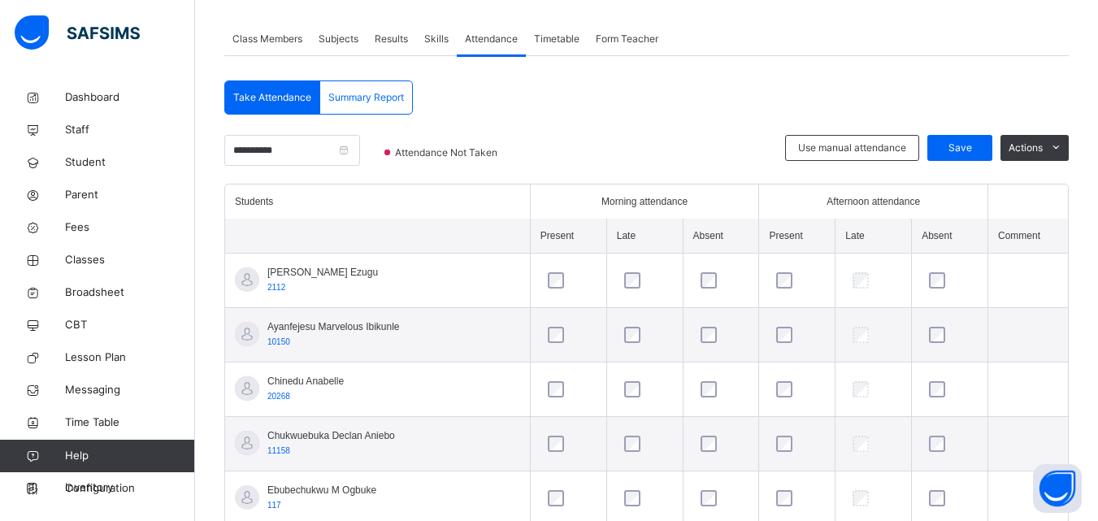
scroll to position [325, 0]
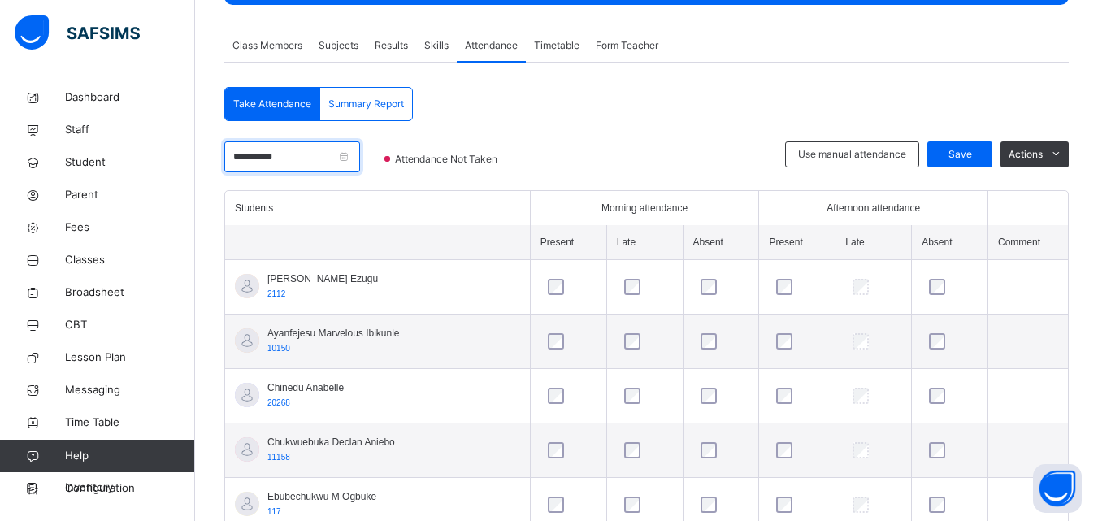
click at [360, 154] on input "**********" at bounding box center [292, 156] width 136 height 31
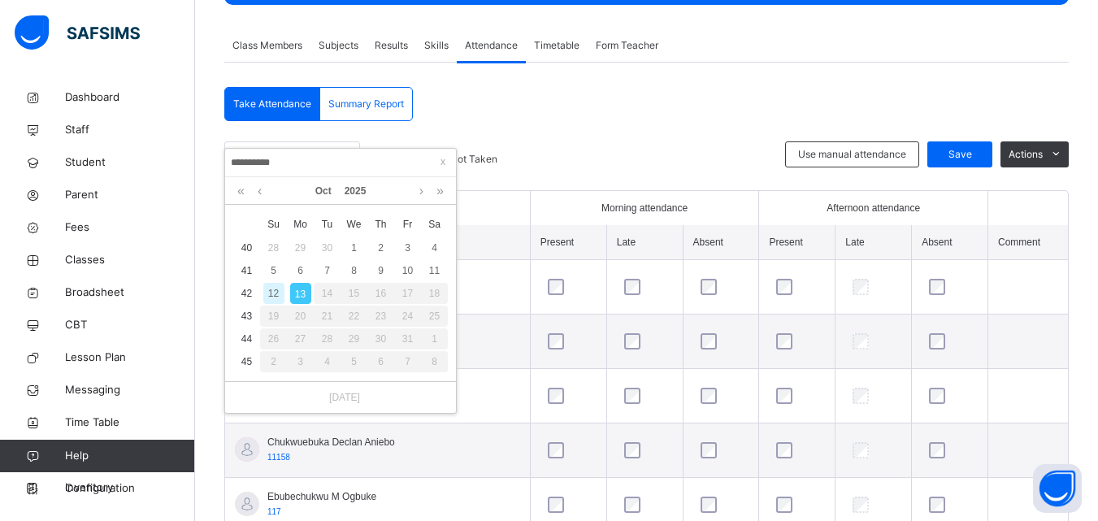
click at [396, 154] on input "**********" at bounding box center [340, 163] width 221 height 18
click at [257, 191] on link at bounding box center [260, 191] width 12 height 28
click at [420, 193] on link at bounding box center [421, 191] width 12 height 28
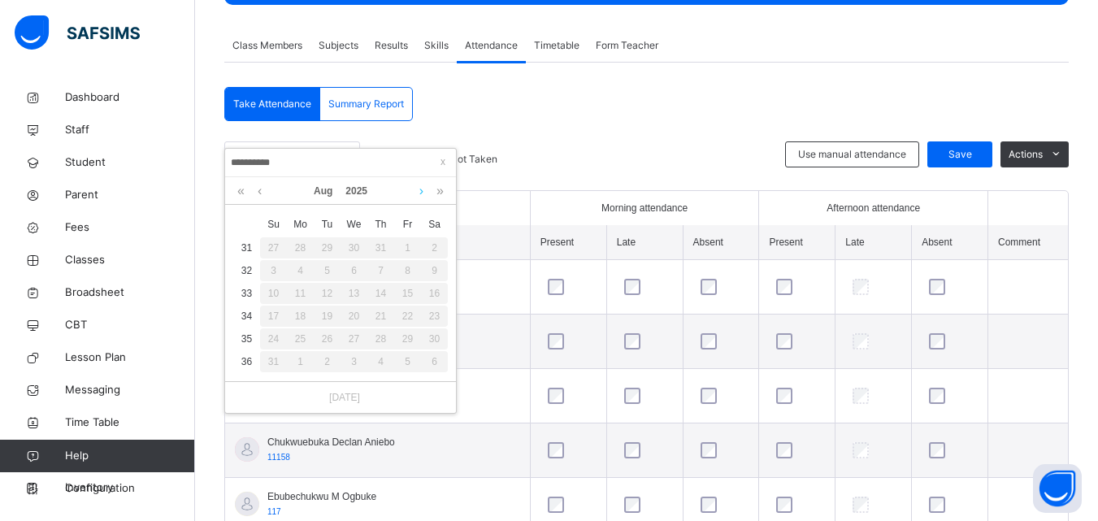
click at [420, 193] on link at bounding box center [421, 191] width 12 height 28
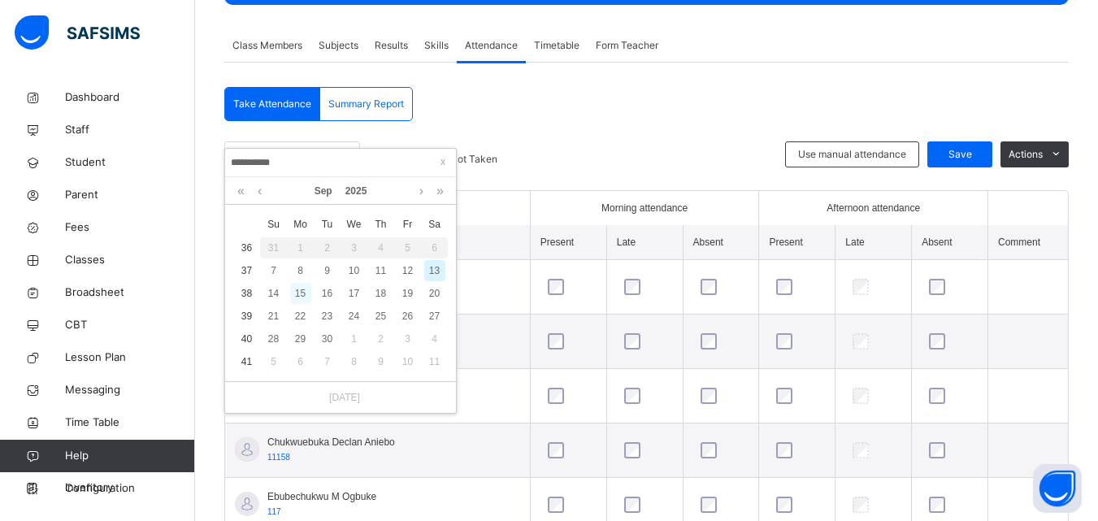
click at [300, 293] on div "15" at bounding box center [300, 293] width 21 height 21
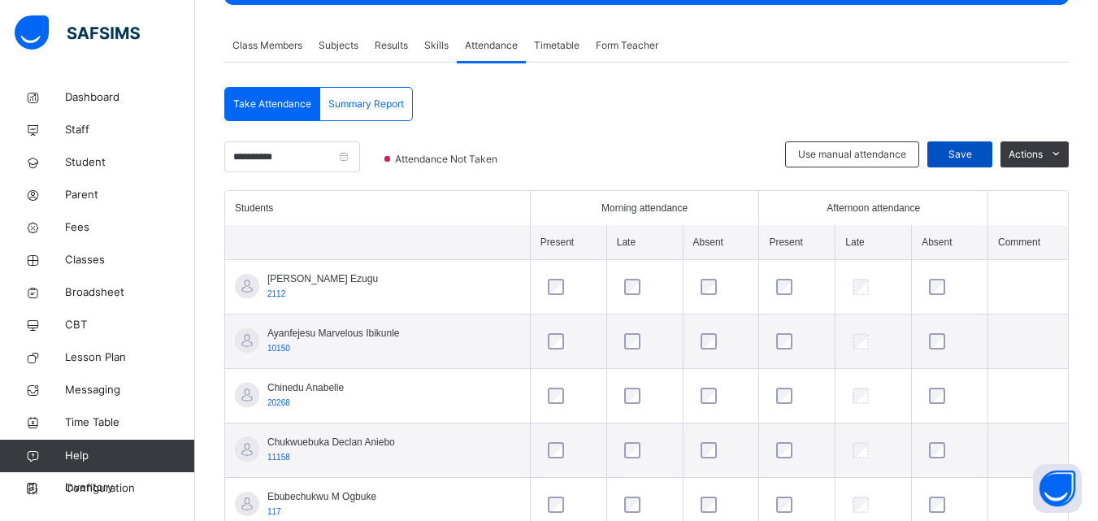
click at [960, 154] on span "Save" at bounding box center [960, 154] width 41 height 15
click at [963, 155] on span "Save" at bounding box center [960, 154] width 41 height 15
click at [967, 157] on div "Save" at bounding box center [959, 154] width 65 height 26
click at [968, 157] on span "Save" at bounding box center [960, 154] width 41 height 15
click at [969, 157] on span "Save" at bounding box center [960, 154] width 41 height 15
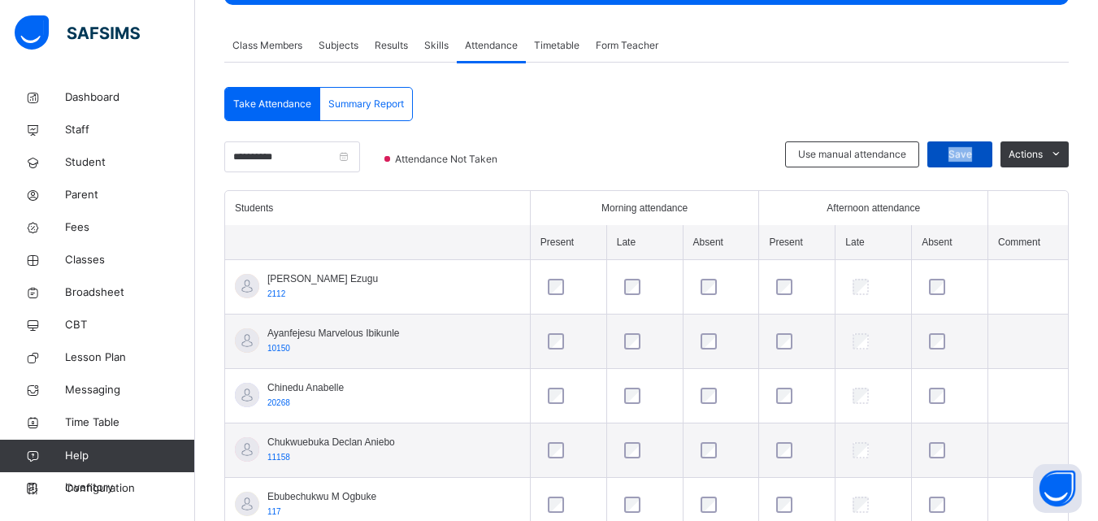
click at [969, 157] on span "Save" at bounding box center [960, 154] width 41 height 15
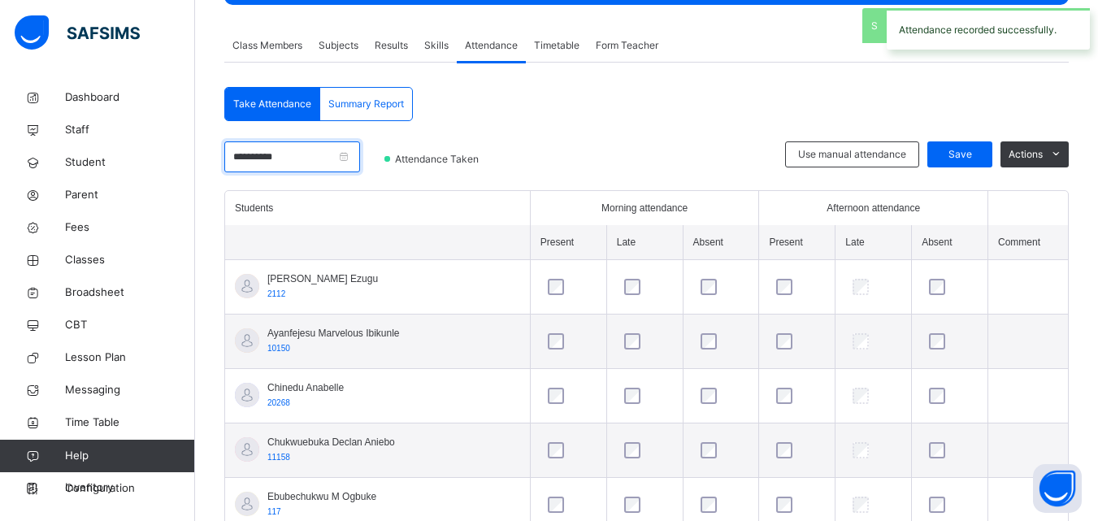
click at [360, 161] on input "**********" at bounding box center [292, 156] width 136 height 31
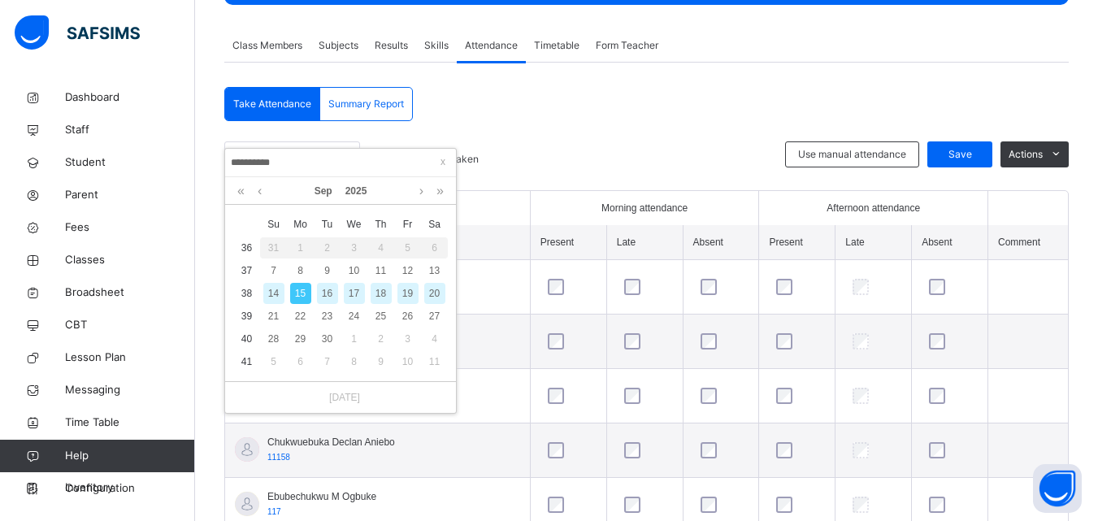
click at [335, 295] on div "16" at bounding box center [327, 293] width 21 height 21
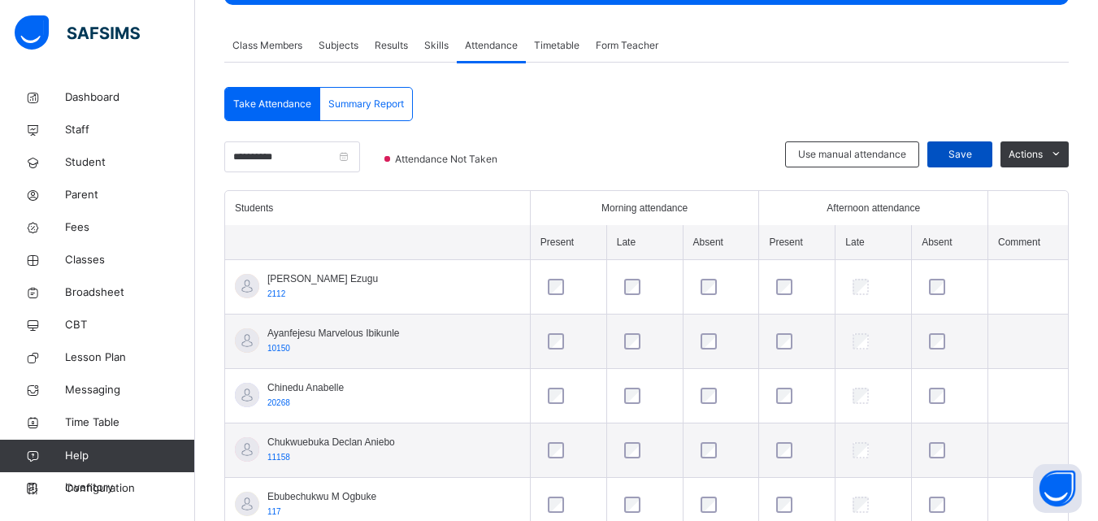
click at [980, 159] on span "Save" at bounding box center [960, 154] width 41 height 15
click at [975, 157] on span "Save" at bounding box center [960, 154] width 41 height 15
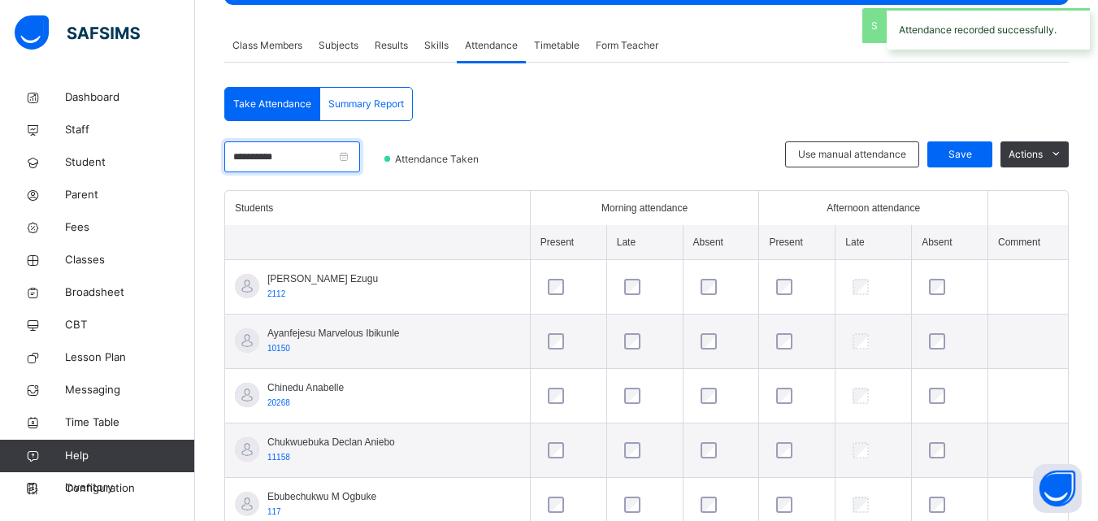
click at [360, 154] on input "**********" at bounding box center [292, 156] width 136 height 31
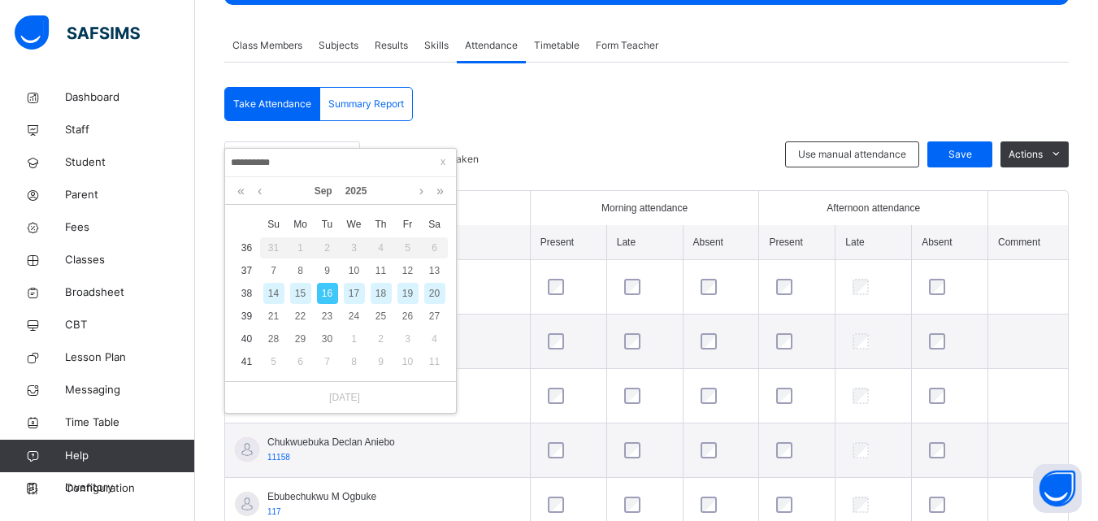
click at [356, 293] on div "17" at bounding box center [354, 293] width 21 height 21
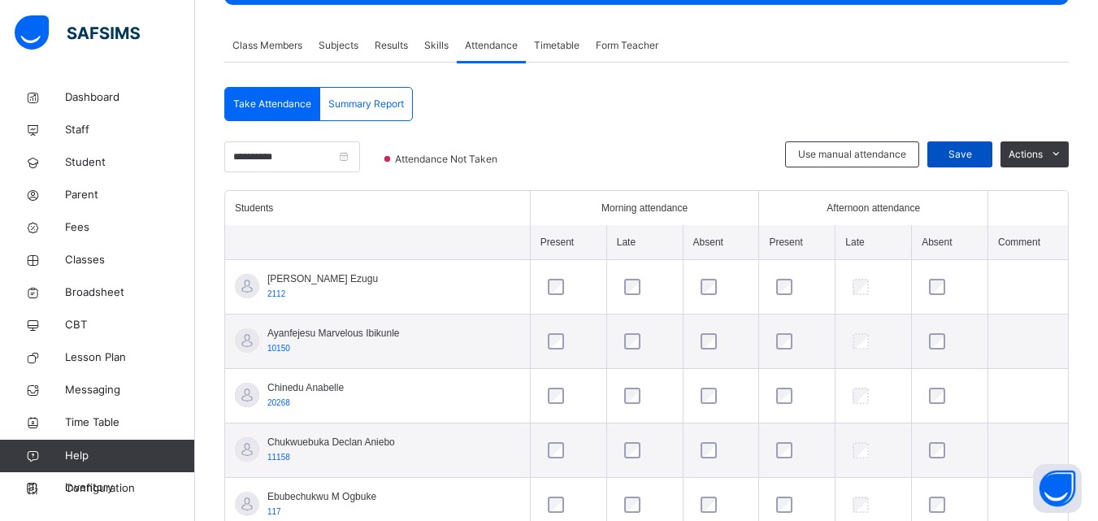
click at [973, 157] on span "Save" at bounding box center [960, 154] width 41 height 15
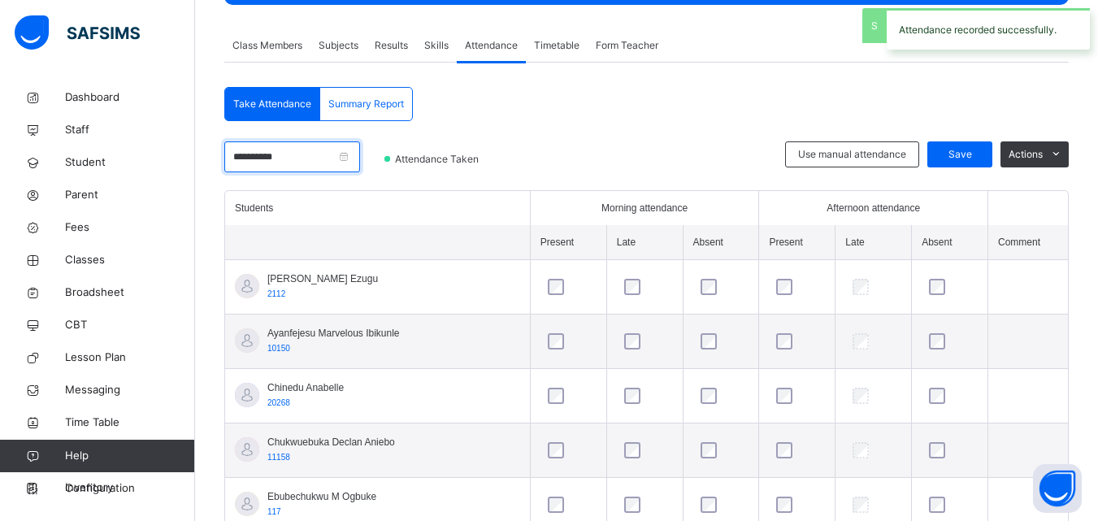
click at [360, 158] on input "**********" at bounding box center [292, 156] width 136 height 31
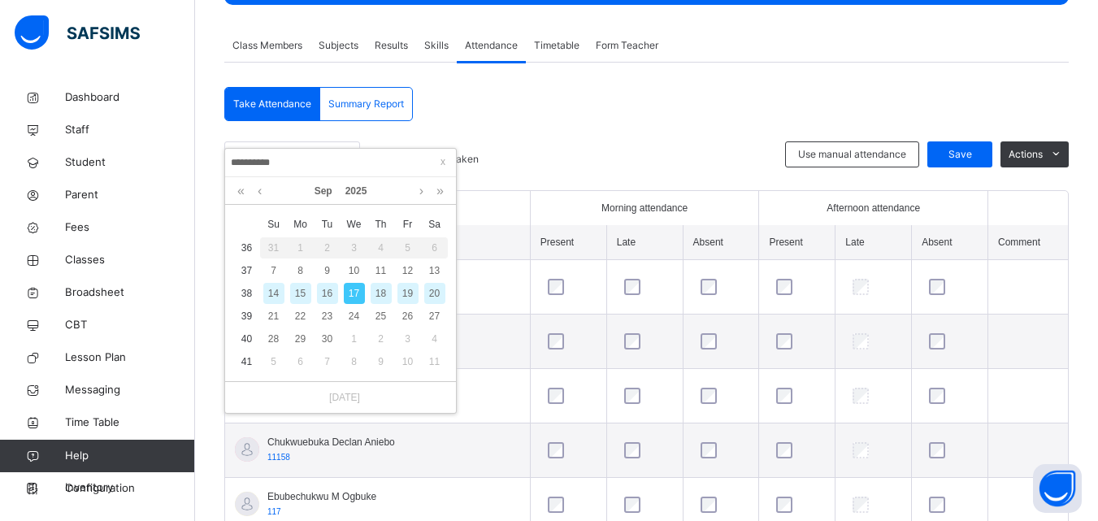
click at [382, 296] on div "18" at bounding box center [381, 293] width 21 height 21
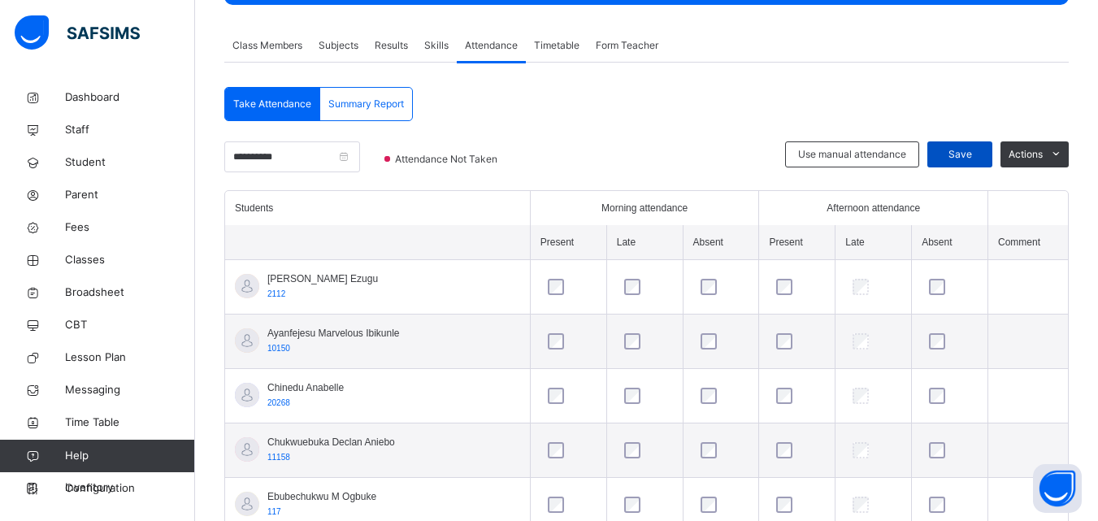
click at [964, 158] on span "Save" at bounding box center [960, 154] width 41 height 15
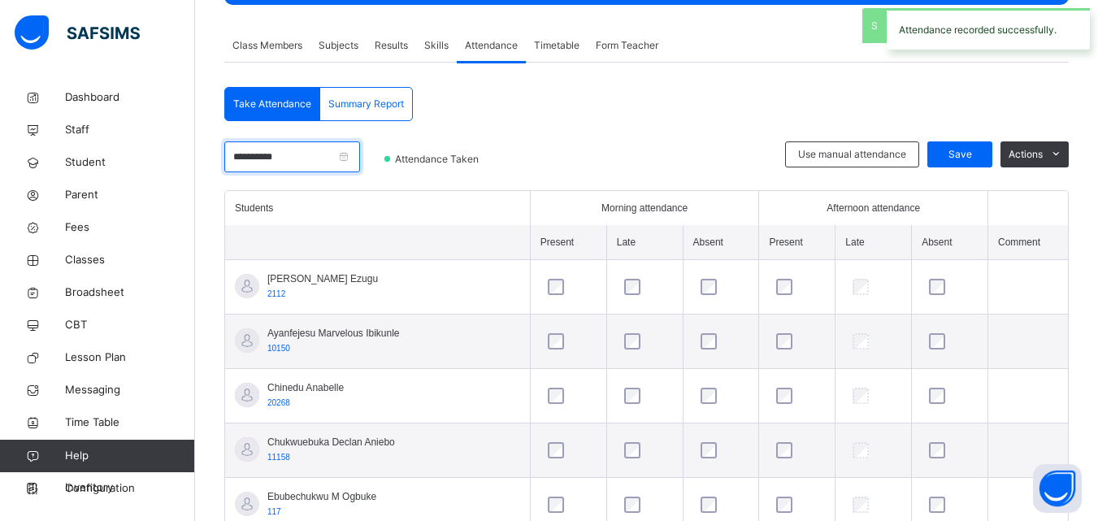
click at [360, 159] on input "**********" at bounding box center [292, 156] width 136 height 31
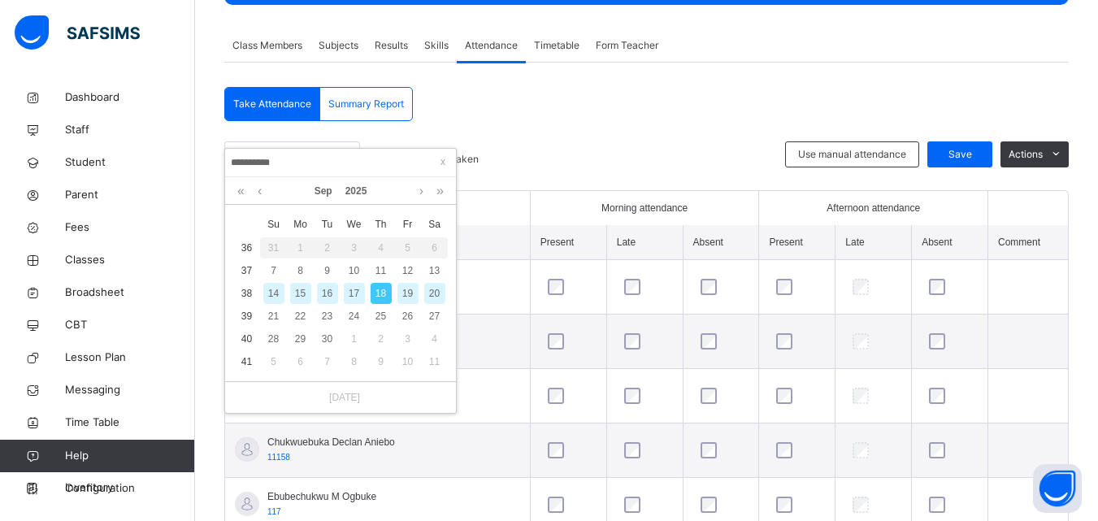
click at [410, 293] on div "19" at bounding box center [407, 293] width 21 height 21
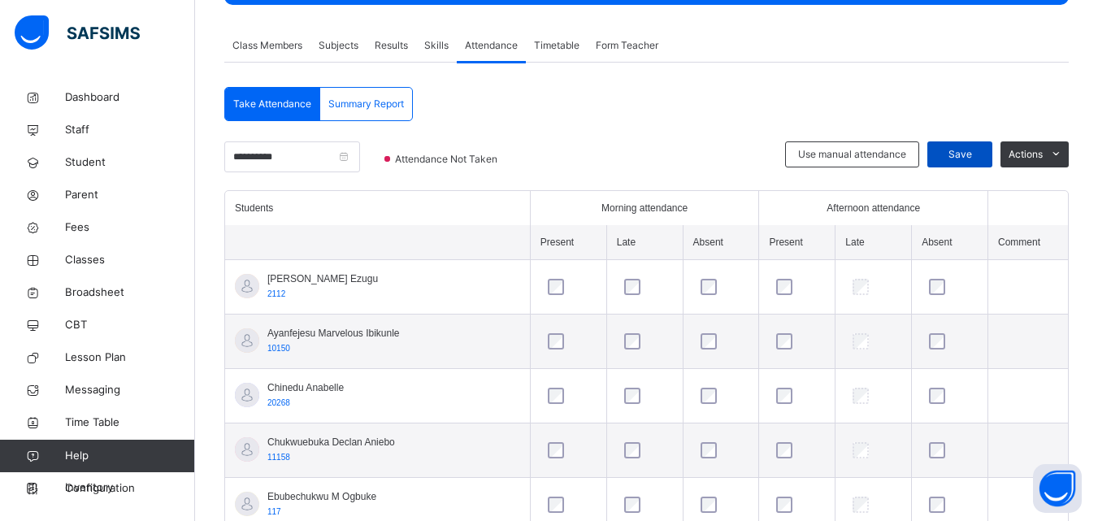
click at [975, 157] on span "Save" at bounding box center [960, 154] width 41 height 15
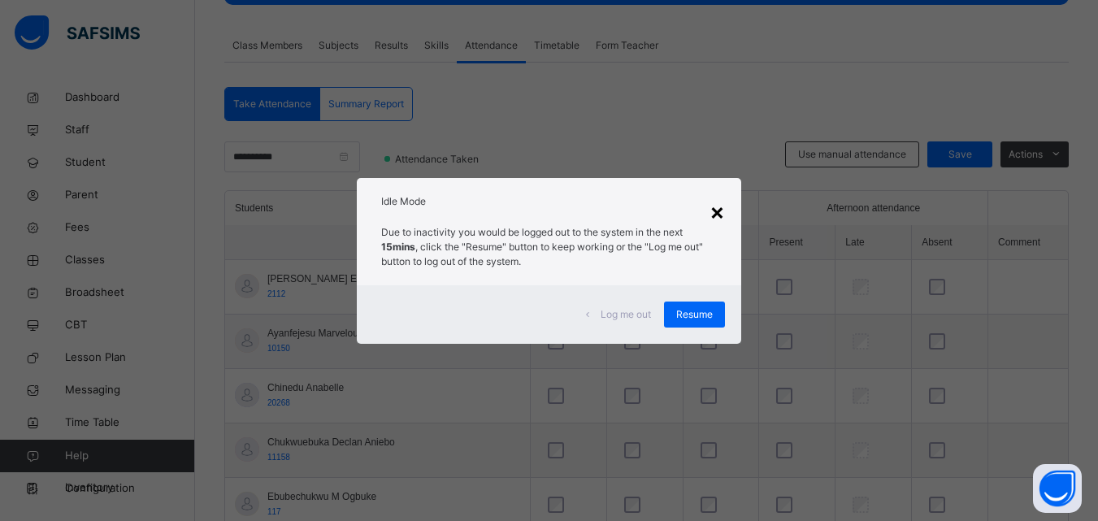
click at [718, 215] on div "×" at bounding box center [717, 211] width 15 height 34
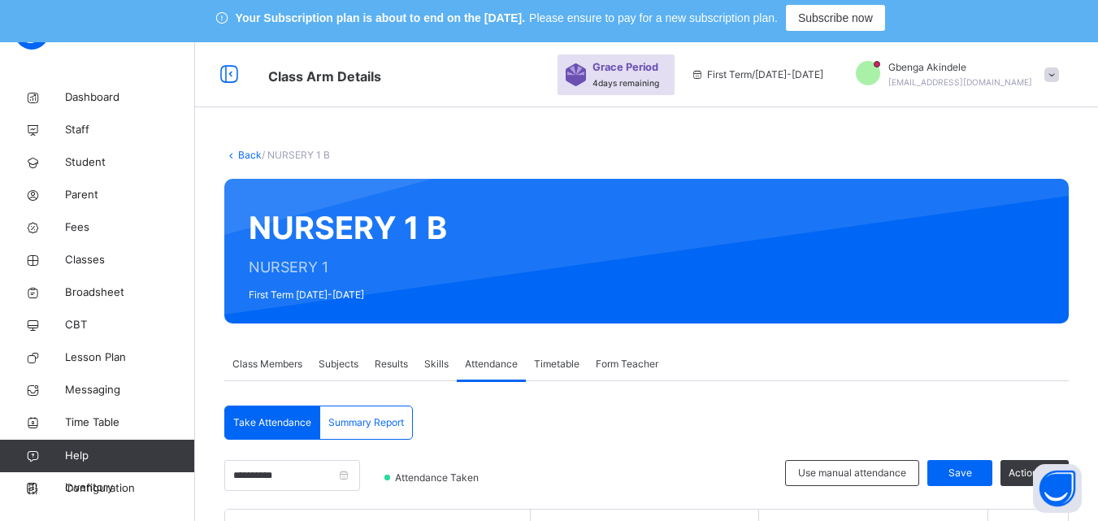
scroll to position [0, 0]
